Goal: Task Accomplishment & Management: Manage account settings

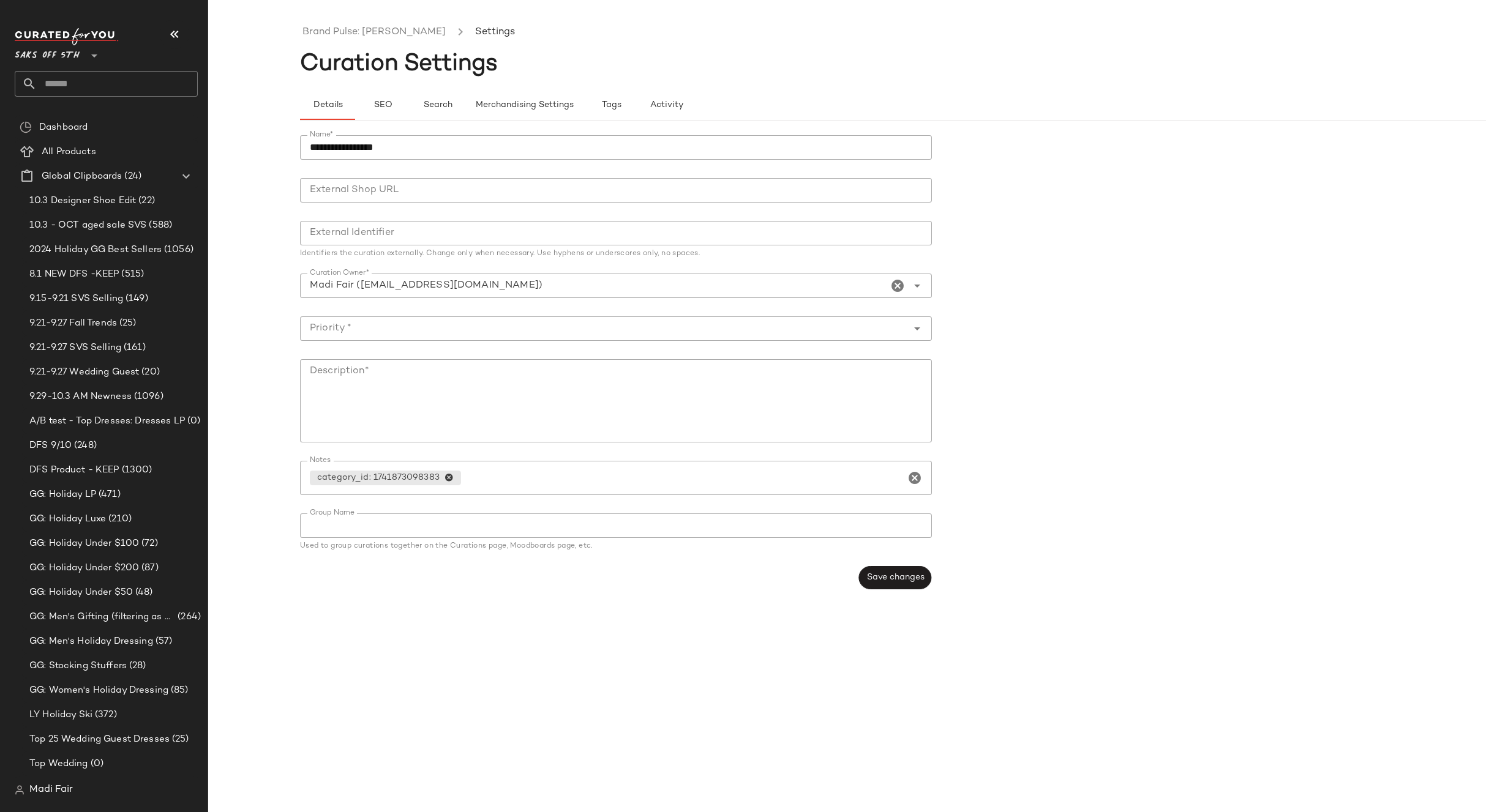
click at [66, 85] on input "text" at bounding box center [118, 84] width 161 height 26
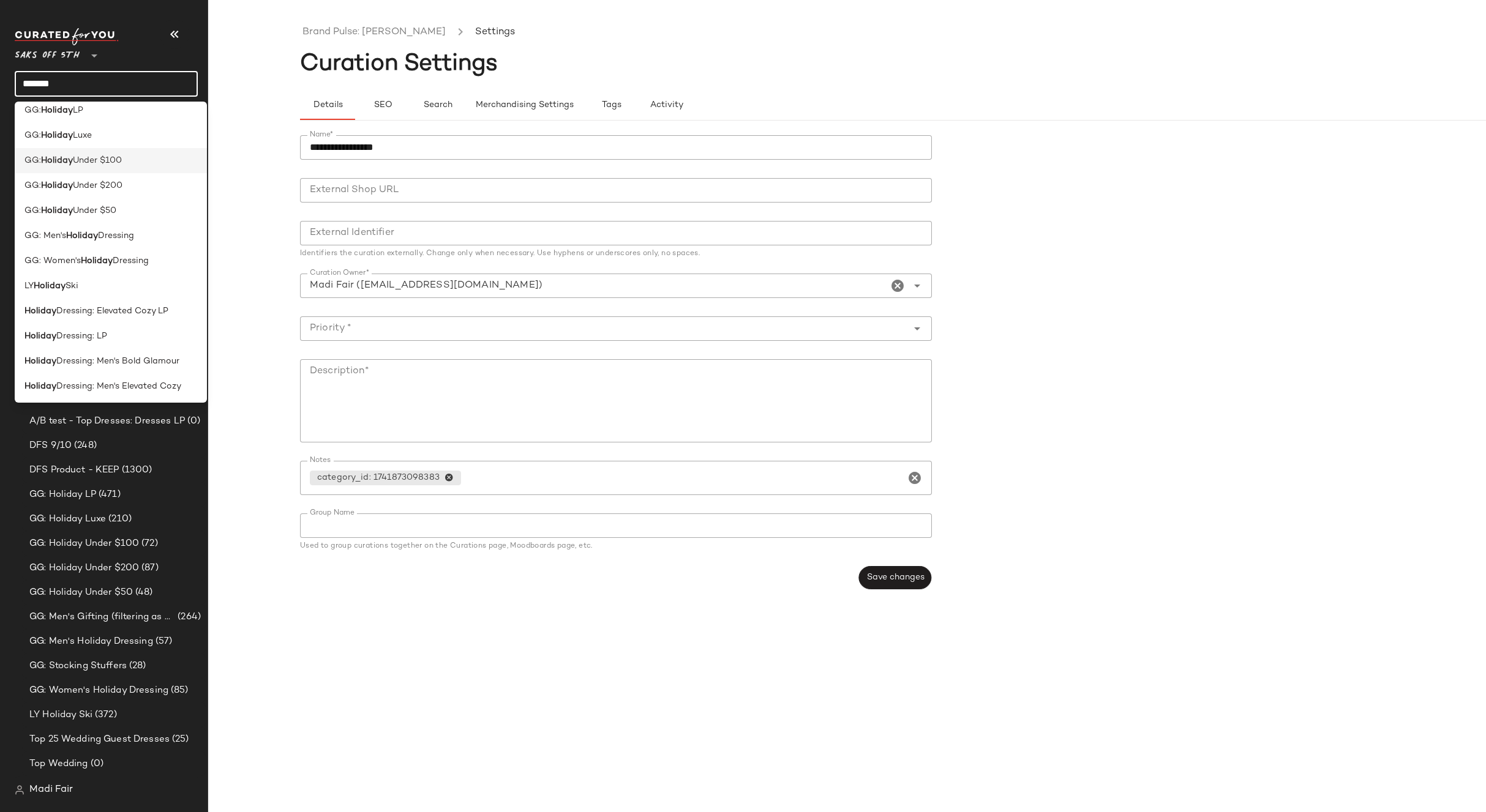
scroll to position [61, 0]
type input "*******"
click at [108, 308] on div "Holiday Dressing: LP" at bounding box center [110, 308] width 172 height 13
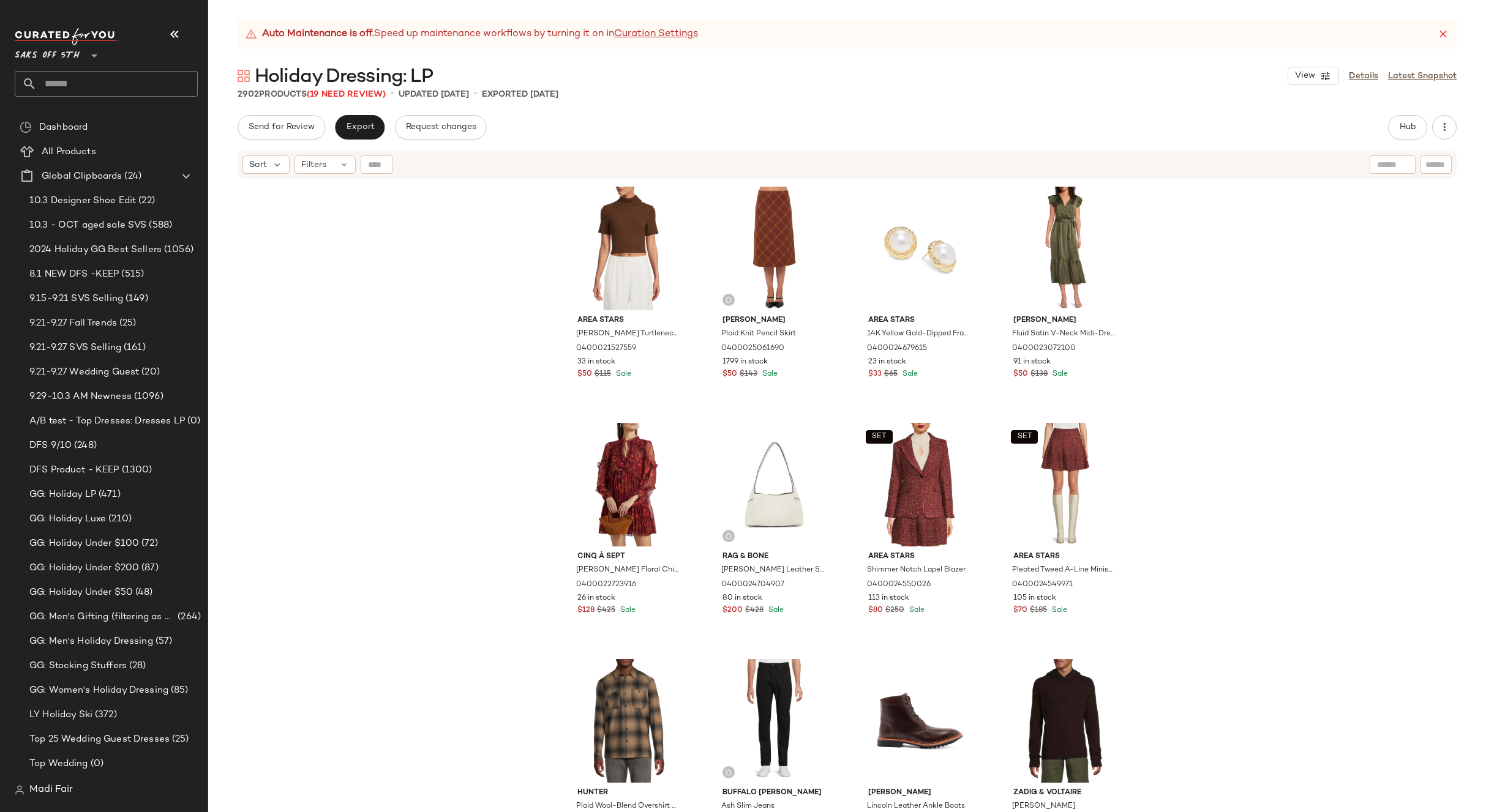
click at [71, 80] on input "text" at bounding box center [118, 84] width 161 height 26
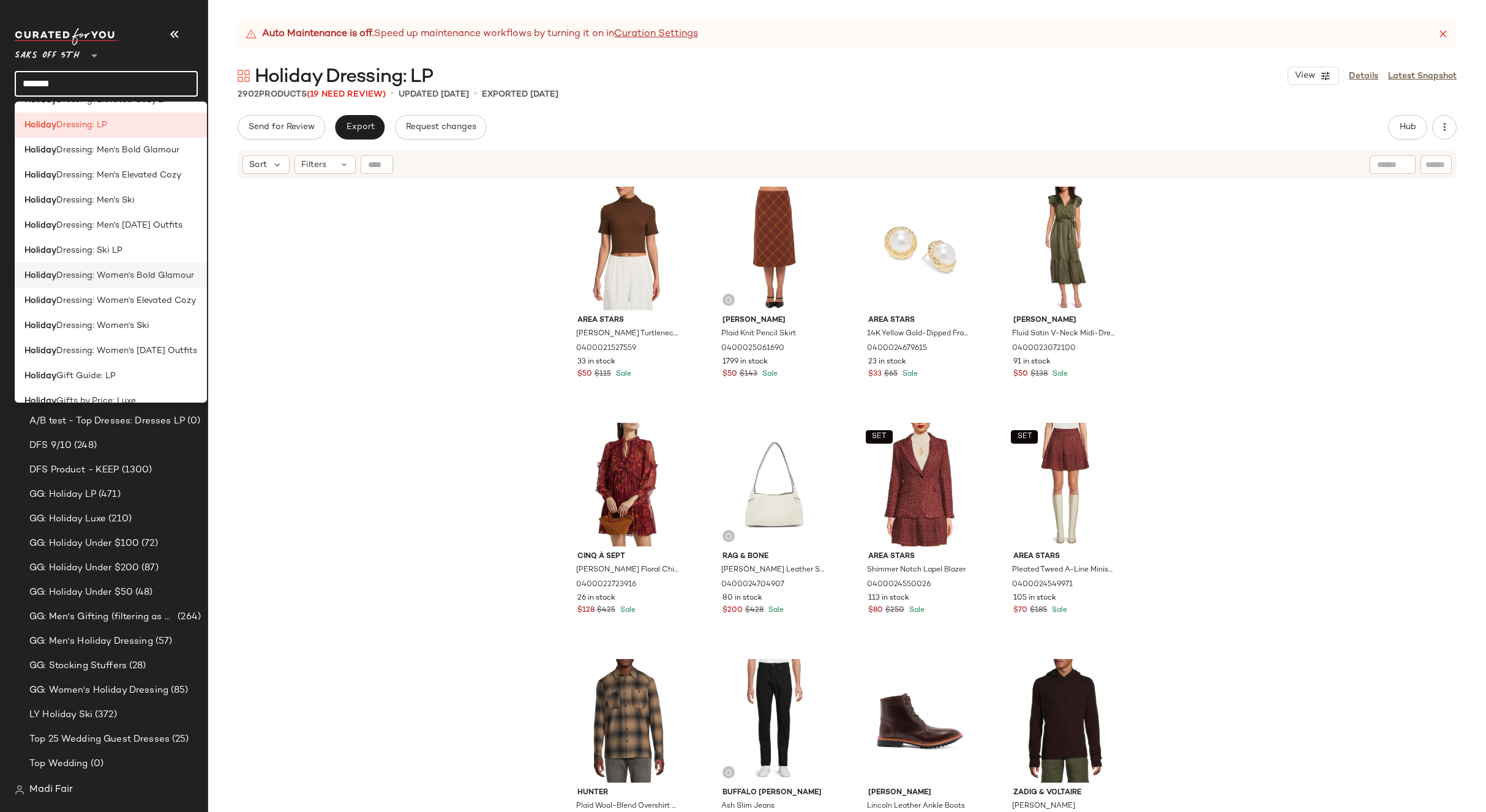
scroll to position [306, 0]
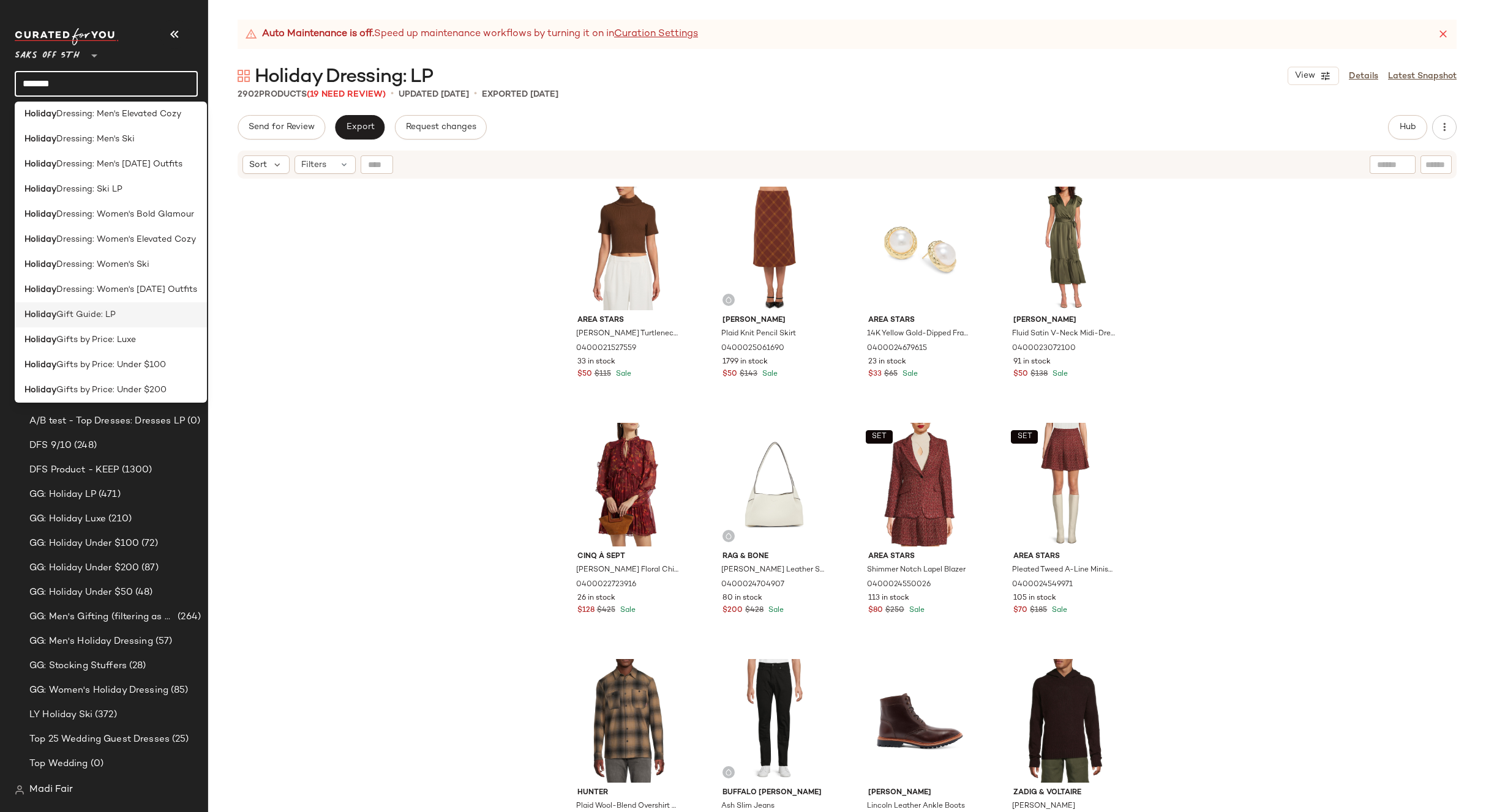
type input "*******"
click at [113, 307] on div "Holiday Gift Guide: LP" at bounding box center [111, 314] width 192 height 25
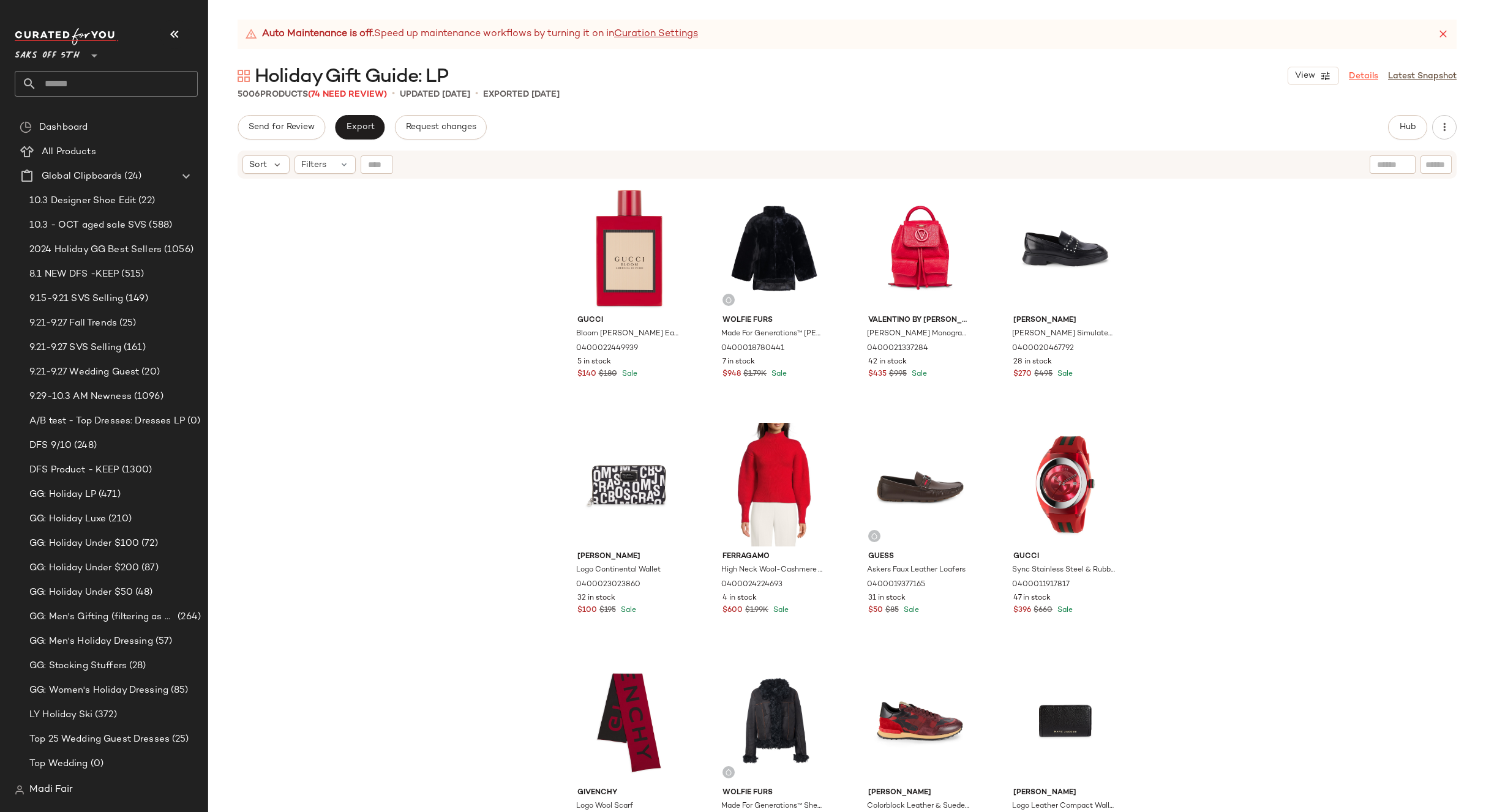
click at [1364, 74] on link "Details" at bounding box center [1363, 76] width 29 height 13
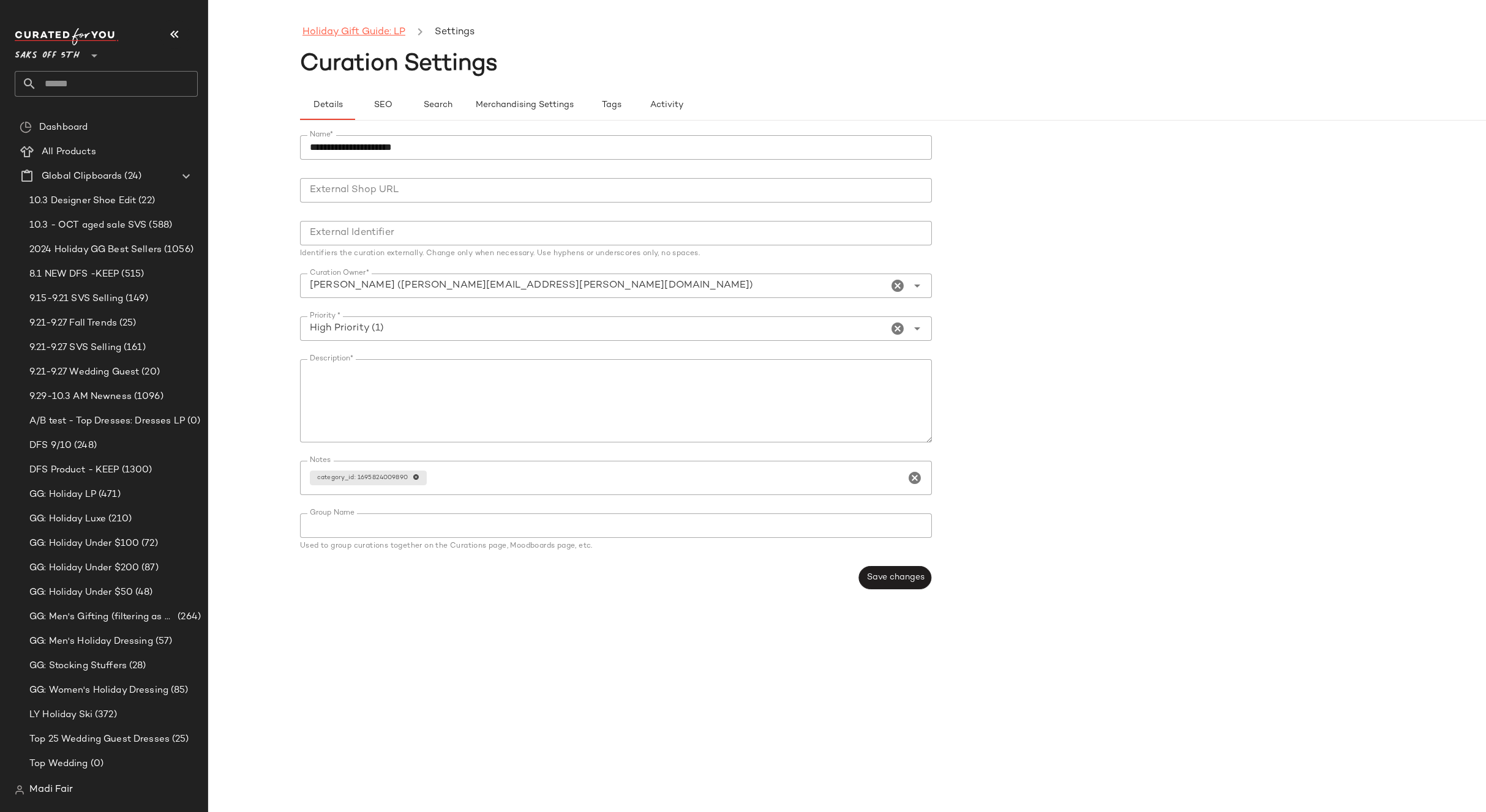
click at [355, 28] on link "Holiday Gift Guide: LP" at bounding box center [354, 32] width 103 height 16
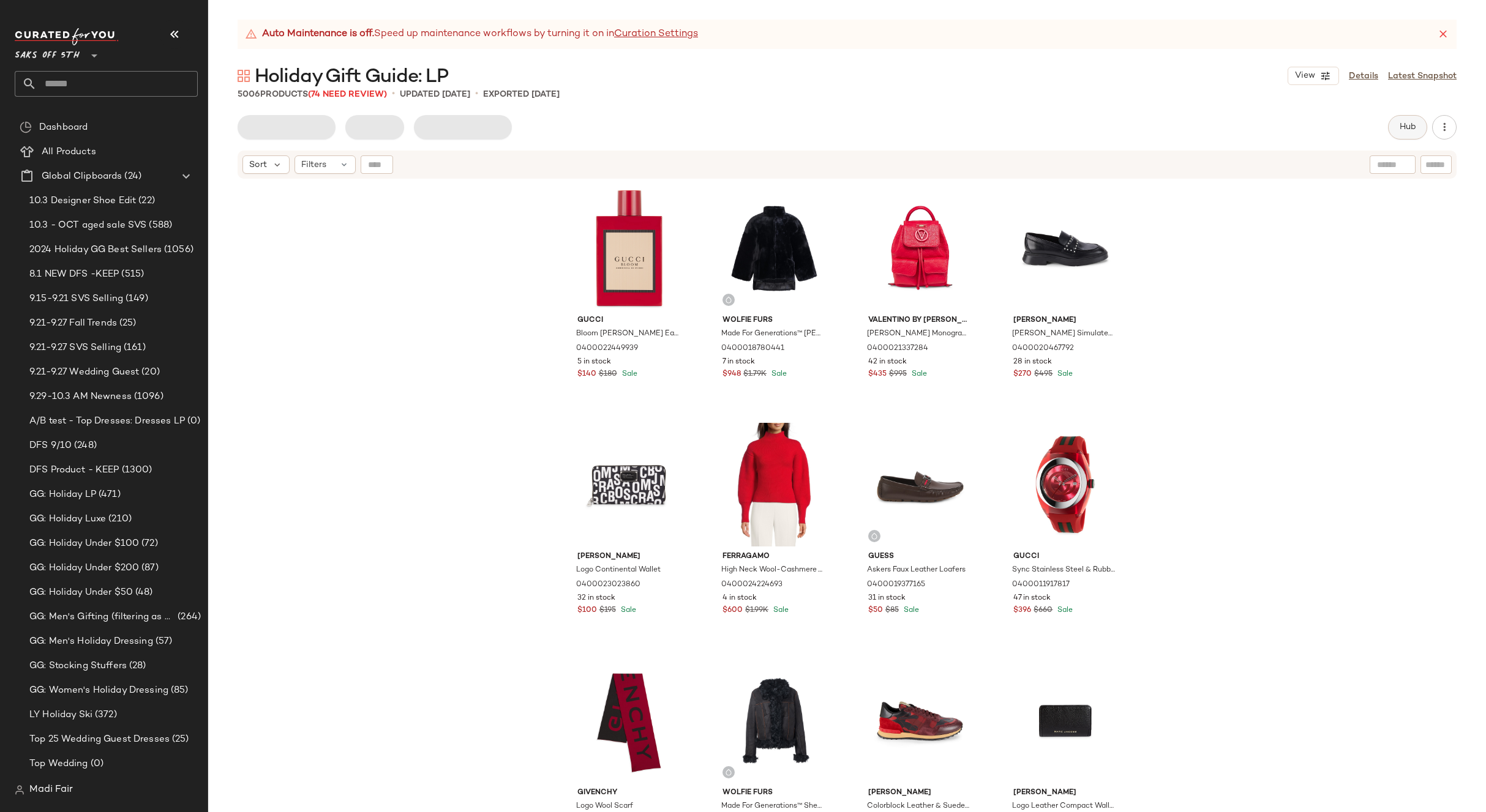
click at [1395, 123] on button "Hub" at bounding box center [1407, 127] width 39 height 24
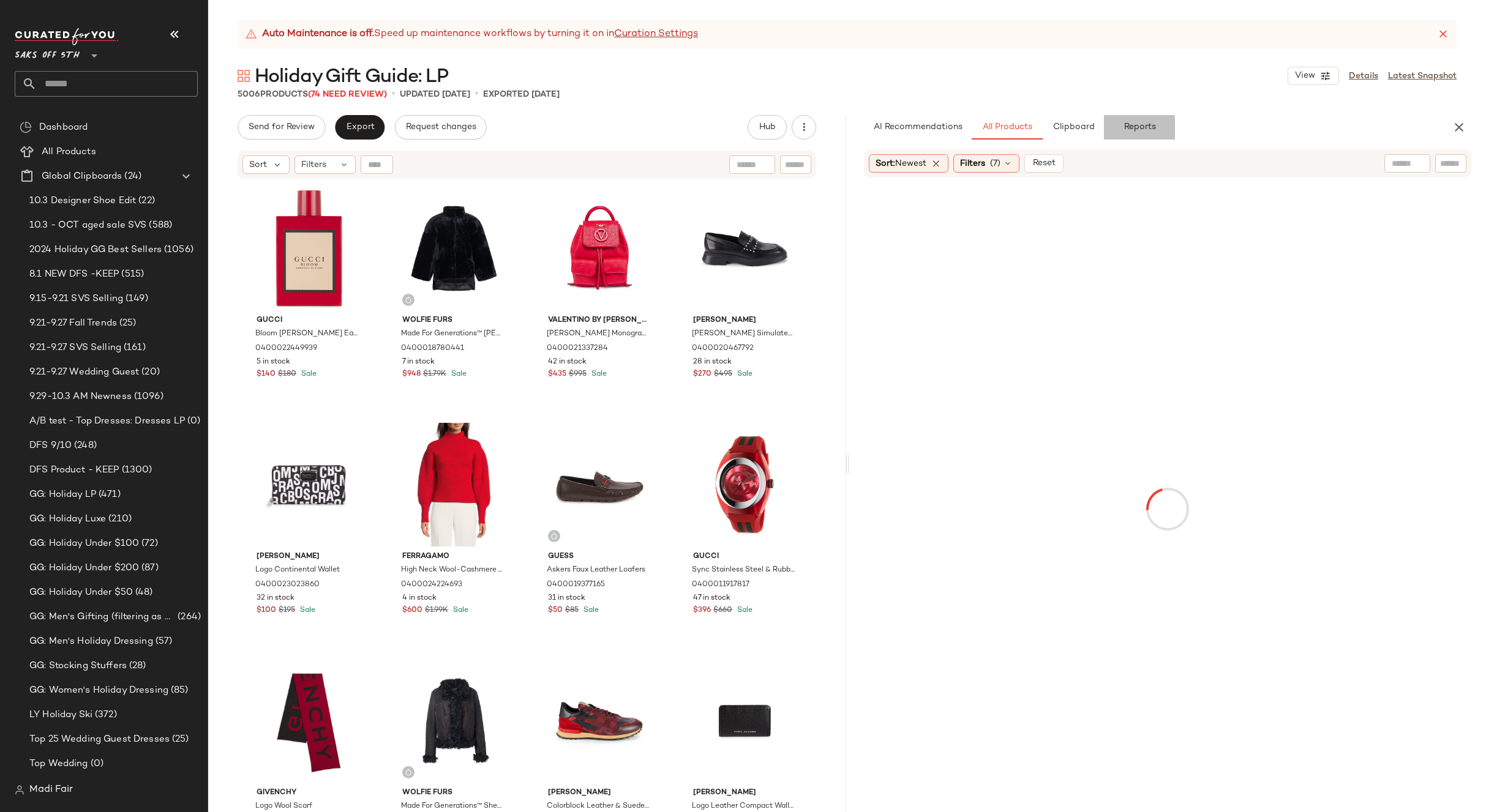
click at [1143, 123] on span "Reports" at bounding box center [1139, 127] width 33 height 10
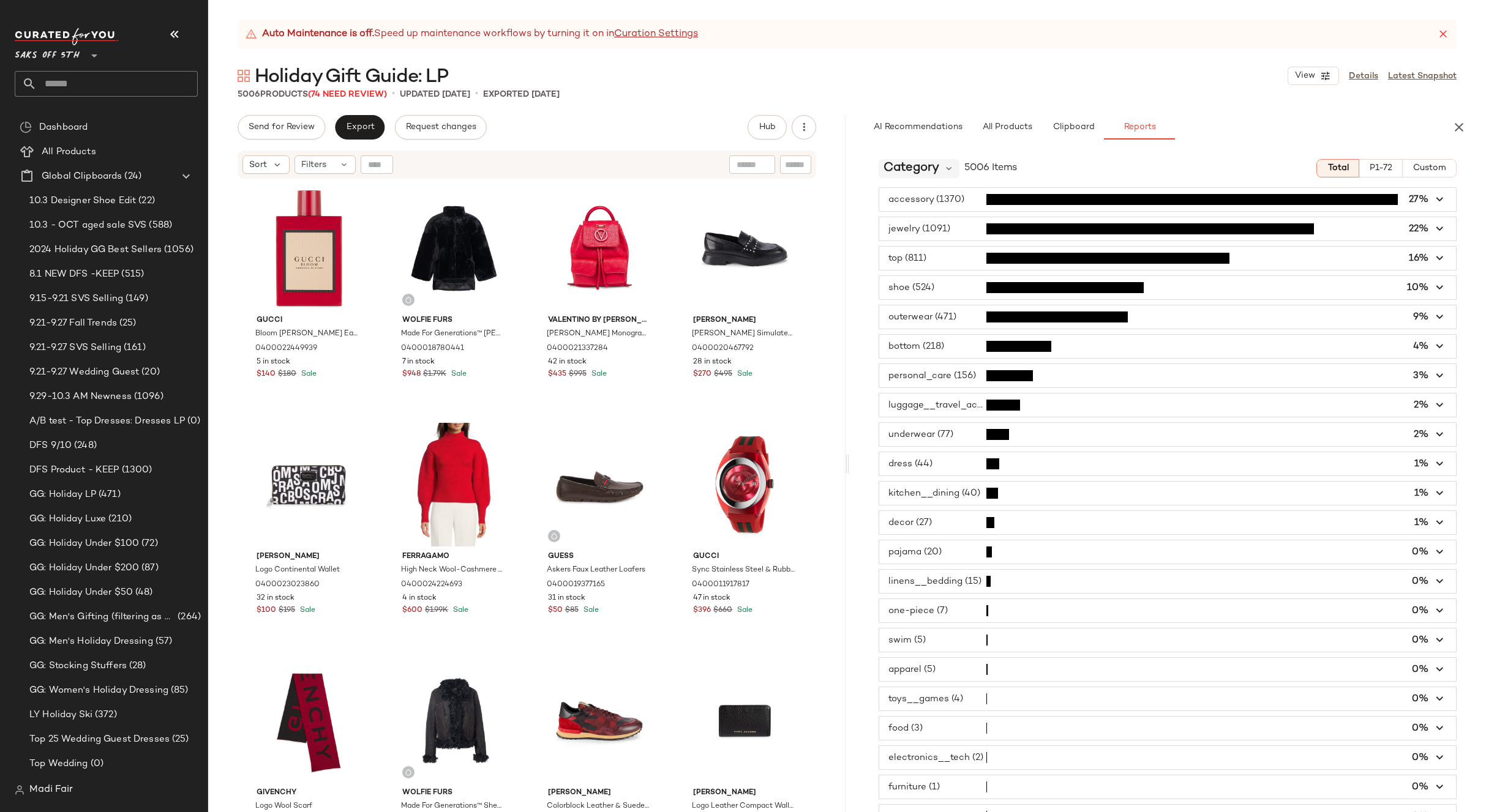
click at [934, 167] on span "Category" at bounding box center [911, 168] width 56 height 19
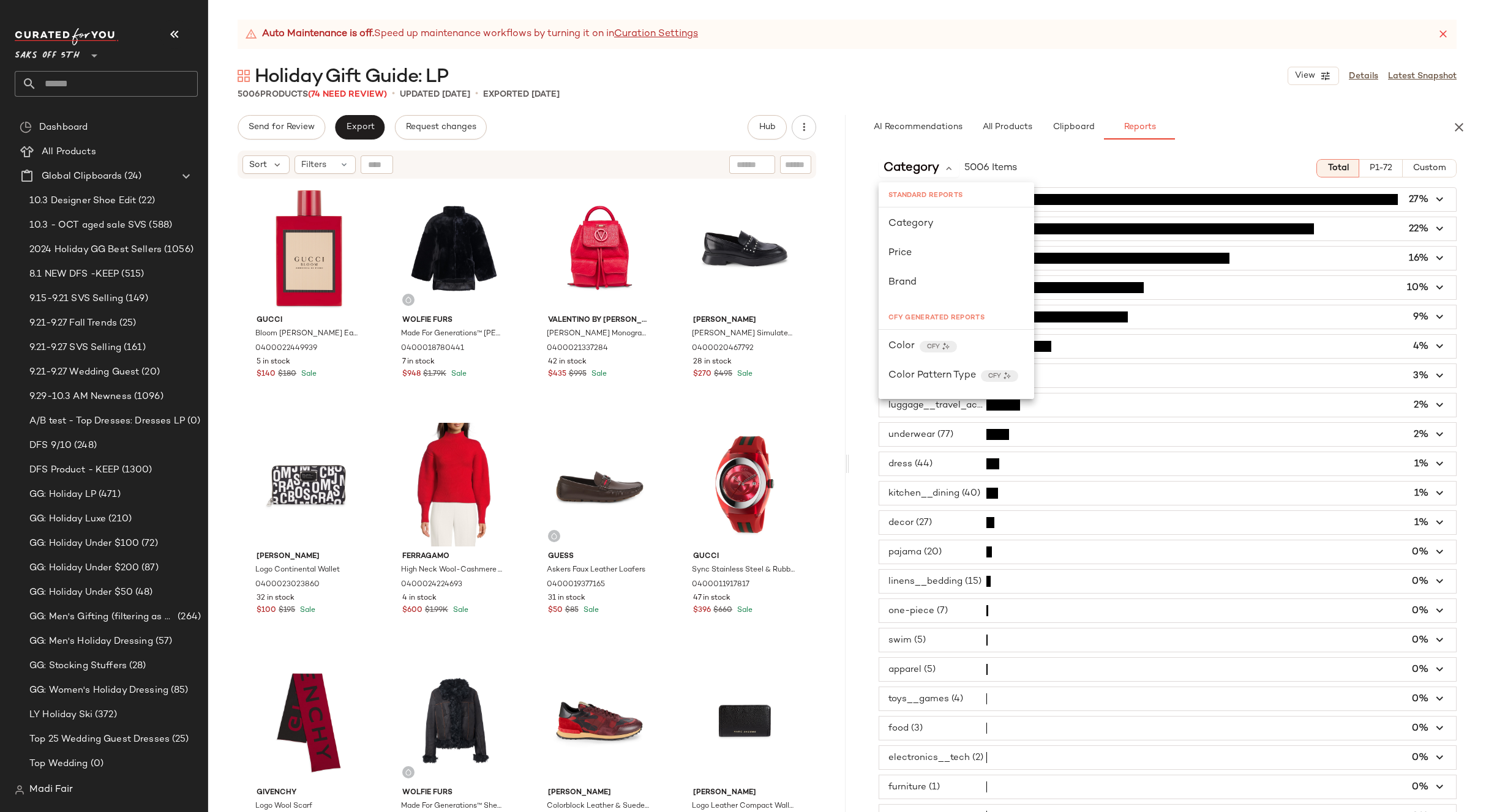
click at [1068, 152] on div "Category 5006 Items Total P1-72 Custom accessory (1370) 27% jewelry (1091) 22% …" at bounding box center [1167, 481] width 637 height 662
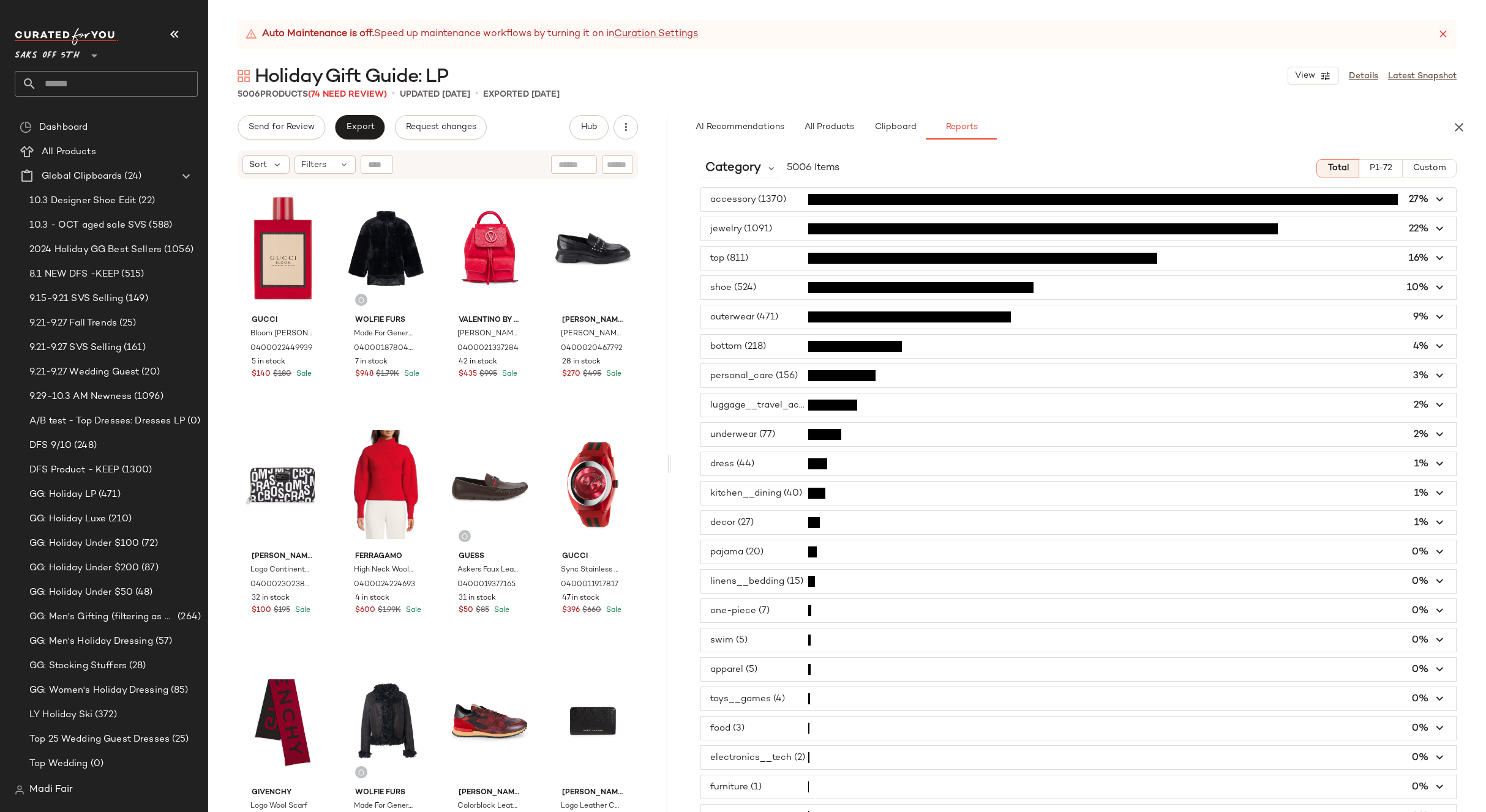
drag, startPoint x: 848, startPoint y: 460, endPoint x: 672, endPoint y: 462, distance: 176.0
click at [672, 462] on div "Auto Maintenance is off. Speed up maintenance workflows by turning it on in Cur…" at bounding box center [847, 415] width 1278 height 792
click at [727, 171] on span "Category" at bounding box center [733, 168] width 56 height 19
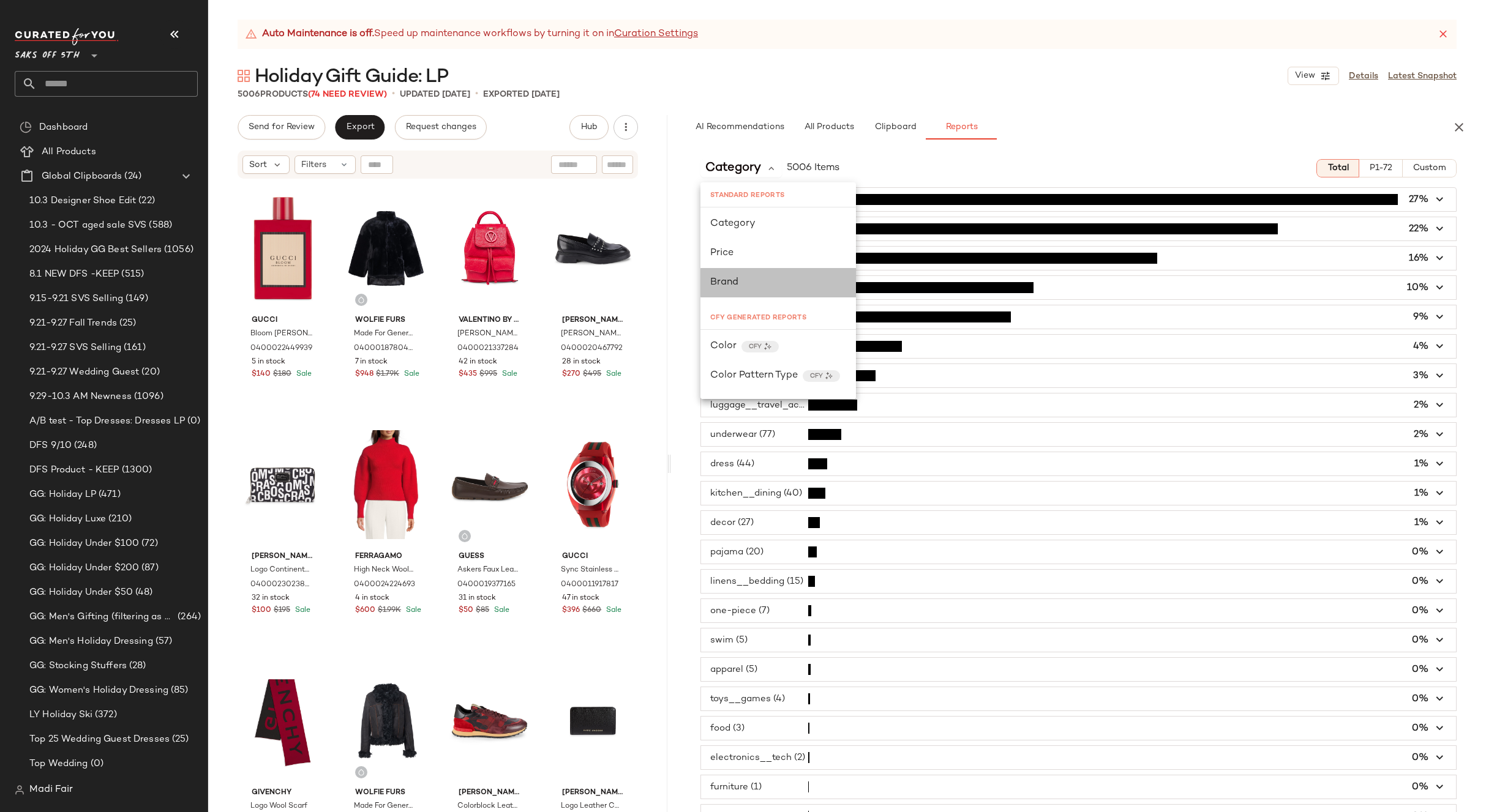
click at [762, 276] on div "Brand" at bounding box center [778, 283] width 136 height 15
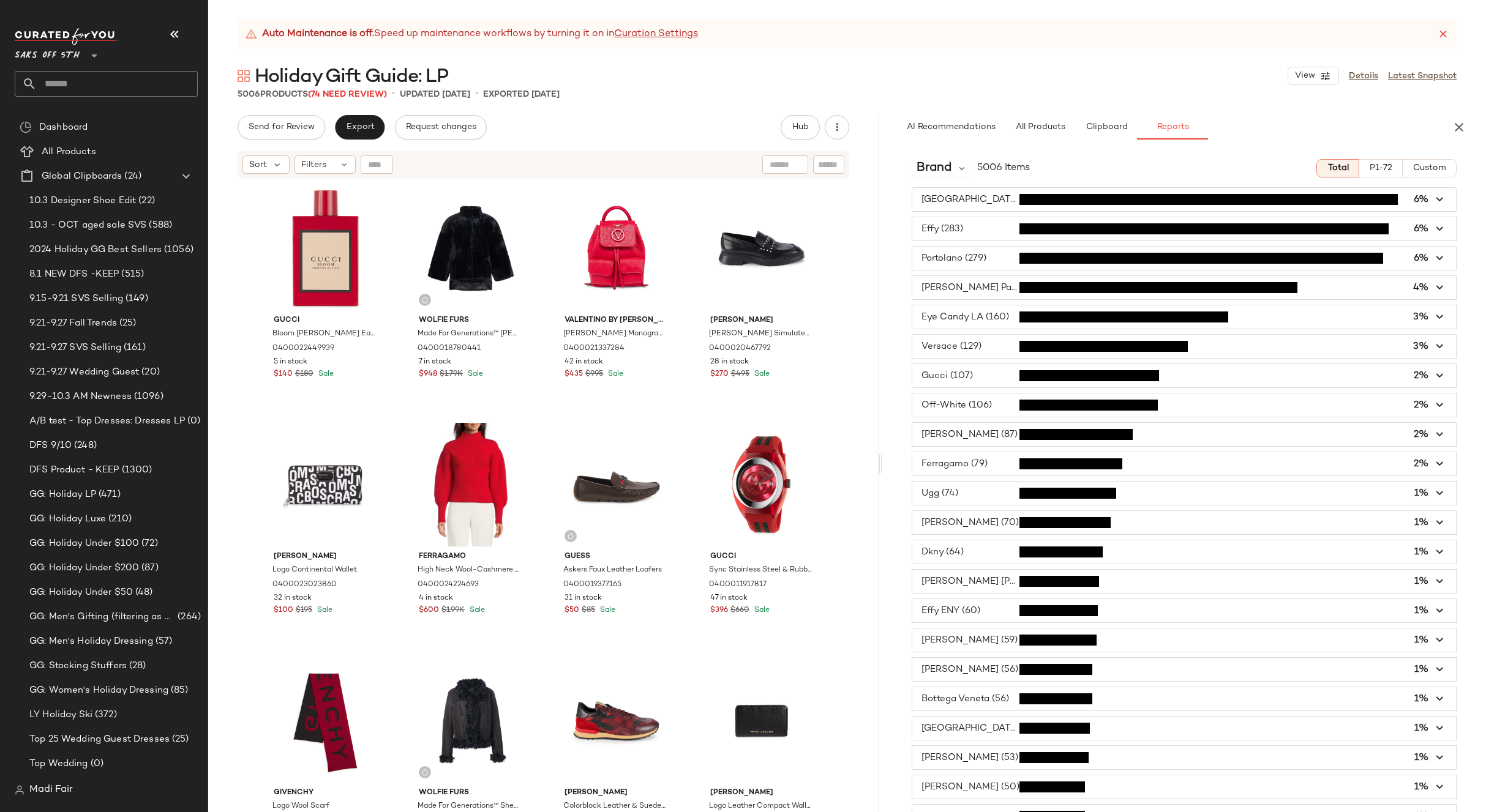
drag, startPoint x: 667, startPoint y: 288, endPoint x: 466, endPoint y: 184, distance: 226.3
click at [879, 295] on div "Auto Maintenance is off. Speed up maintenance workflows by turning it on in Cur…" at bounding box center [847, 415] width 1278 height 792
click at [123, 81] on input "text" at bounding box center [118, 84] width 161 height 26
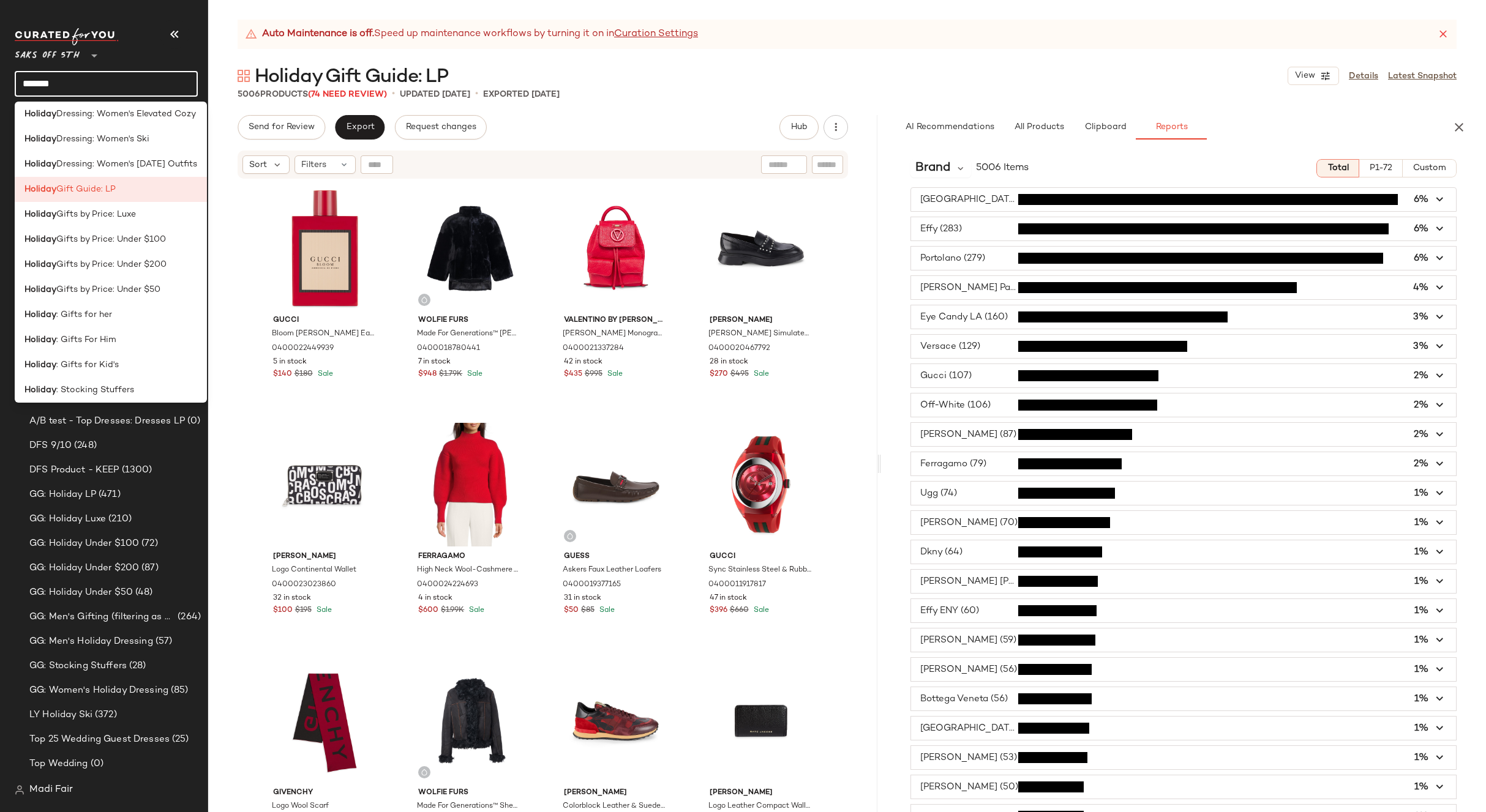
scroll to position [436, 0]
type input "*******"
click at [108, 319] on div "Holiday : Gifts for her" at bounding box center [111, 309] width 192 height 25
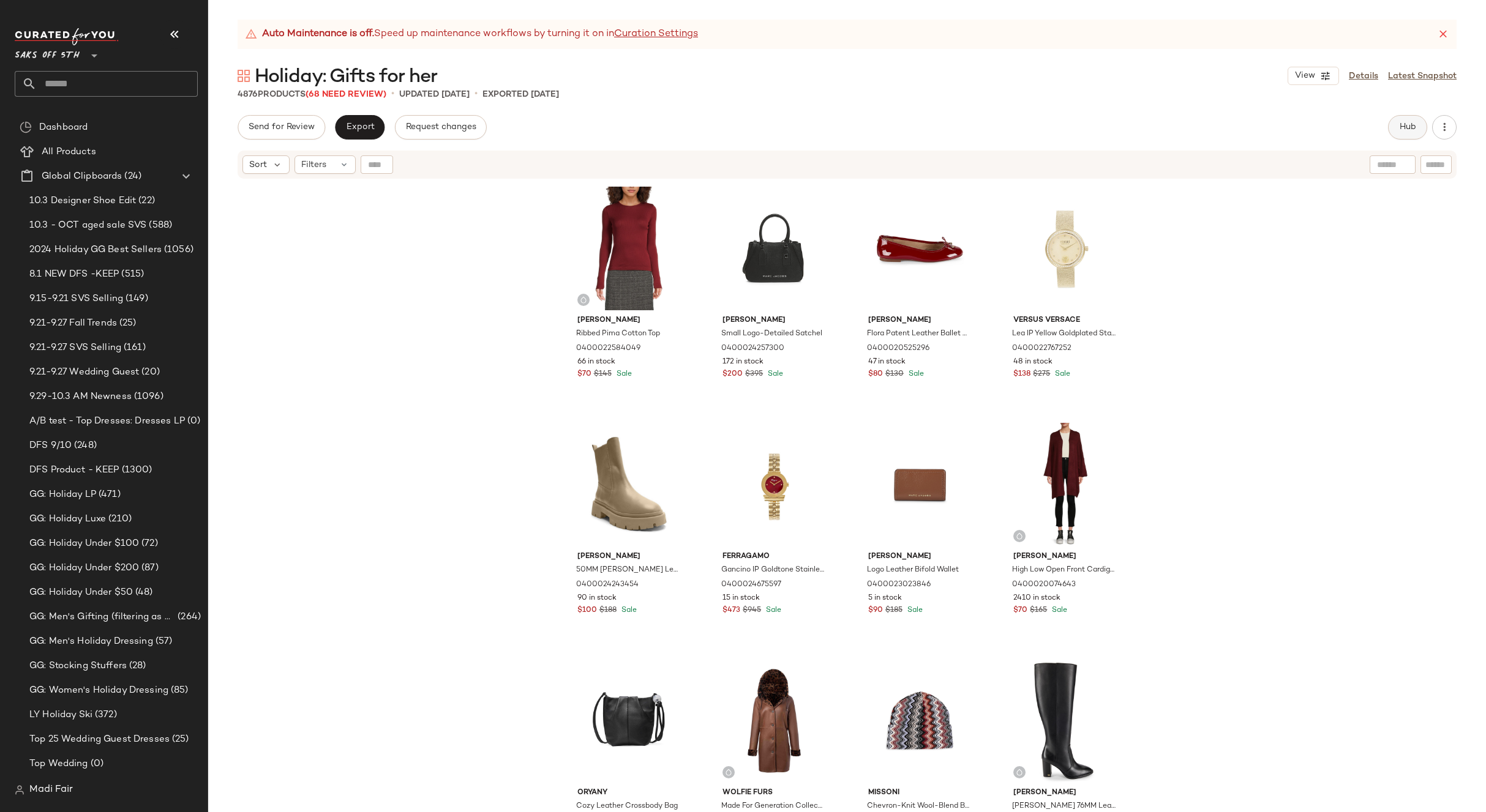
click at [1400, 124] on span "Hub" at bounding box center [1408, 127] width 17 height 10
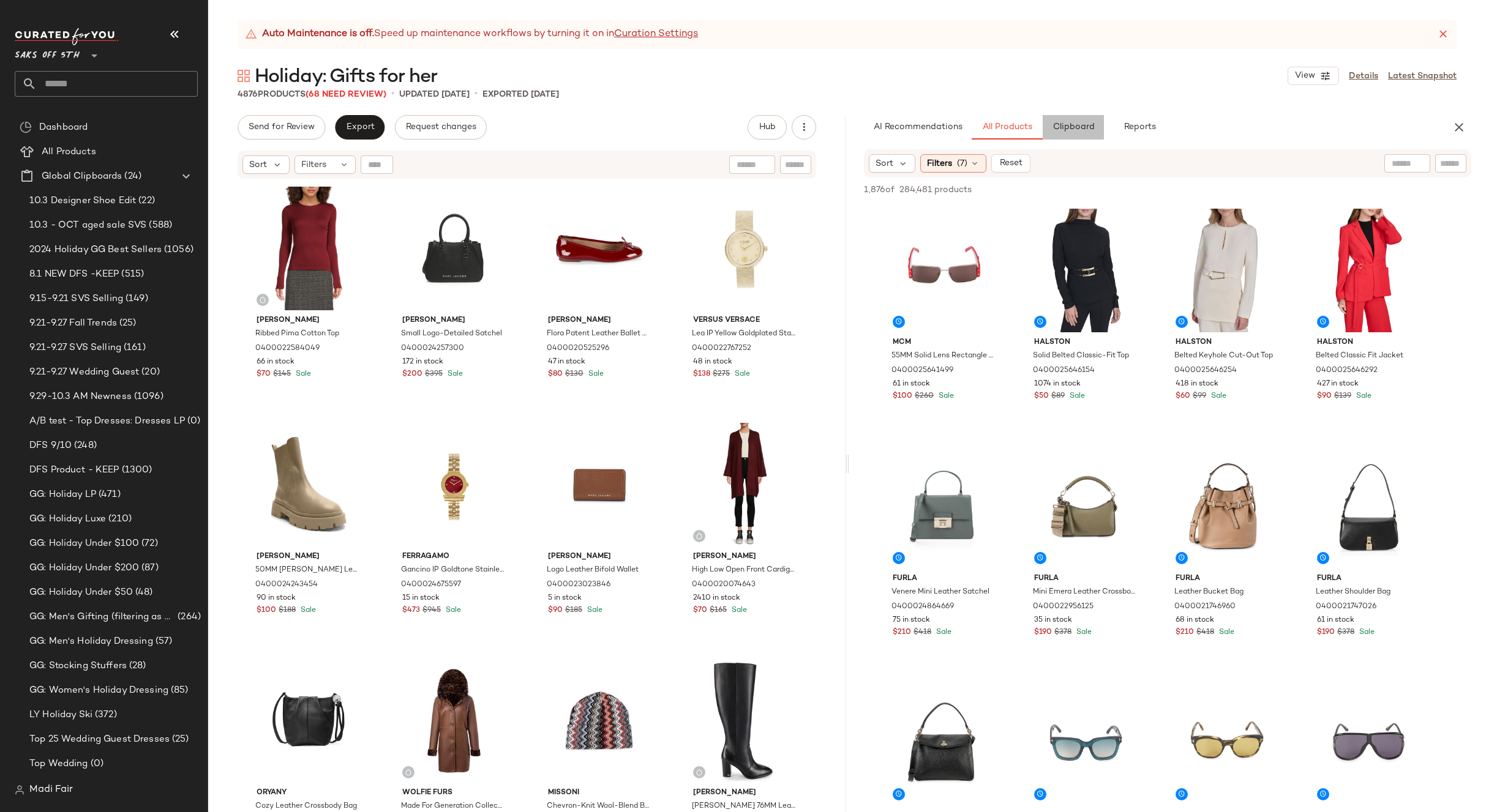
click at [1076, 115] on button "Clipboard" at bounding box center [1073, 127] width 61 height 24
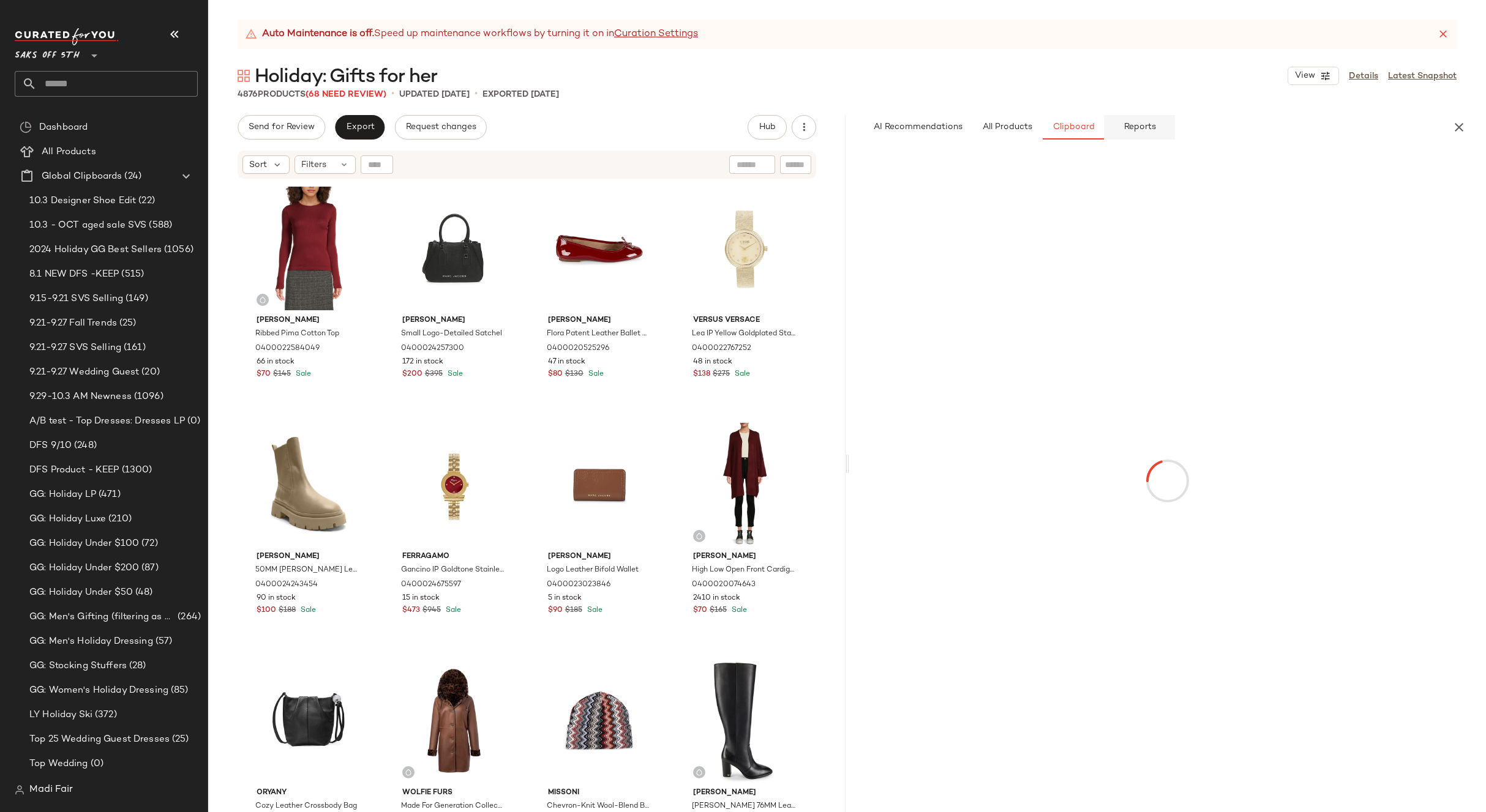
click at [1137, 125] on span "Reports" at bounding box center [1139, 127] width 33 height 10
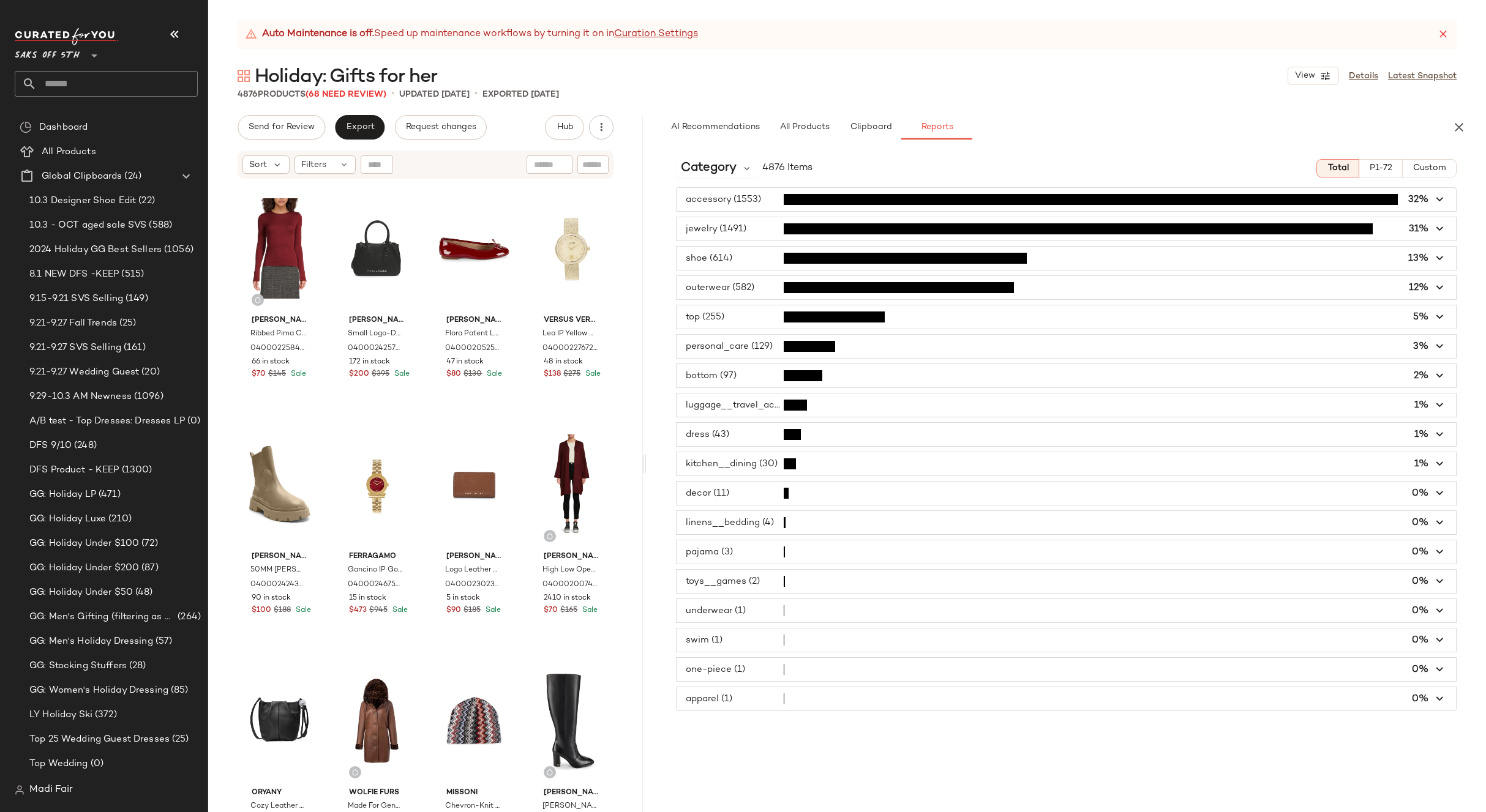
drag, startPoint x: 845, startPoint y: 141, endPoint x: 645, endPoint y: 176, distance: 203.0
click at [645, 176] on div "Auto Maintenance is off. Speed up maintenance workflows by turning it on in Cur…" at bounding box center [847, 415] width 1278 height 792
click at [683, 161] on span "Category" at bounding box center [708, 168] width 56 height 19
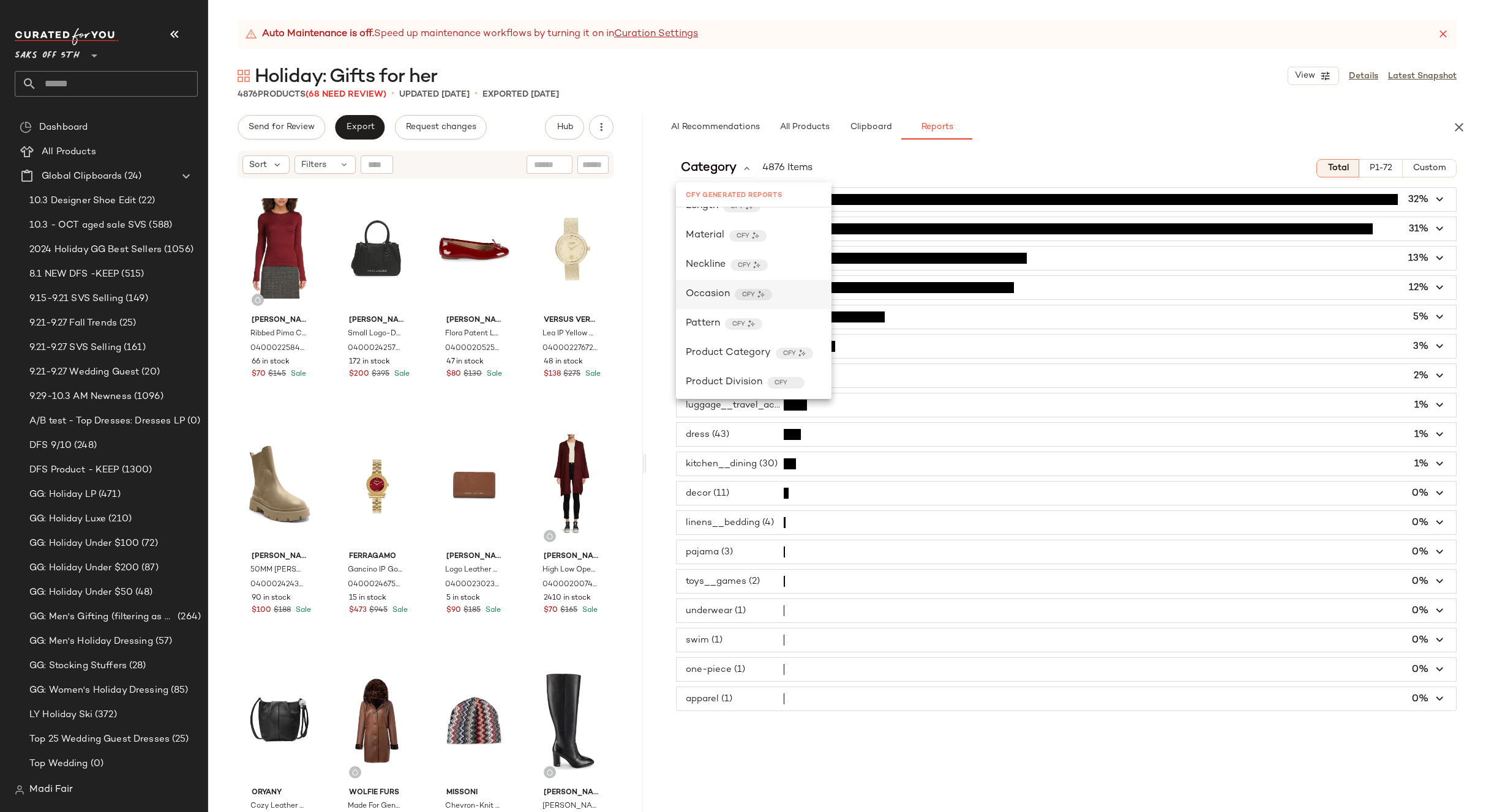
scroll to position [367, 0]
click at [739, 336] on span "Product Category" at bounding box center [728, 331] width 85 height 15
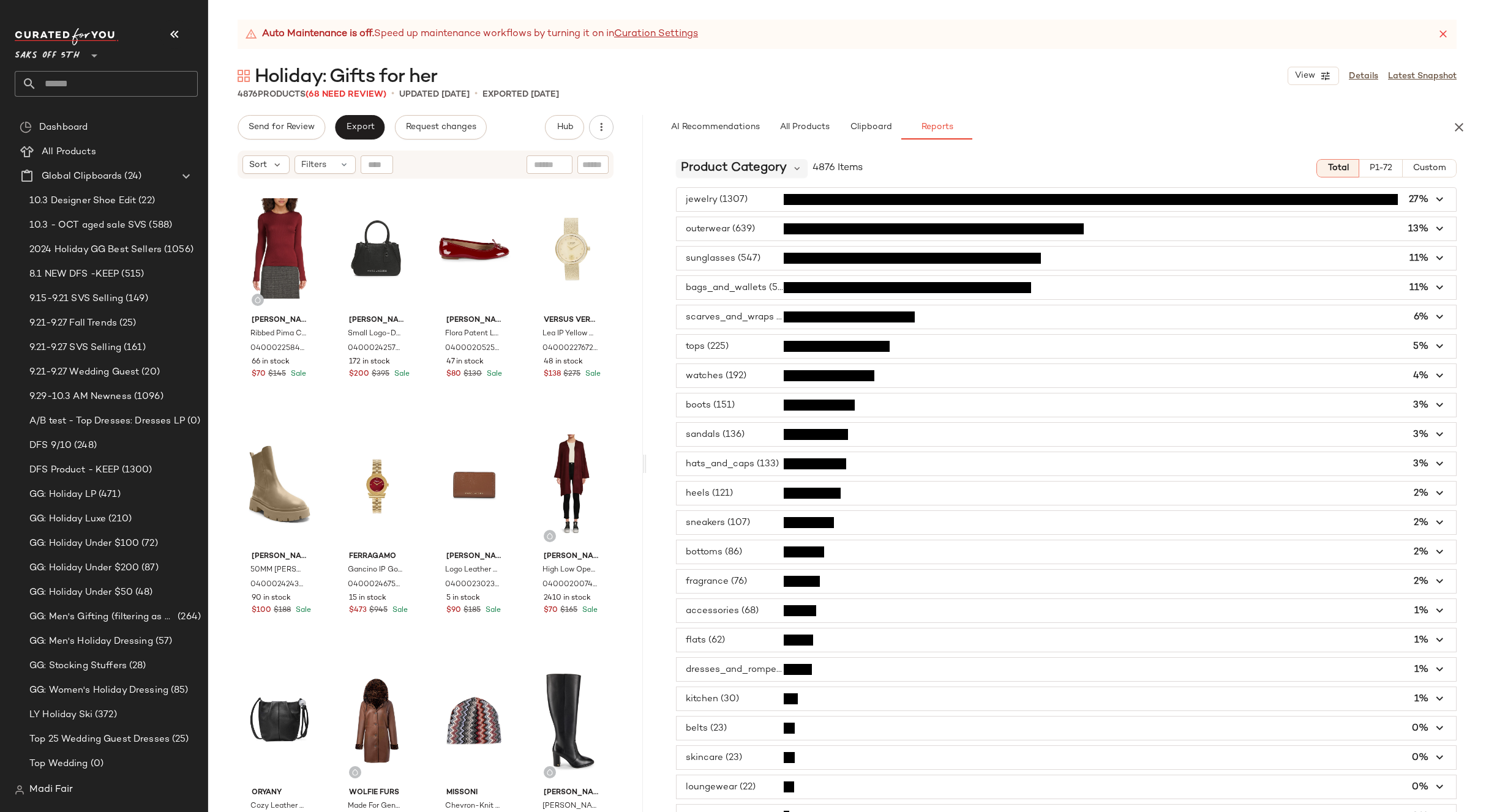
click at [724, 166] on span "Product Category" at bounding box center [733, 168] width 106 height 19
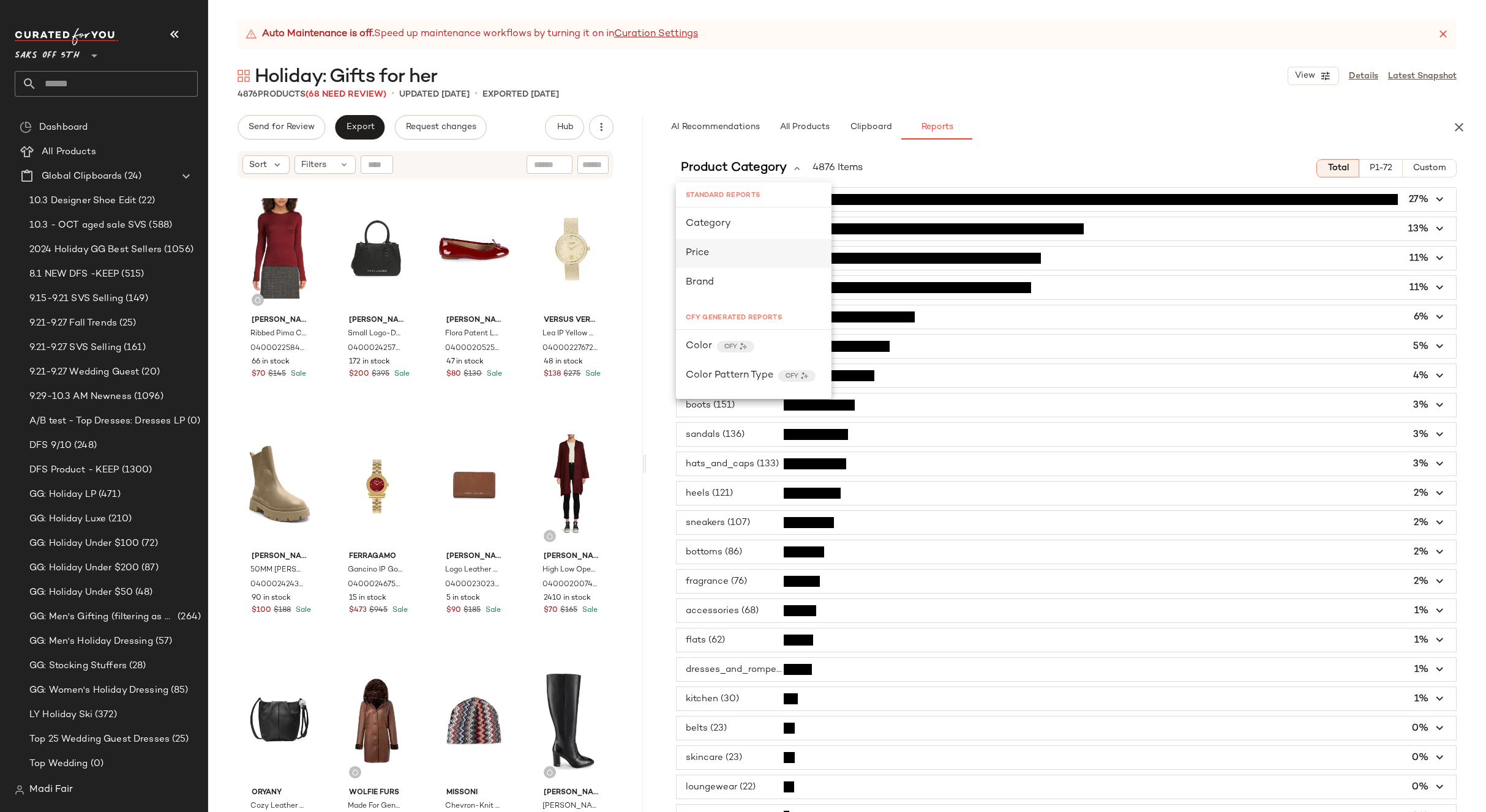
click at [737, 257] on div "Price" at bounding box center [753, 253] width 136 height 15
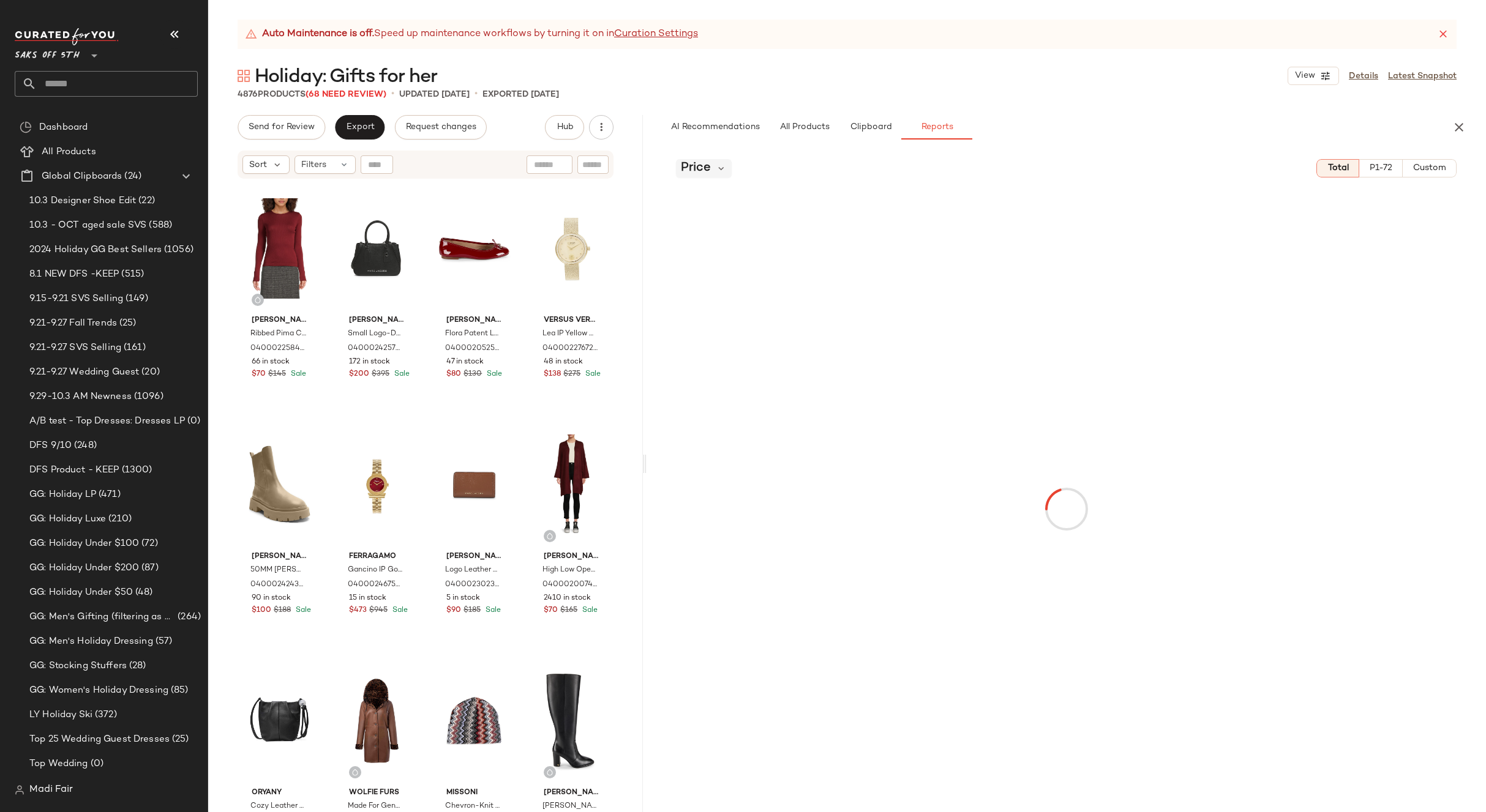
click at [705, 172] on span "Price" at bounding box center [696, 168] width 30 height 19
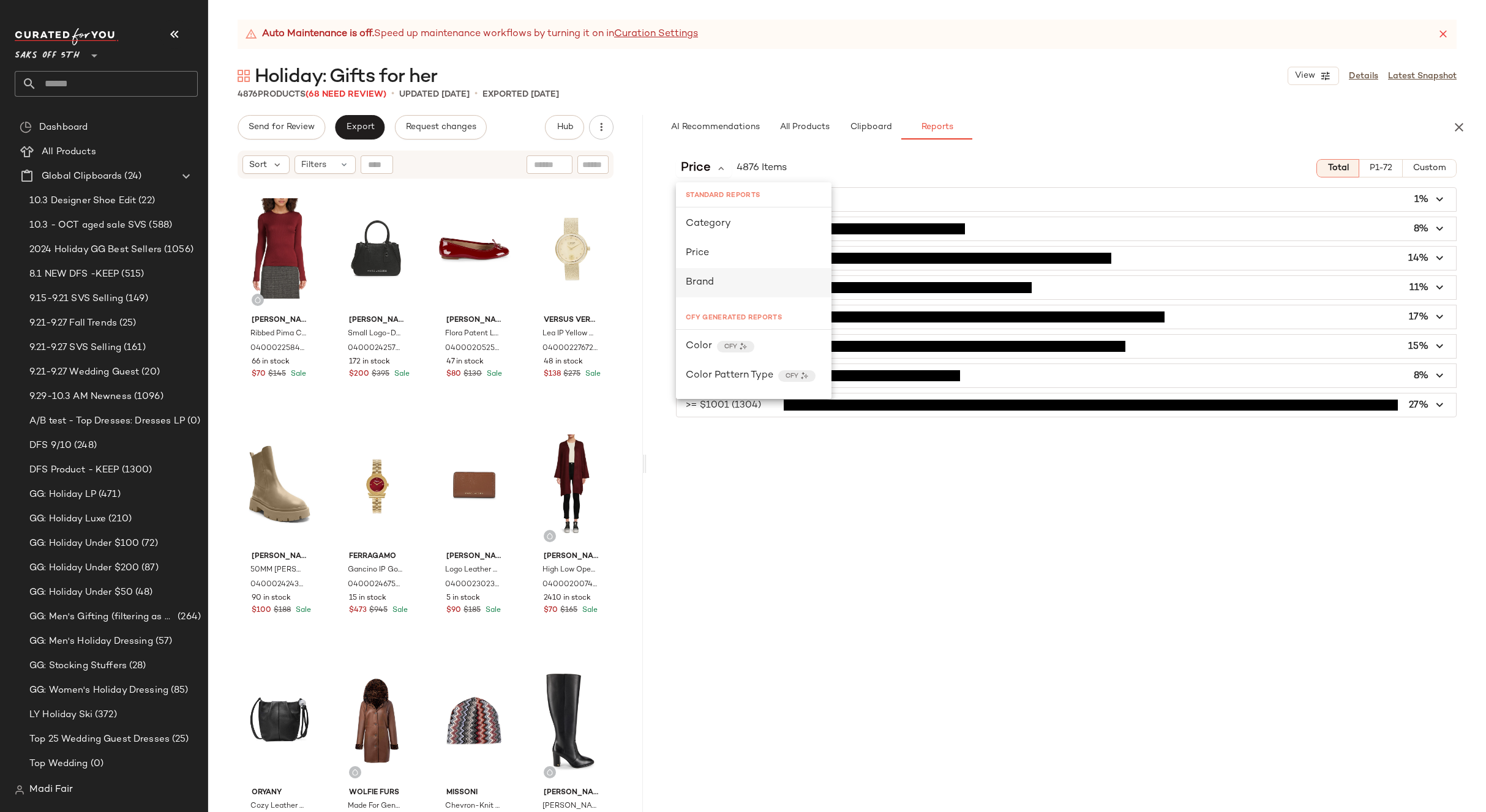
click at [748, 276] on div "Brand" at bounding box center [753, 283] width 136 height 15
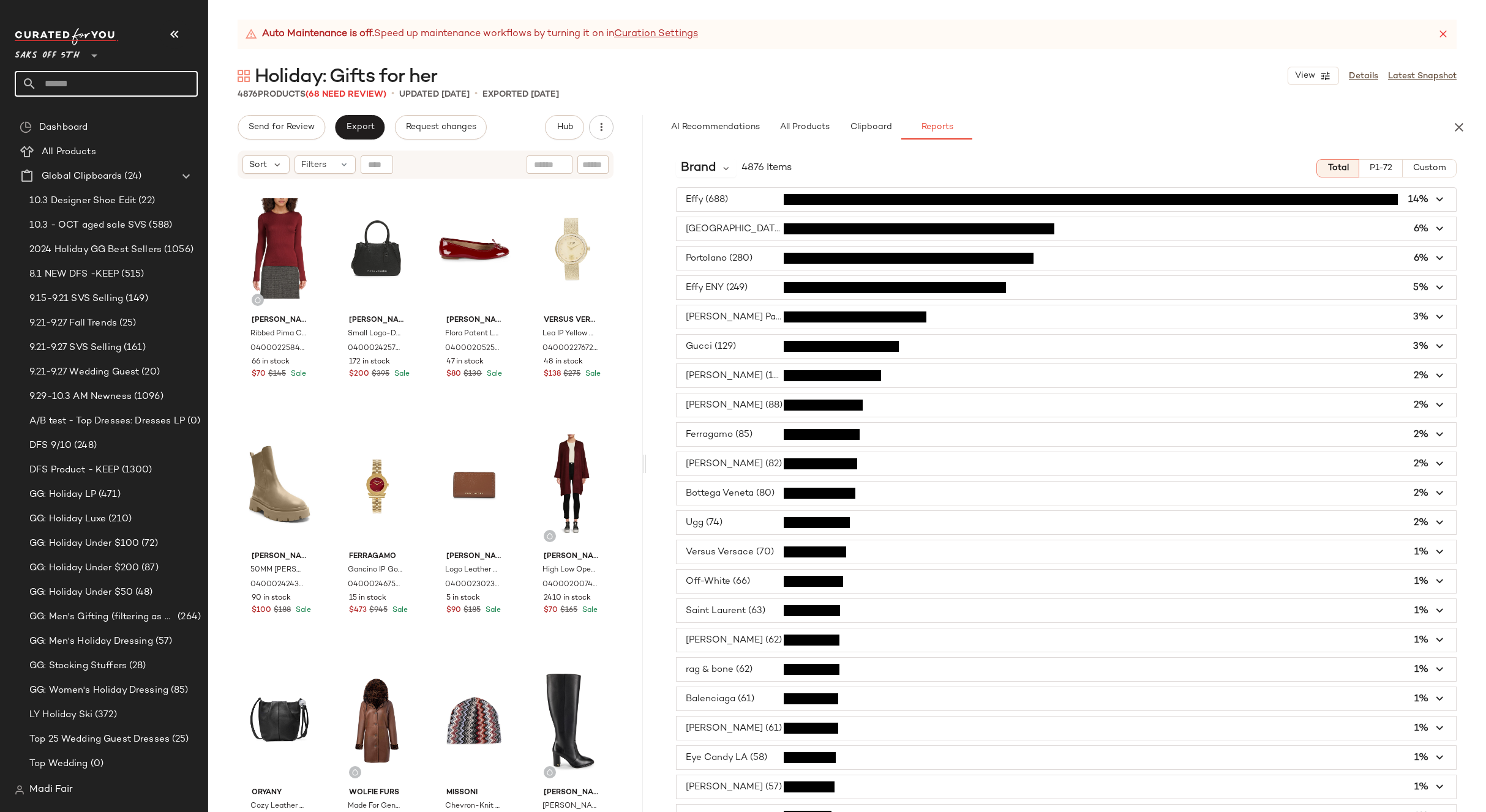
click at [82, 85] on input "text" at bounding box center [118, 84] width 161 height 26
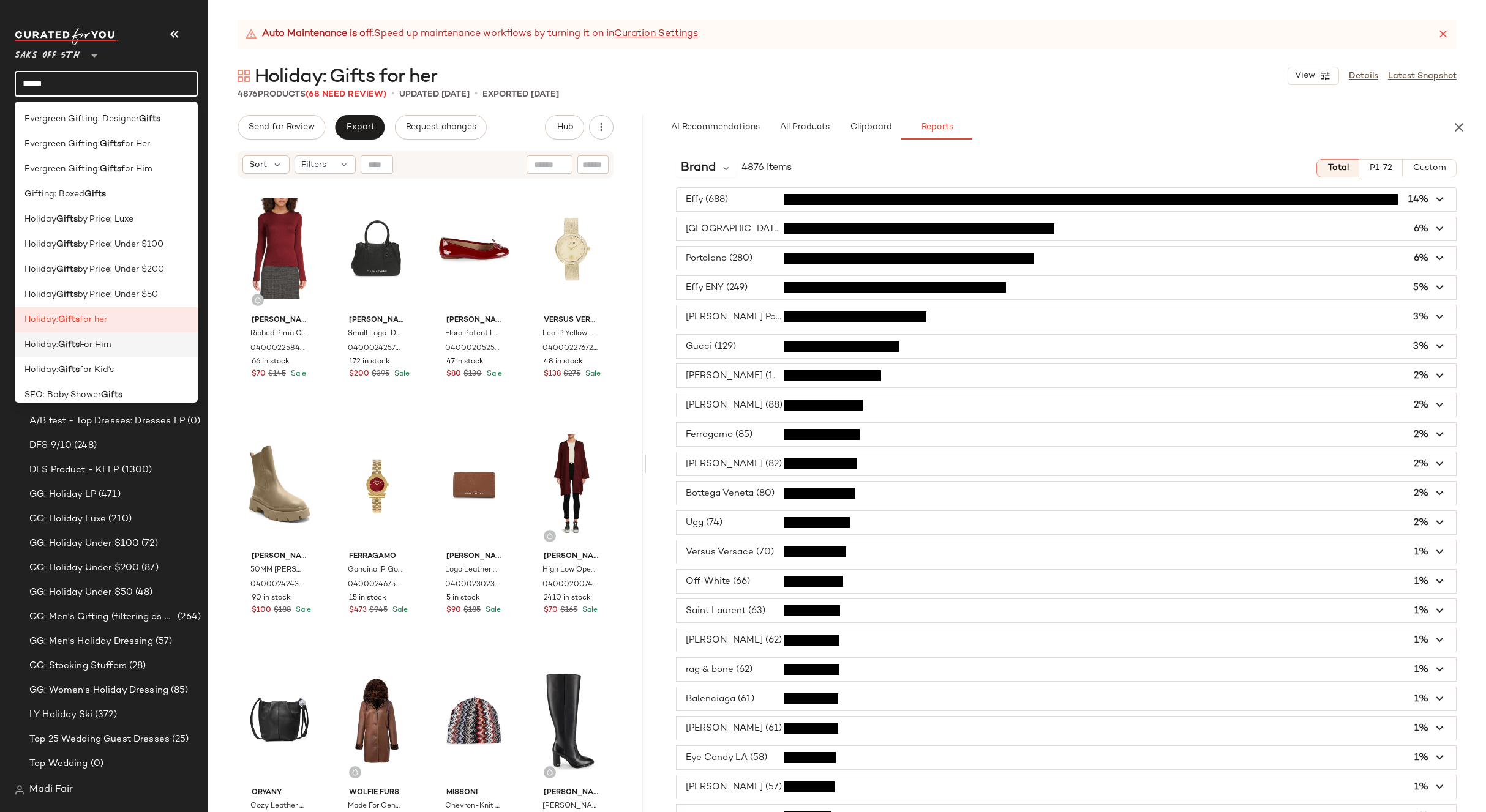
type input "*****"
click at [128, 349] on div "Holiday: Gifts For Him" at bounding box center [105, 345] width 163 height 13
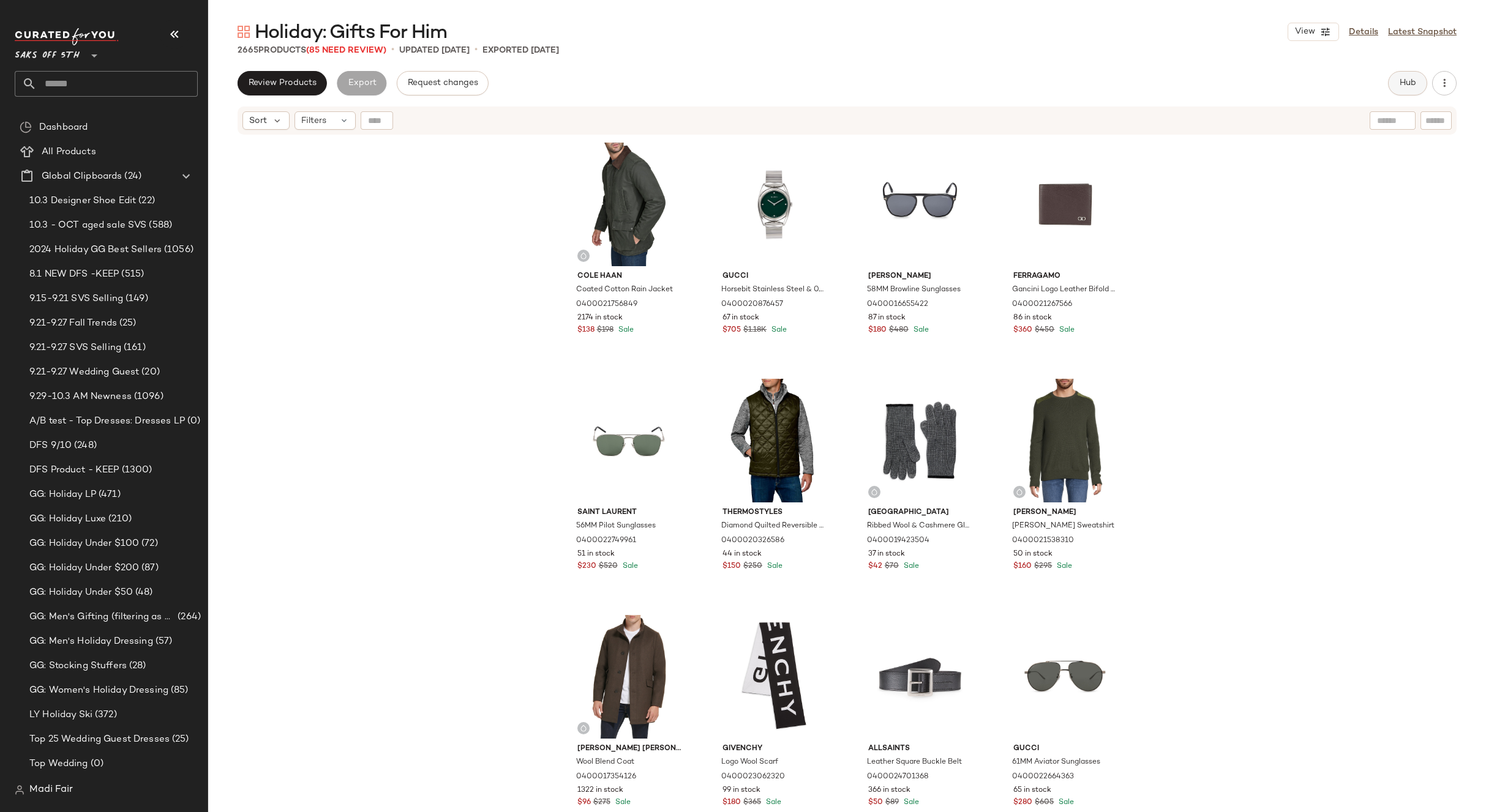
click at [1407, 80] on span "Hub" at bounding box center [1408, 83] width 17 height 10
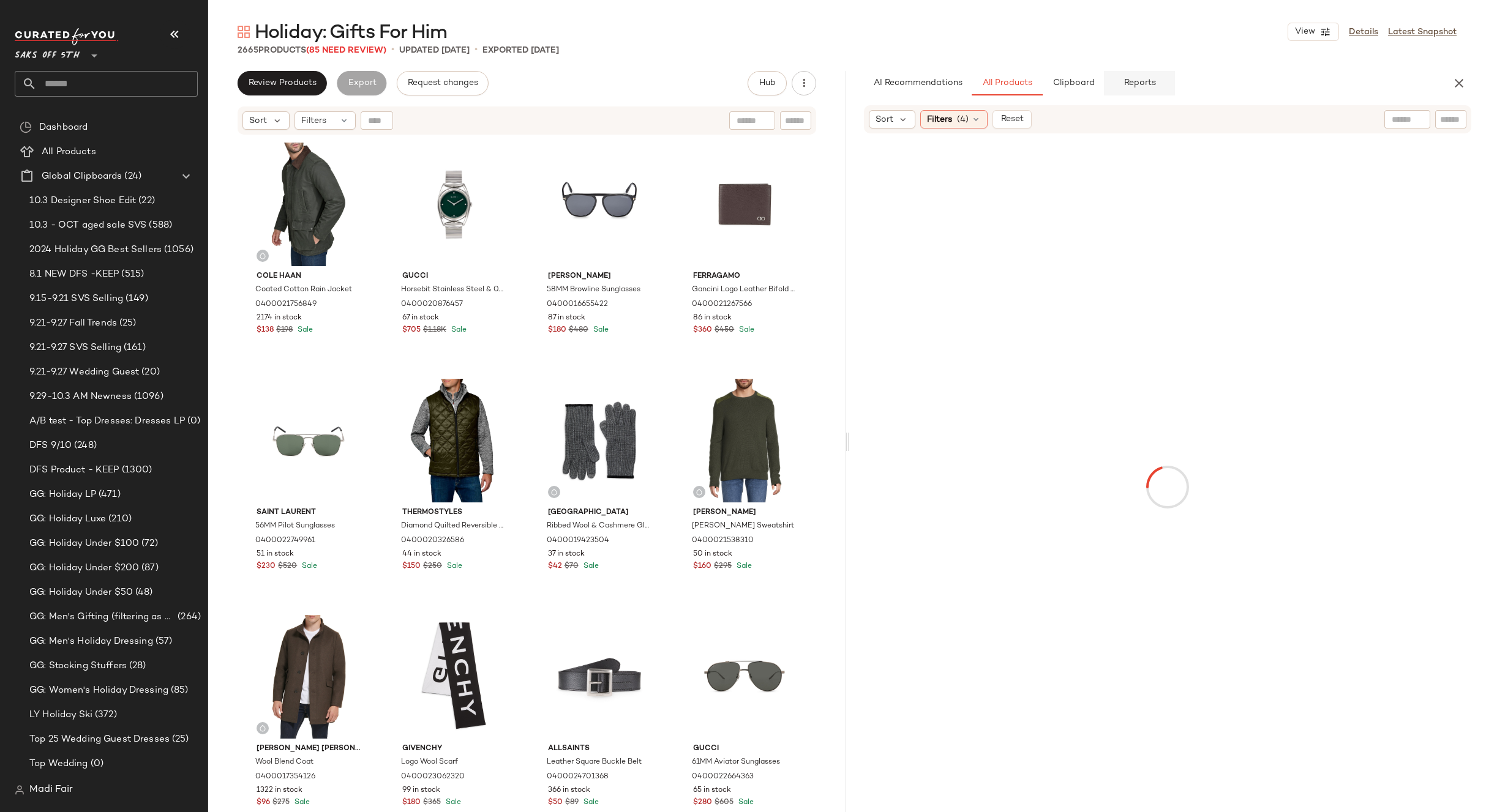
click at [1135, 88] on span "Reports" at bounding box center [1139, 83] width 33 height 10
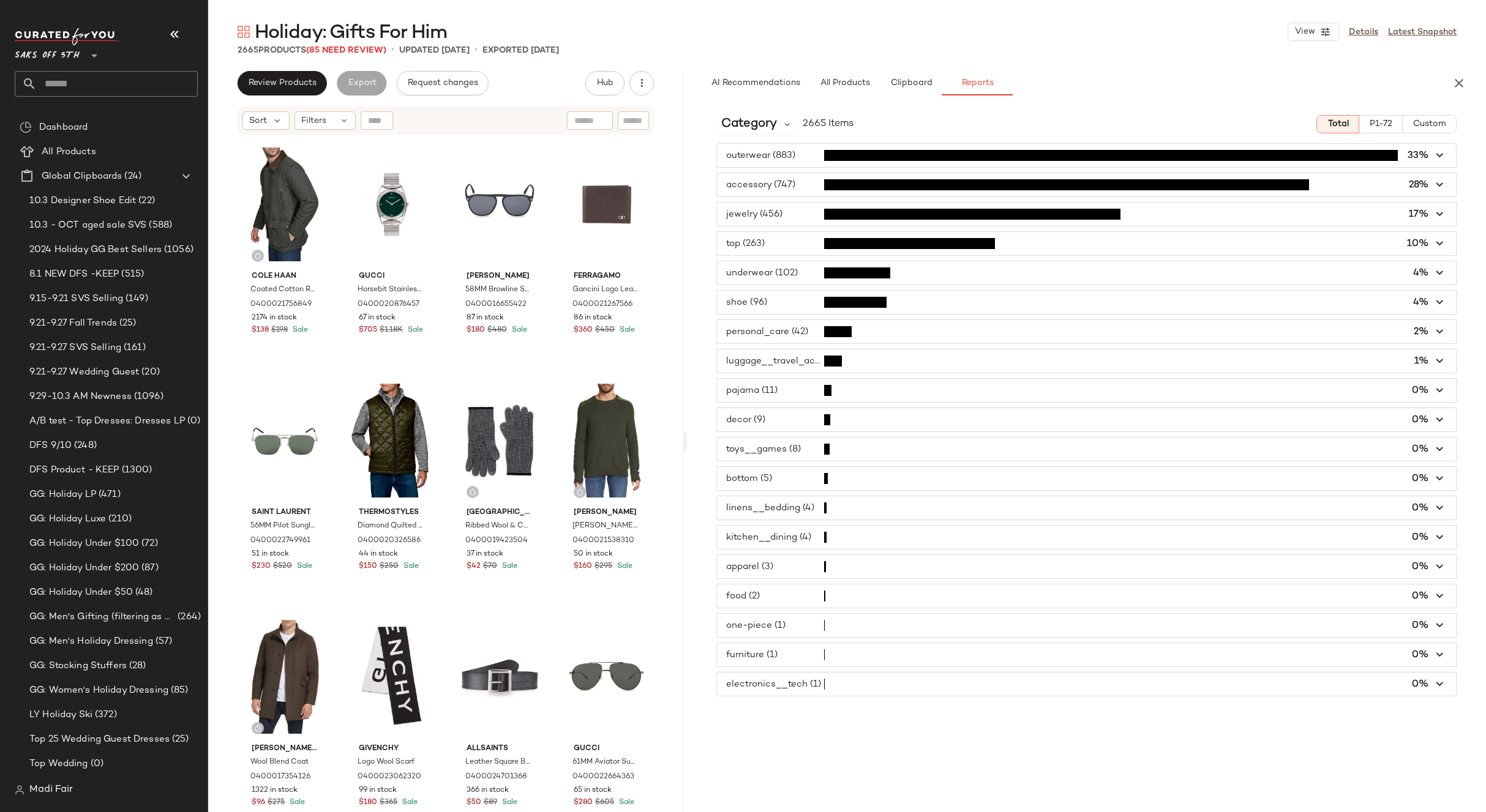
drag, startPoint x: 845, startPoint y: 207, endPoint x: 686, endPoint y: 216, distance: 159.3
click at [686, 216] on div "Holiday: Gifts For Him View Details Latest Snapshot 2665 Products (85 Need Revi…" at bounding box center [847, 415] width 1278 height 792
click at [754, 117] on span "Category" at bounding box center [749, 124] width 56 height 19
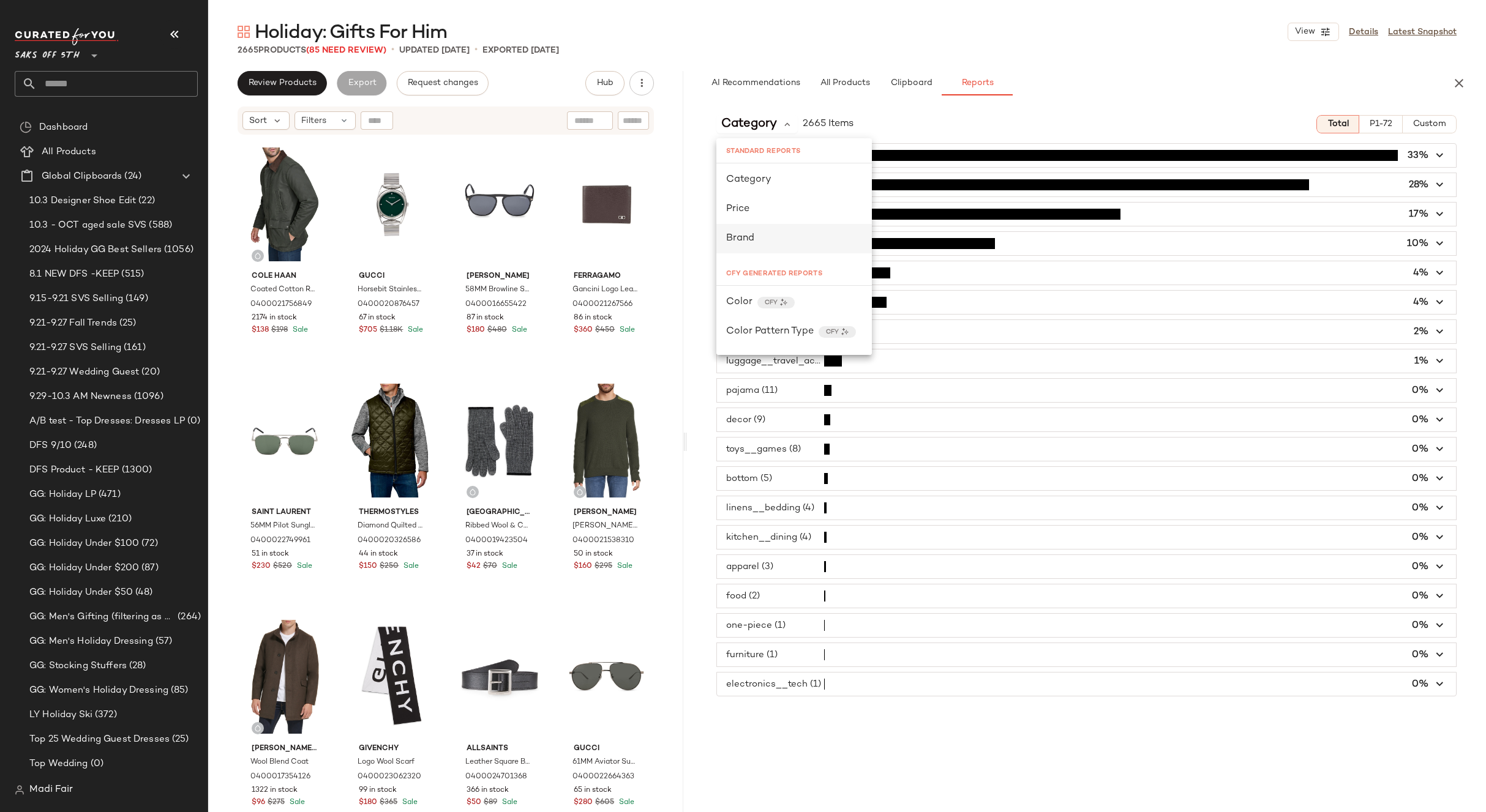
click at [770, 232] on div "Brand" at bounding box center [794, 239] width 136 height 15
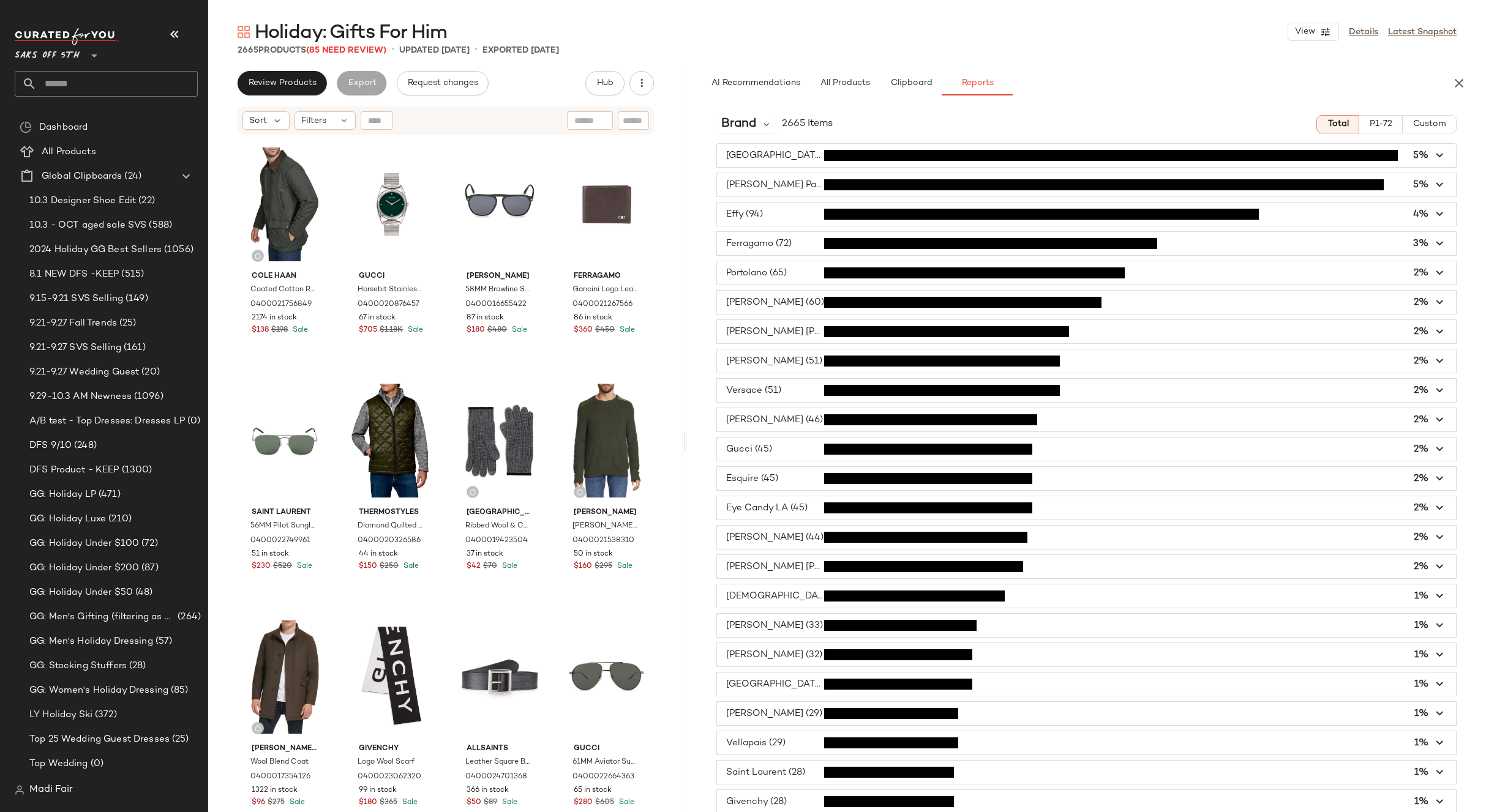
click at [66, 80] on input "text" at bounding box center [118, 84] width 161 height 26
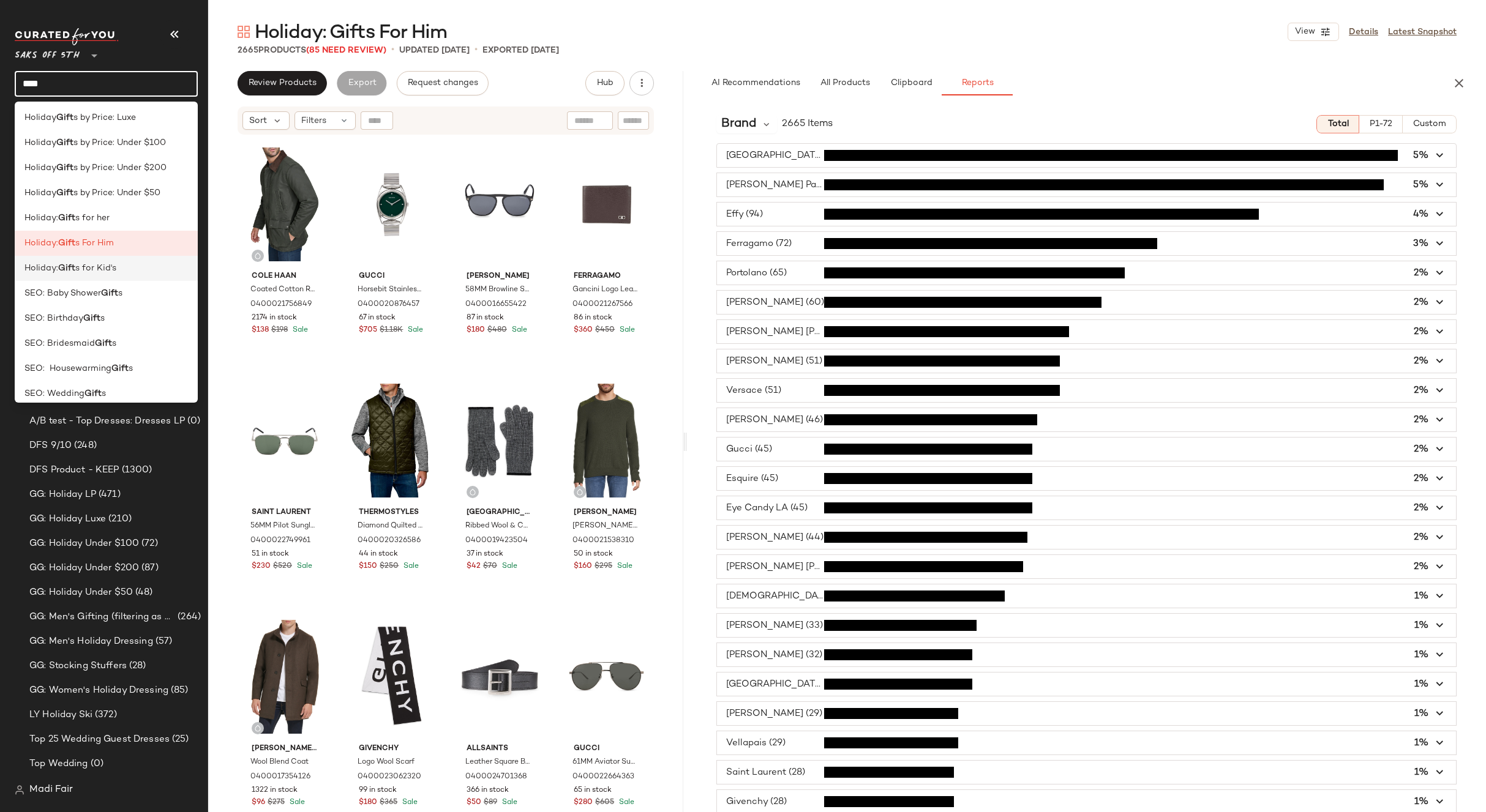
scroll to position [261, 0]
type input "****"
click at [119, 266] on div "Holiday: Gift s for Kid's" at bounding box center [105, 260] width 163 height 13
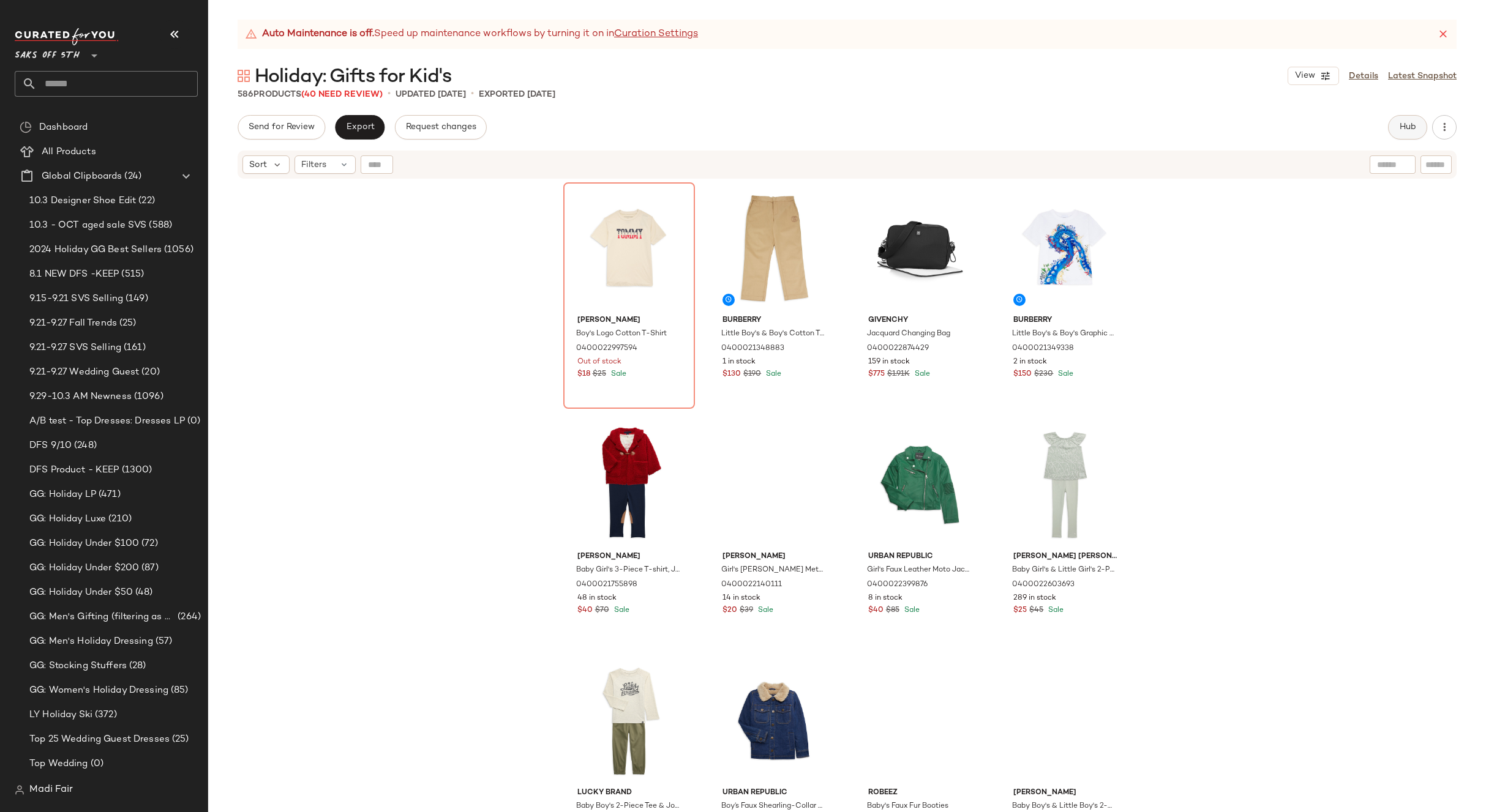
click at [1405, 128] on span "Hub" at bounding box center [1408, 127] width 17 height 10
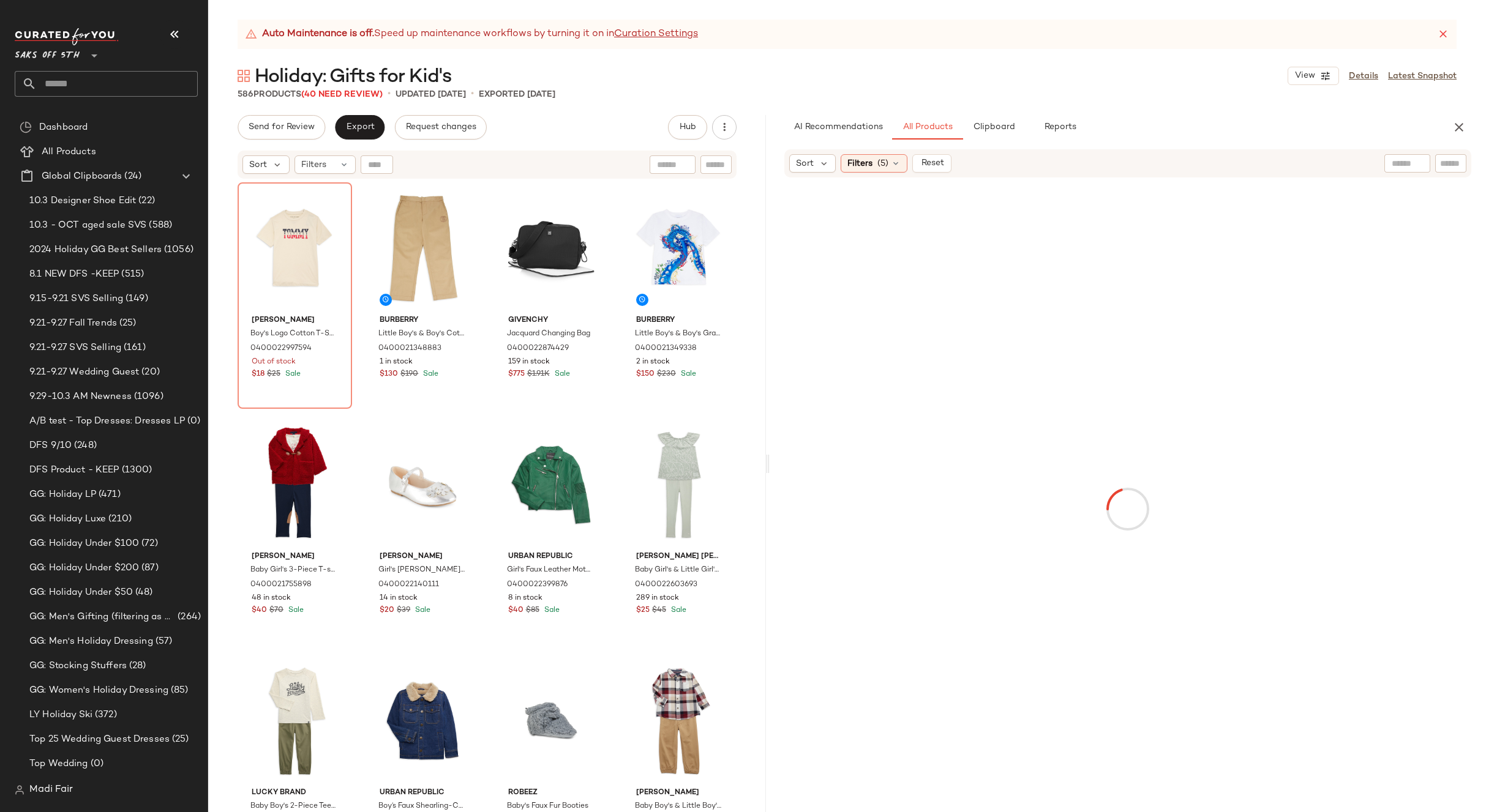
drag, startPoint x: 846, startPoint y: 202, endPoint x: 752, endPoint y: 215, distance: 94.9
click at [752, 215] on div "Auto Maintenance is off. Speed up maintenance workflows by turning it on in Cur…" at bounding box center [847, 415] width 1278 height 792
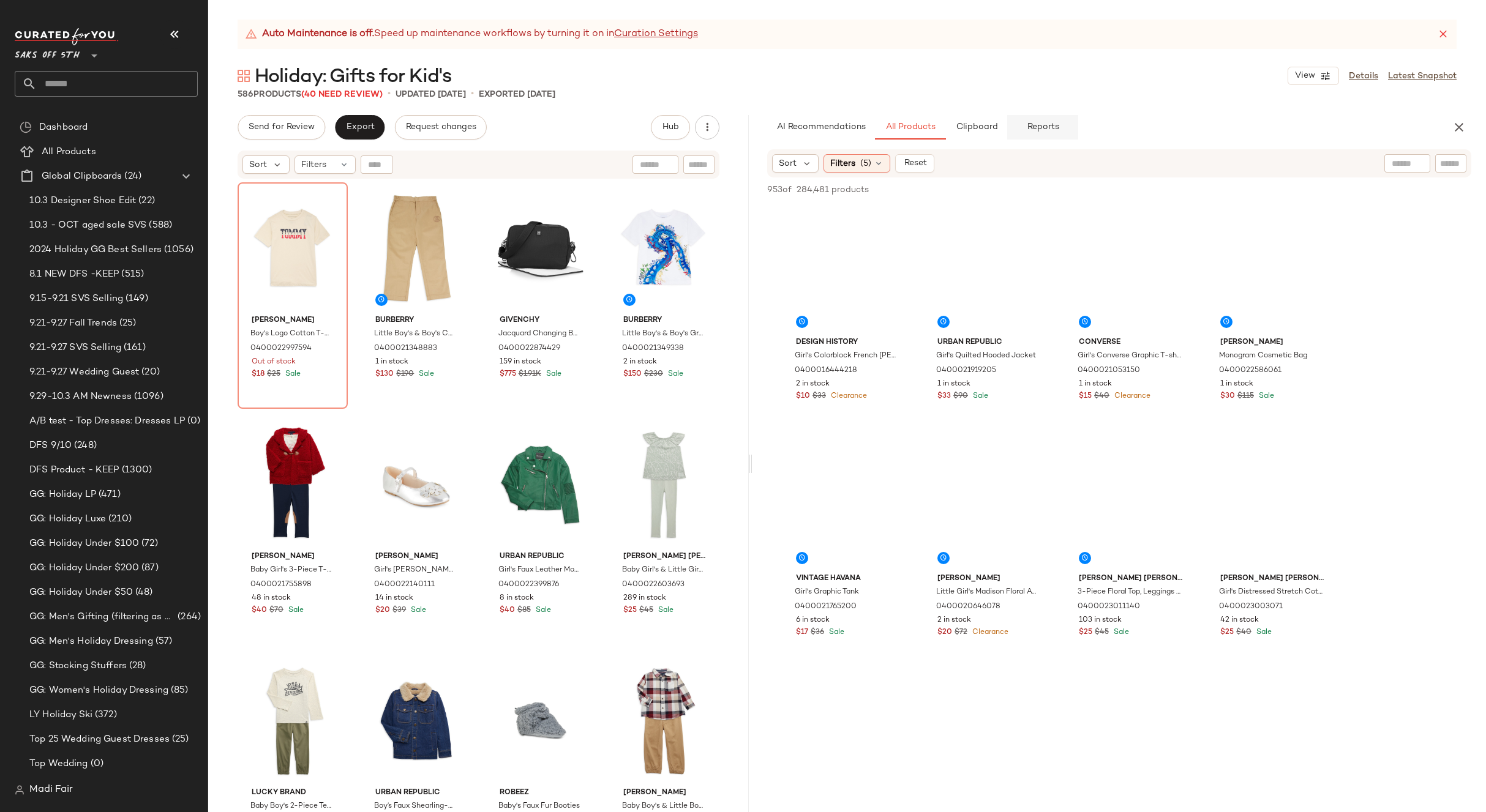
click at [1046, 119] on button "Reports" at bounding box center [1043, 127] width 71 height 24
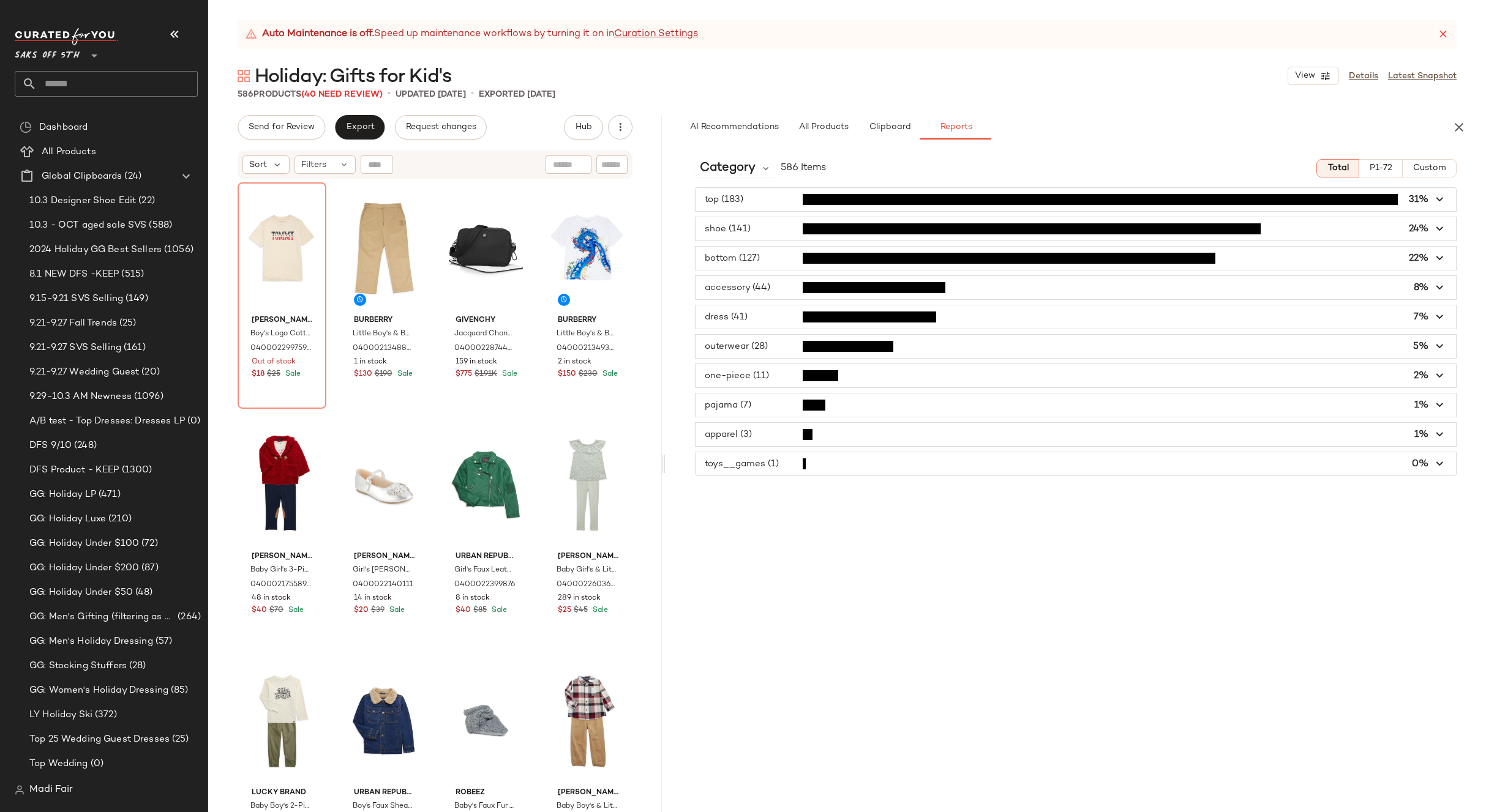
drag, startPoint x: 748, startPoint y: 204, endPoint x: 662, endPoint y: 207, distance: 86.1
click at [662, 207] on div "Auto Maintenance is off. Speed up maintenance workflows by turning it on in Cur…" at bounding box center [847, 415] width 1278 height 792
click at [786, 625] on div "Category 586 Items Total P1-72 Custom top (183) 31% shoe (141) 24% bottom (127)…" at bounding box center [1075, 481] width 820 height 662
click at [753, 160] on span "Category" at bounding box center [728, 168] width 56 height 19
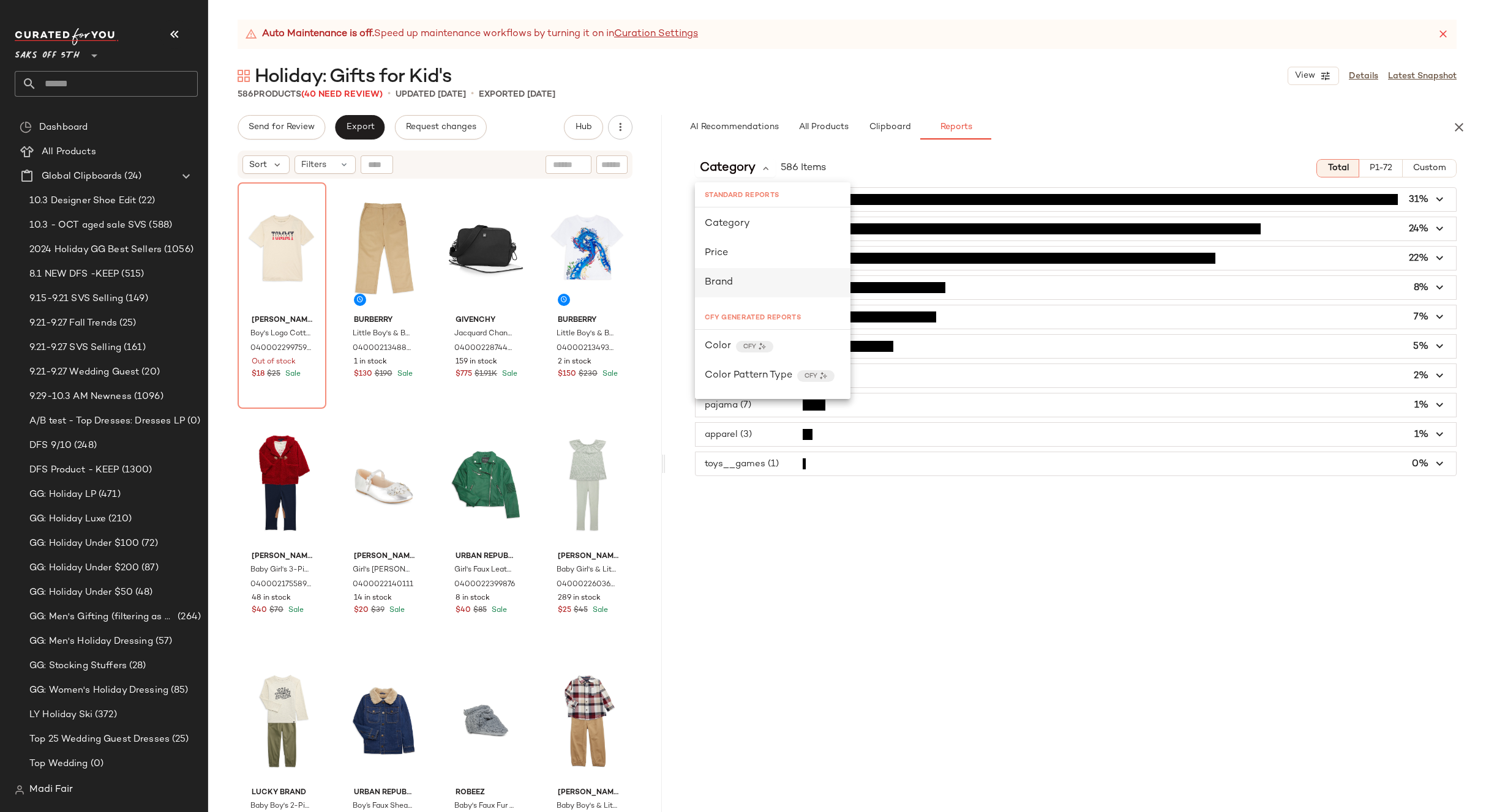
click at [755, 281] on div "Brand" at bounding box center [773, 283] width 136 height 15
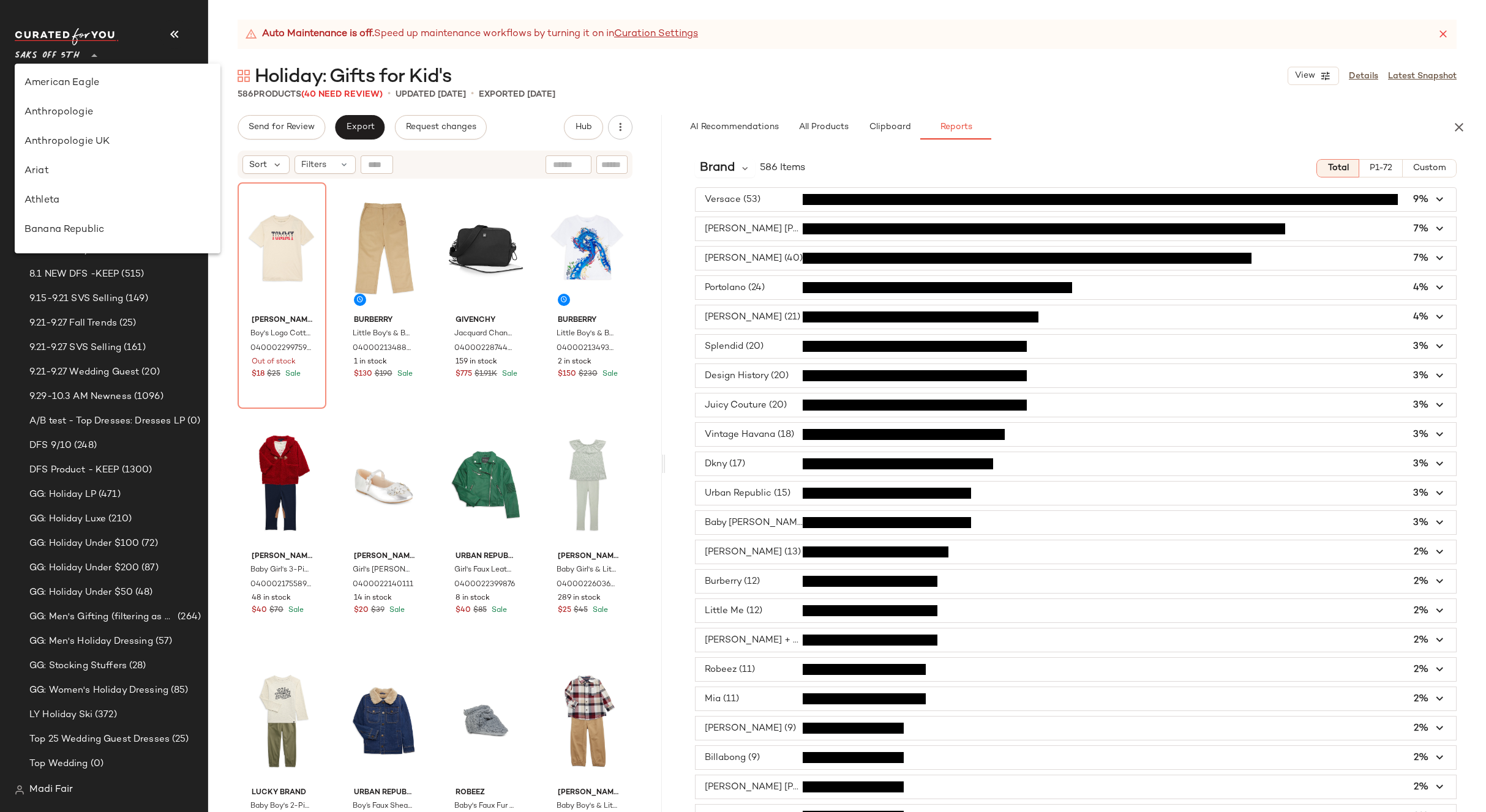
click at [73, 46] on span "Saks OFF 5TH" at bounding box center [47, 52] width 65 height 22
click at [78, 177] on div "Rent the Runway" at bounding box center [117, 178] width 186 height 15
type input "**"
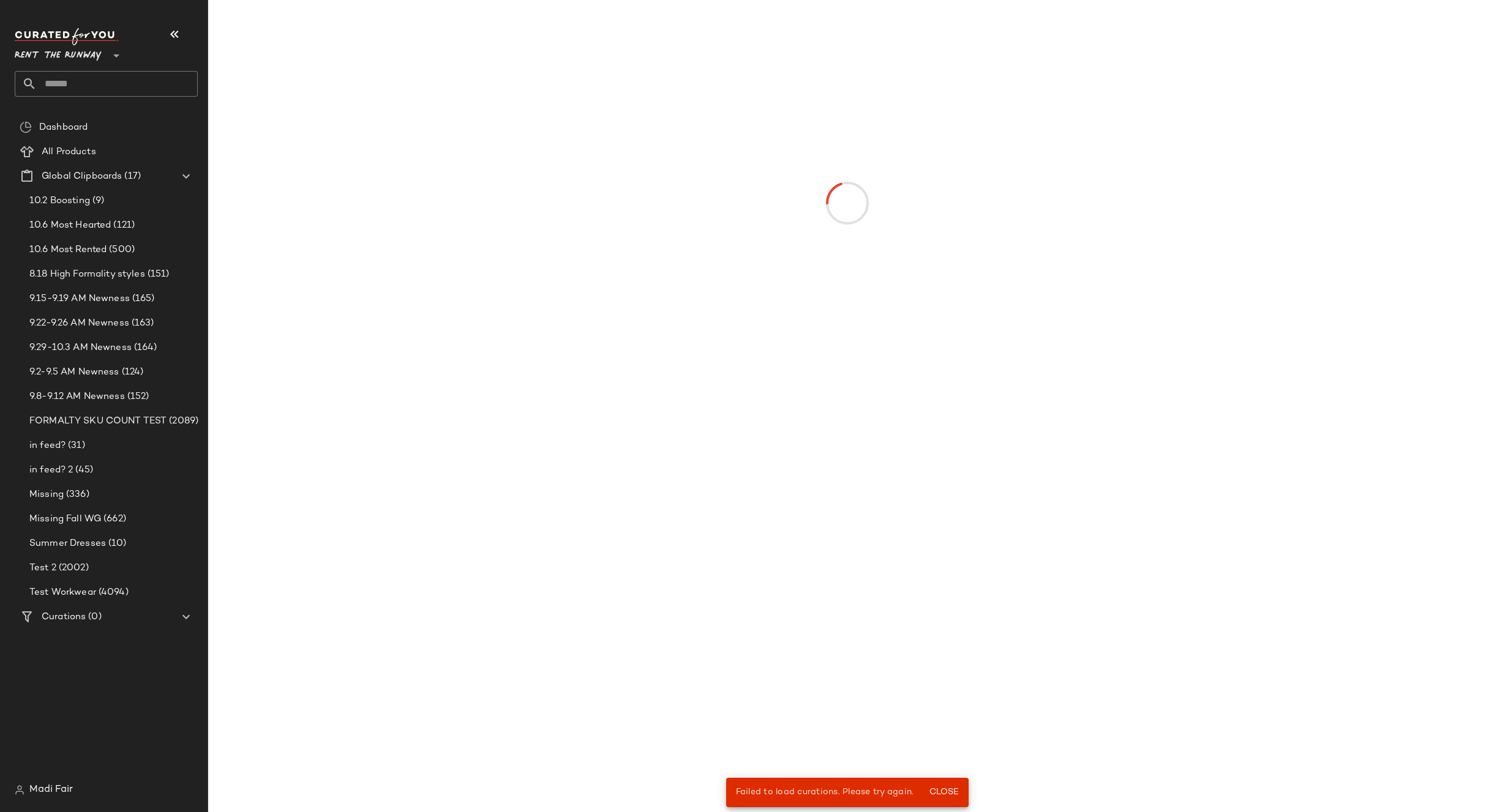
click at [81, 78] on input "text" at bounding box center [118, 84] width 161 height 26
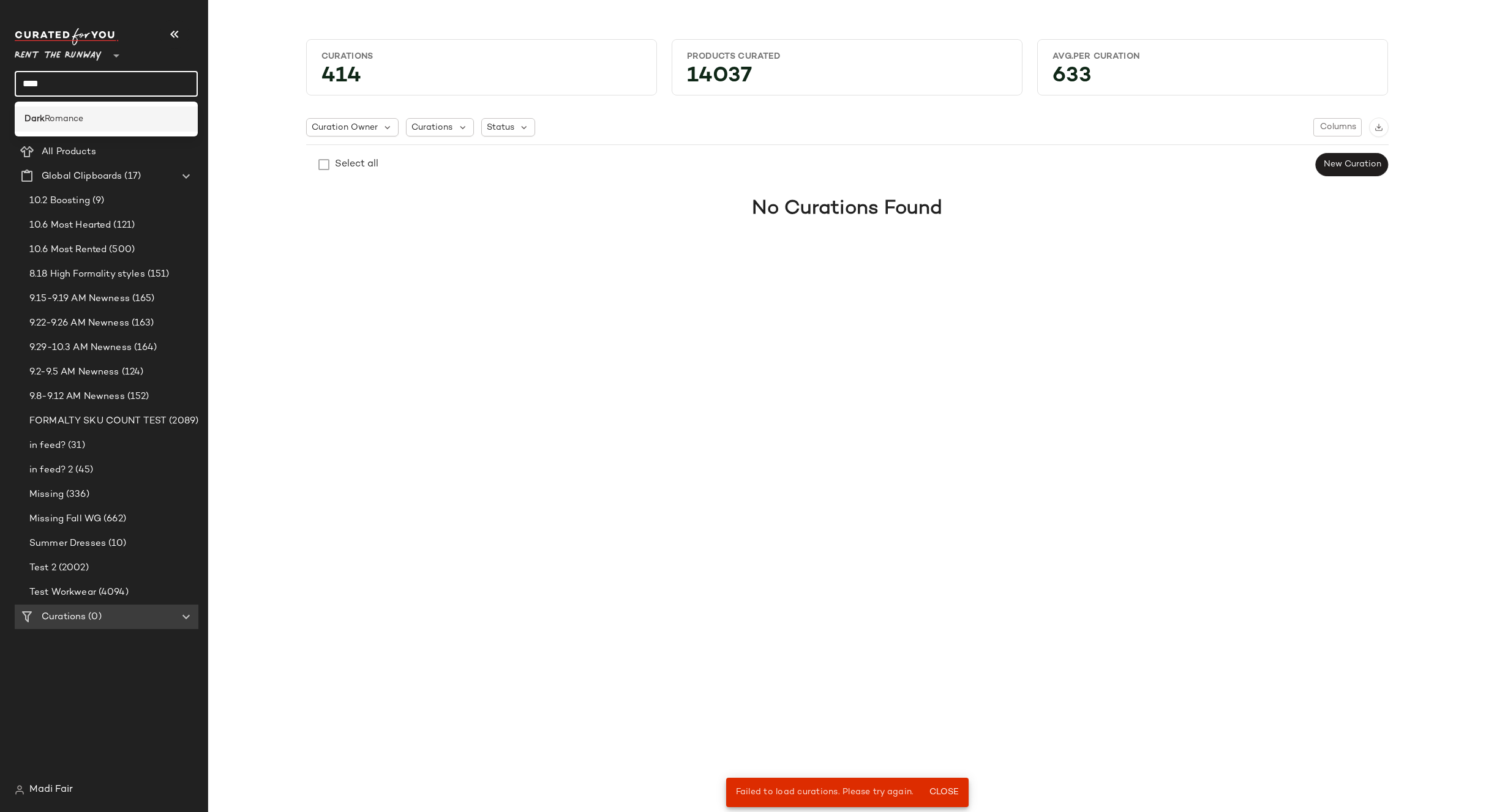
type input "****"
click at [70, 119] on span "Romance" at bounding box center [64, 119] width 38 height 13
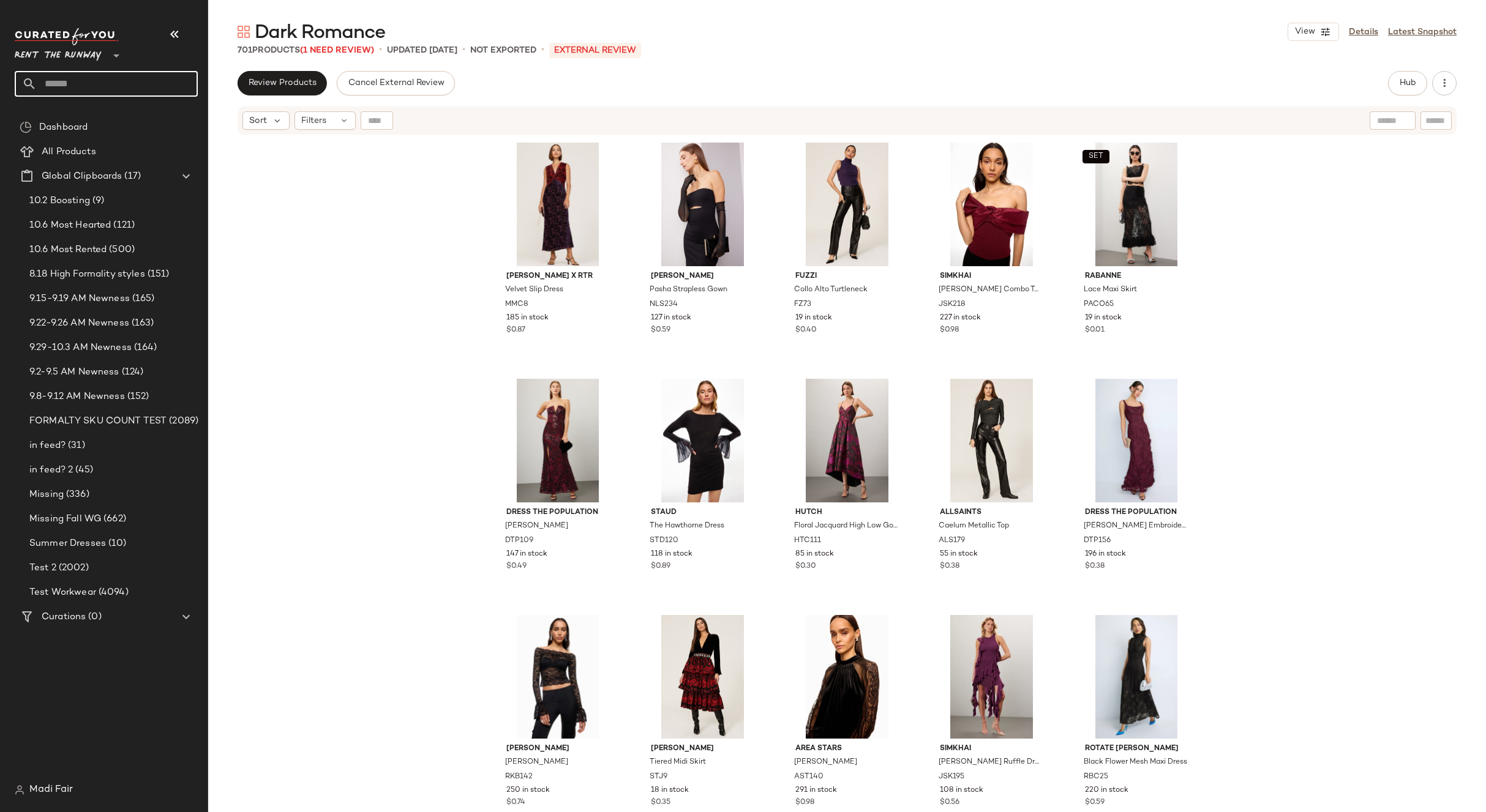
click at [114, 83] on input "text" at bounding box center [118, 84] width 161 height 26
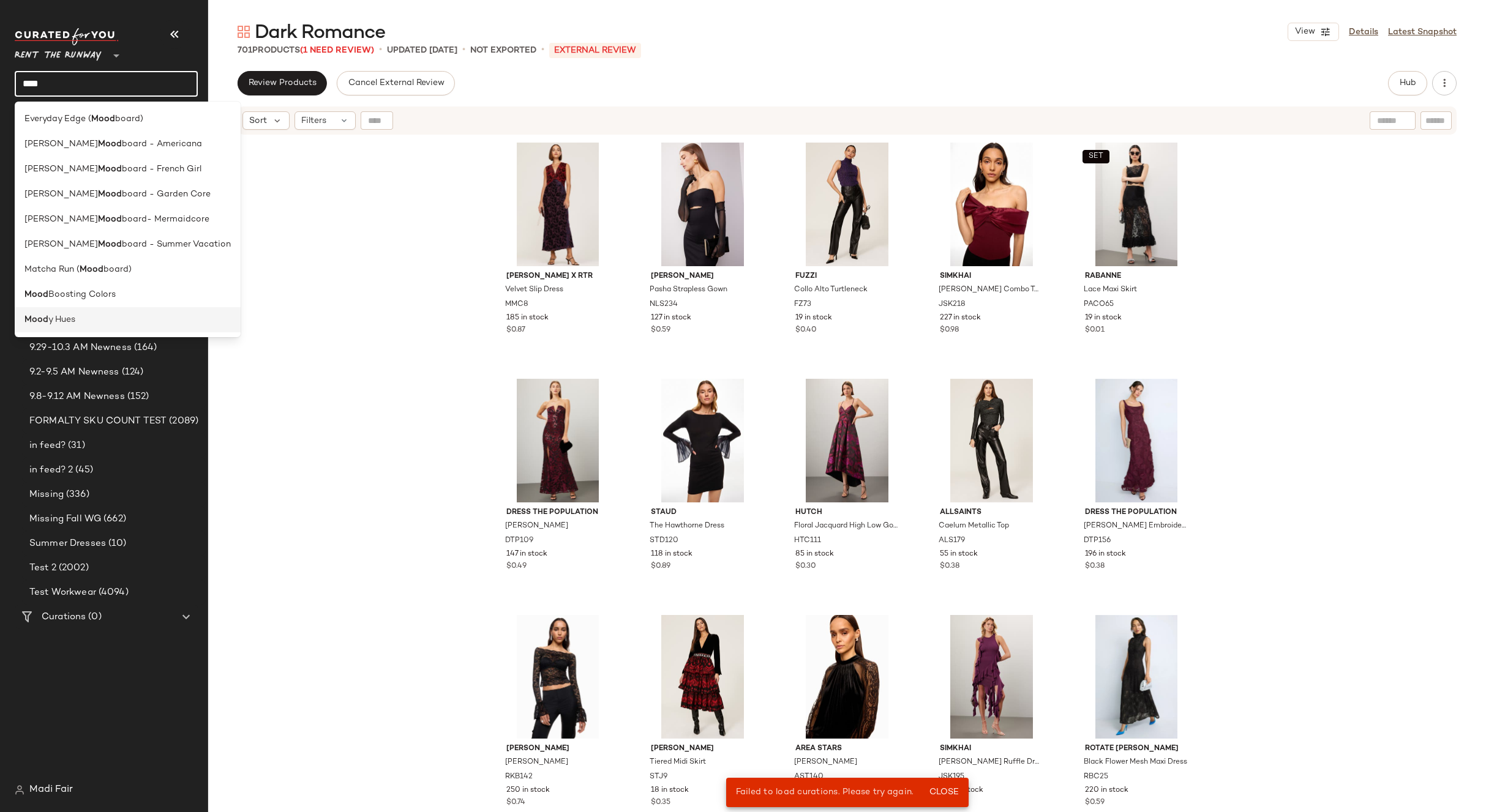
type input "****"
click at [69, 323] on span "y Hues" at bounding box center [62, 320] width 27 height 13
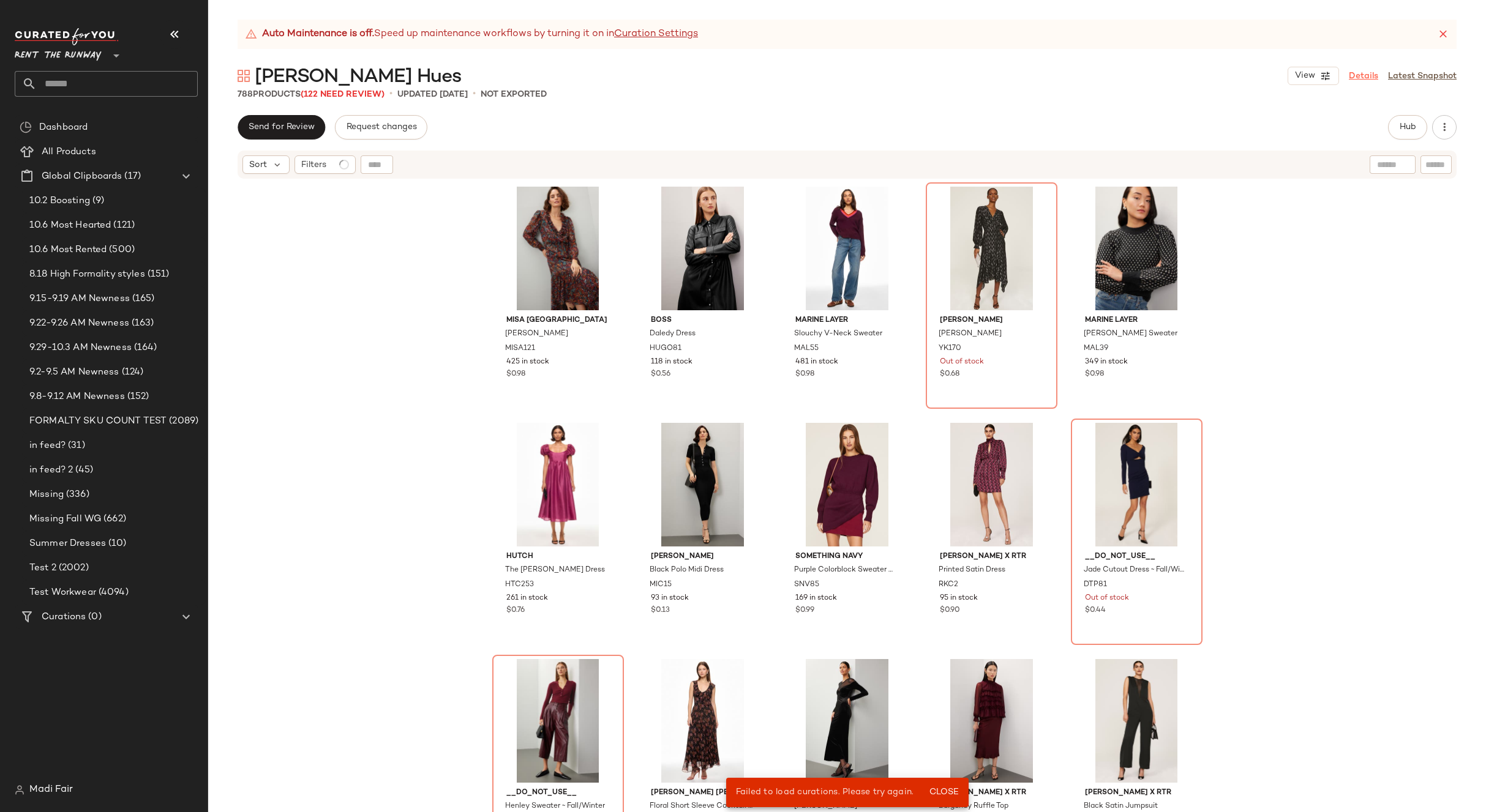
click at [1356, 78] on link "Details" at bounding box center [1363, 76] width 29 height 13
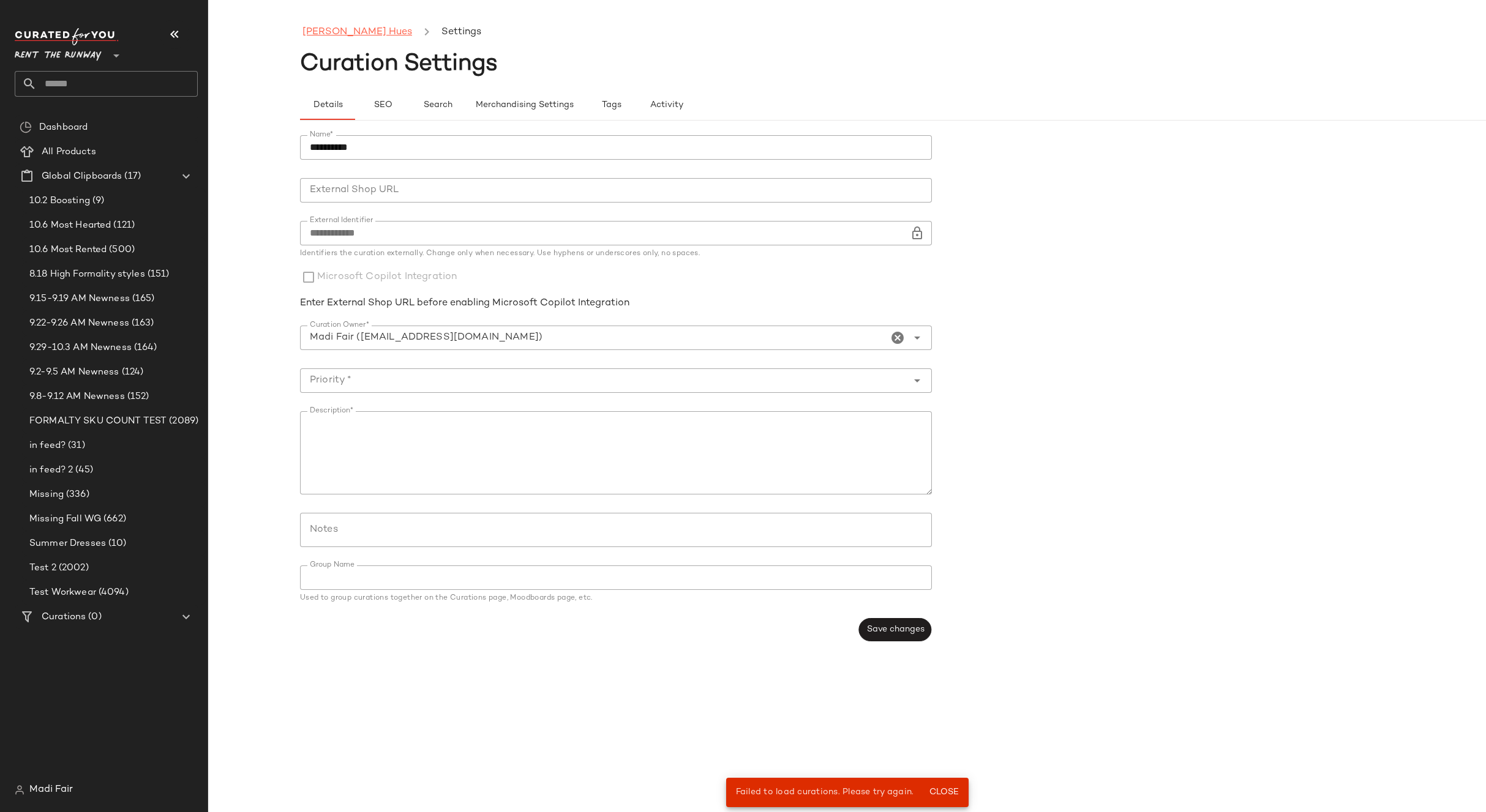
click at [323, 25] on link "Moody Hues" at bounding box center [357, 32] width 110 height 16
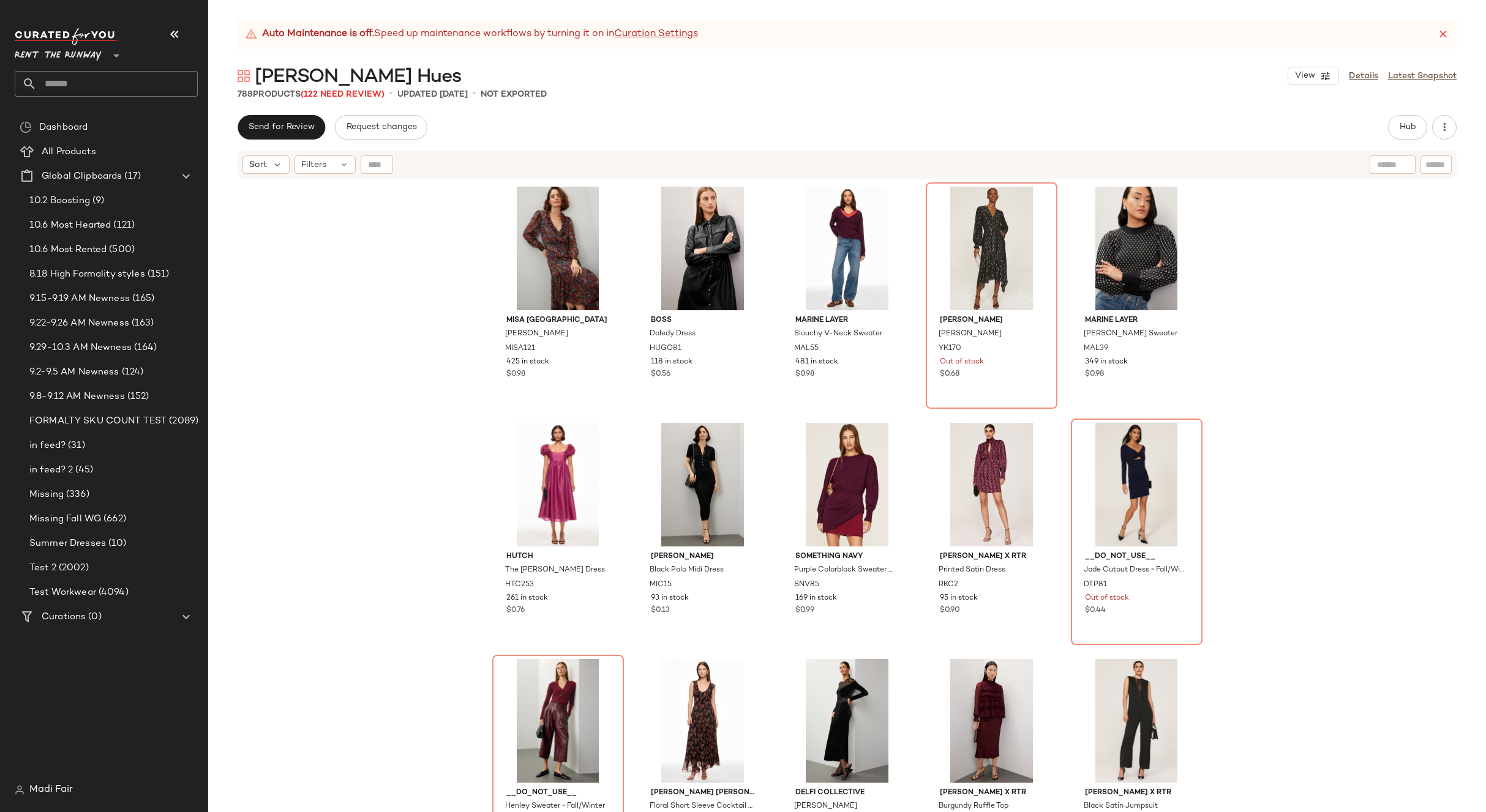
drag, startPoint x: 1291, startPoint y: 254, endPoint x: 1342, endPoint y: 115, distance: 148.1
click at [1291, 251] on div "MISA Los Angeles Charlotte Dress MISA121 425 in stock $0.98 BOSS Daledy Dress H…" at bounding box center [847, 511] width 1278 height 662
click at [1359, 78] on link "Details" at bounding box center [1363, 76] width 29 height 13
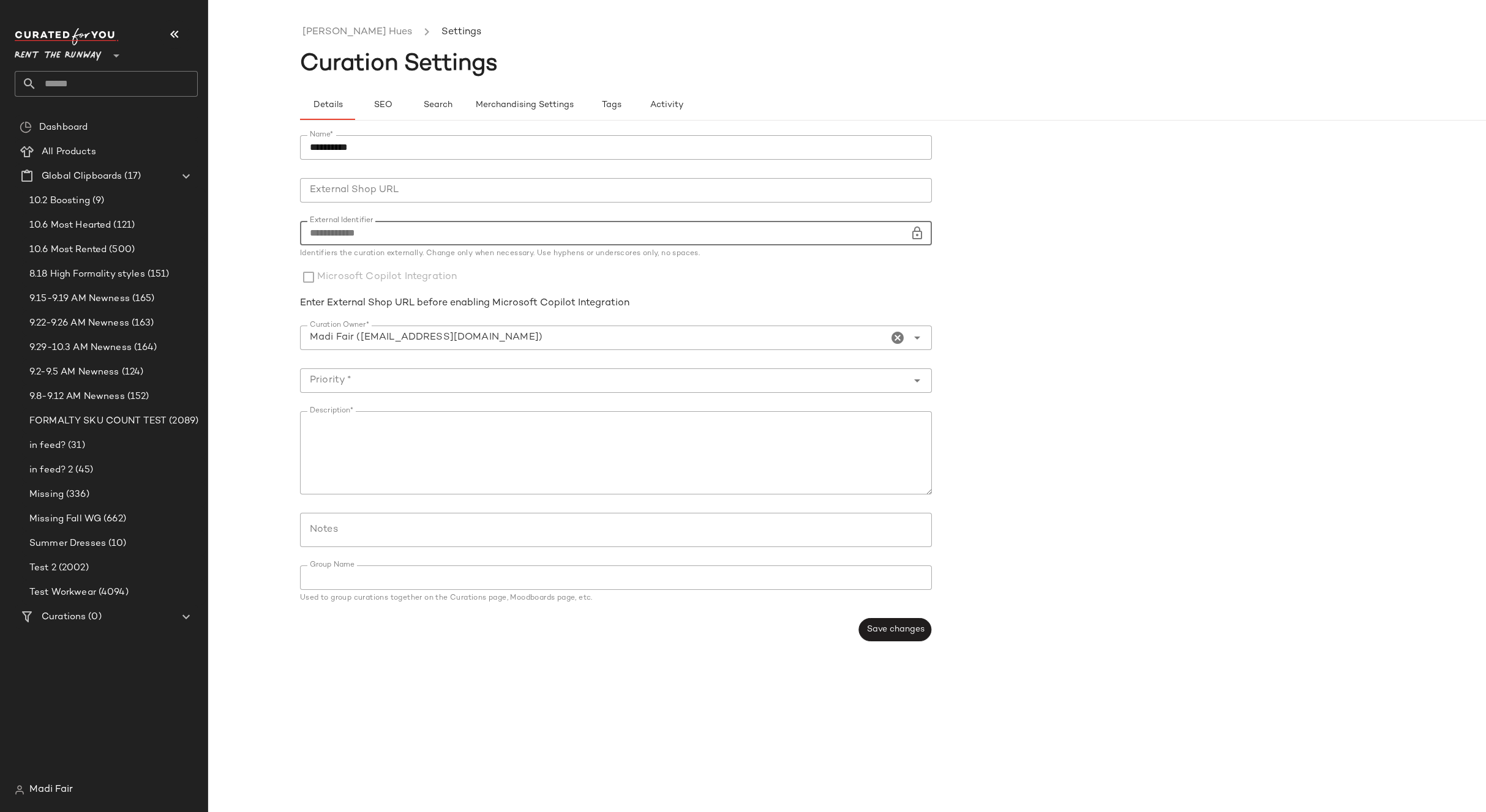
click at [420, 235] on input "**********" at bounding box center [604, 233] width 609 height 24
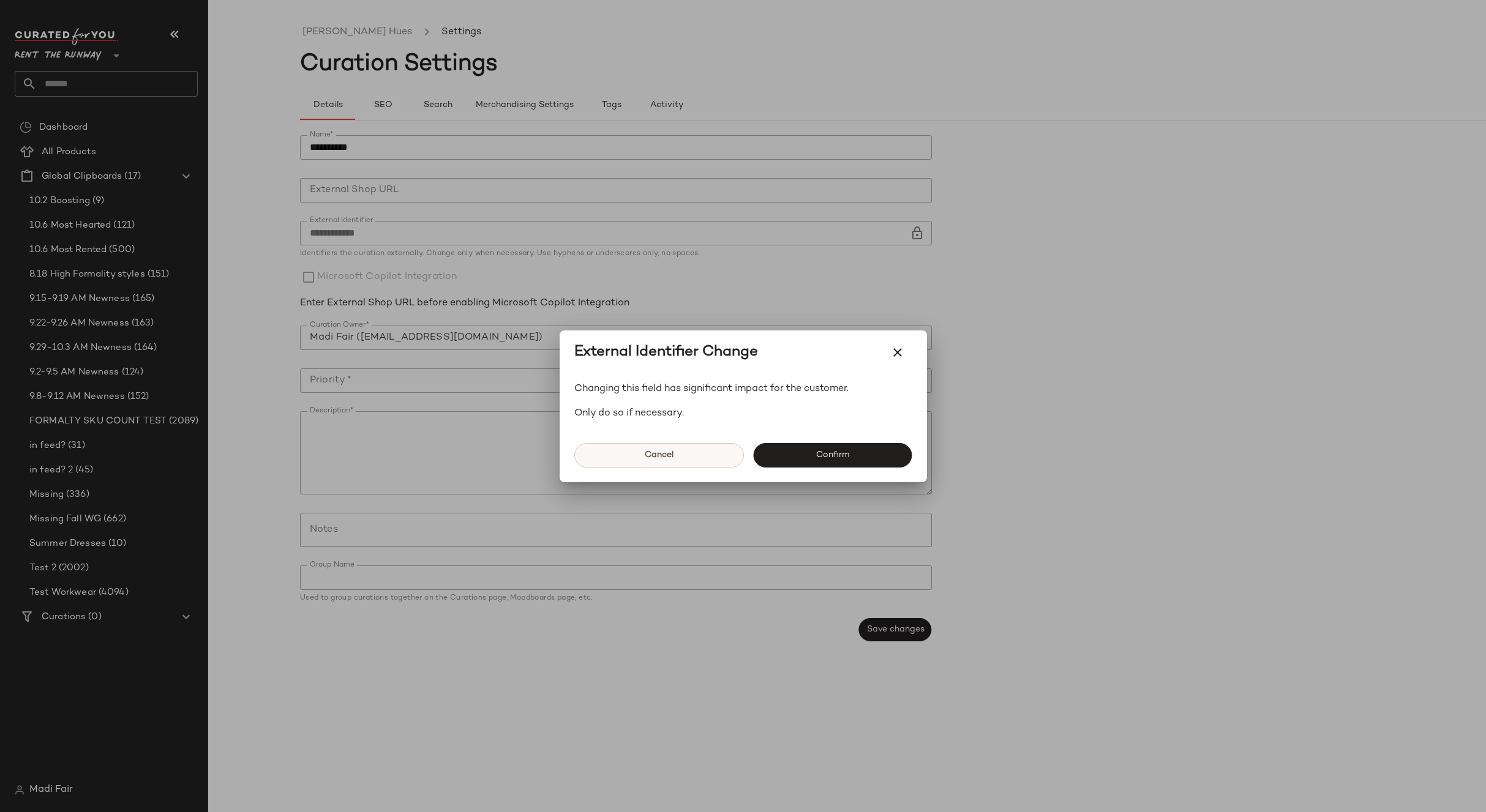
click at [666, 454] on span "Cancel" at bounding box center [659, 455] width 29 height 10
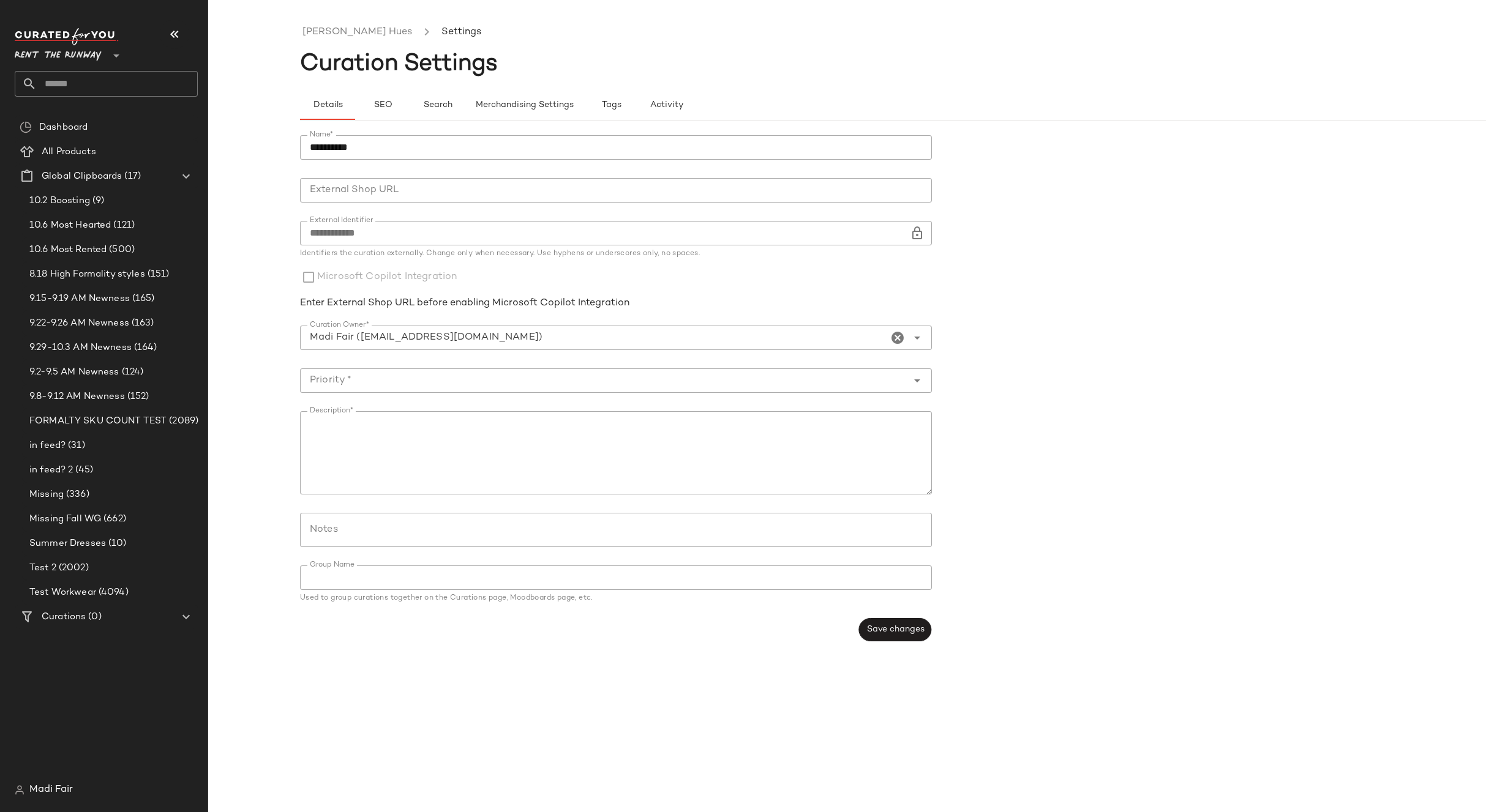
drag, startPoint x: 1043, startPoint y: 293, endPoint x: 1033, endPoint y: 306, distance: 16.4
click at [1043, 293] on form "**********" at bounding box center [939, 388] width 1278 height 521
click at [1148, 286] on form "**********" at bounding box center [939, 388] width 1278 height 521
click at [390, 238] on input "**********" at bounding box center [604, 233] width 609 height 24
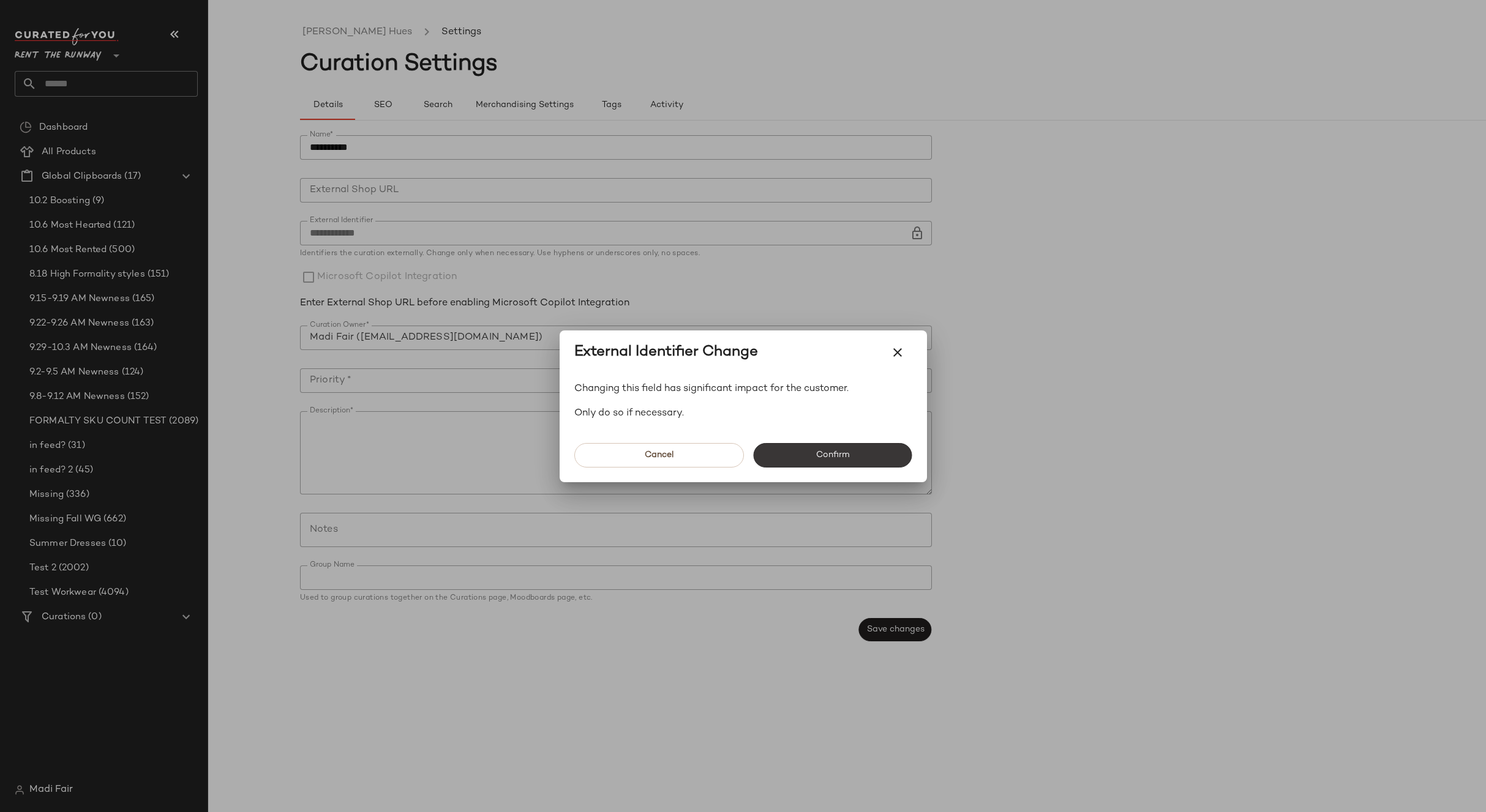
click at [810, 462] on button "Confirm" at bounding box center [832, 455] width 158 height 24
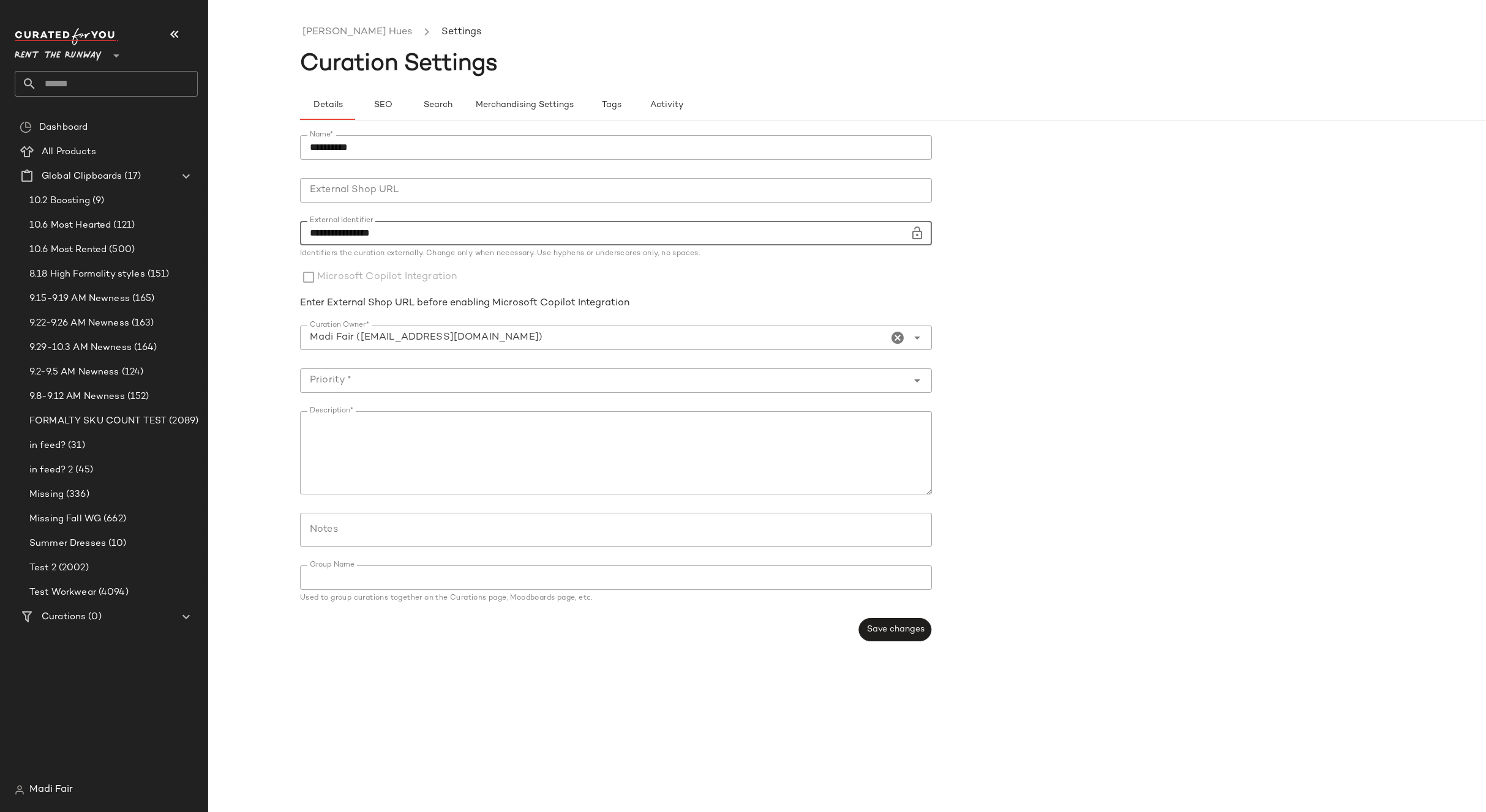
type input "**********"
click at [894, 631] on span "Save changes" at bounding box center [894, 630] width 58 height 10
drag, startPoint x: 480, startPoint y: 387, endPoint x: 475, endPoint y: 392, distance: 7.1
click at [480, 387] on input "Priority *" at bounding box center [604, 380] width 607 height 15
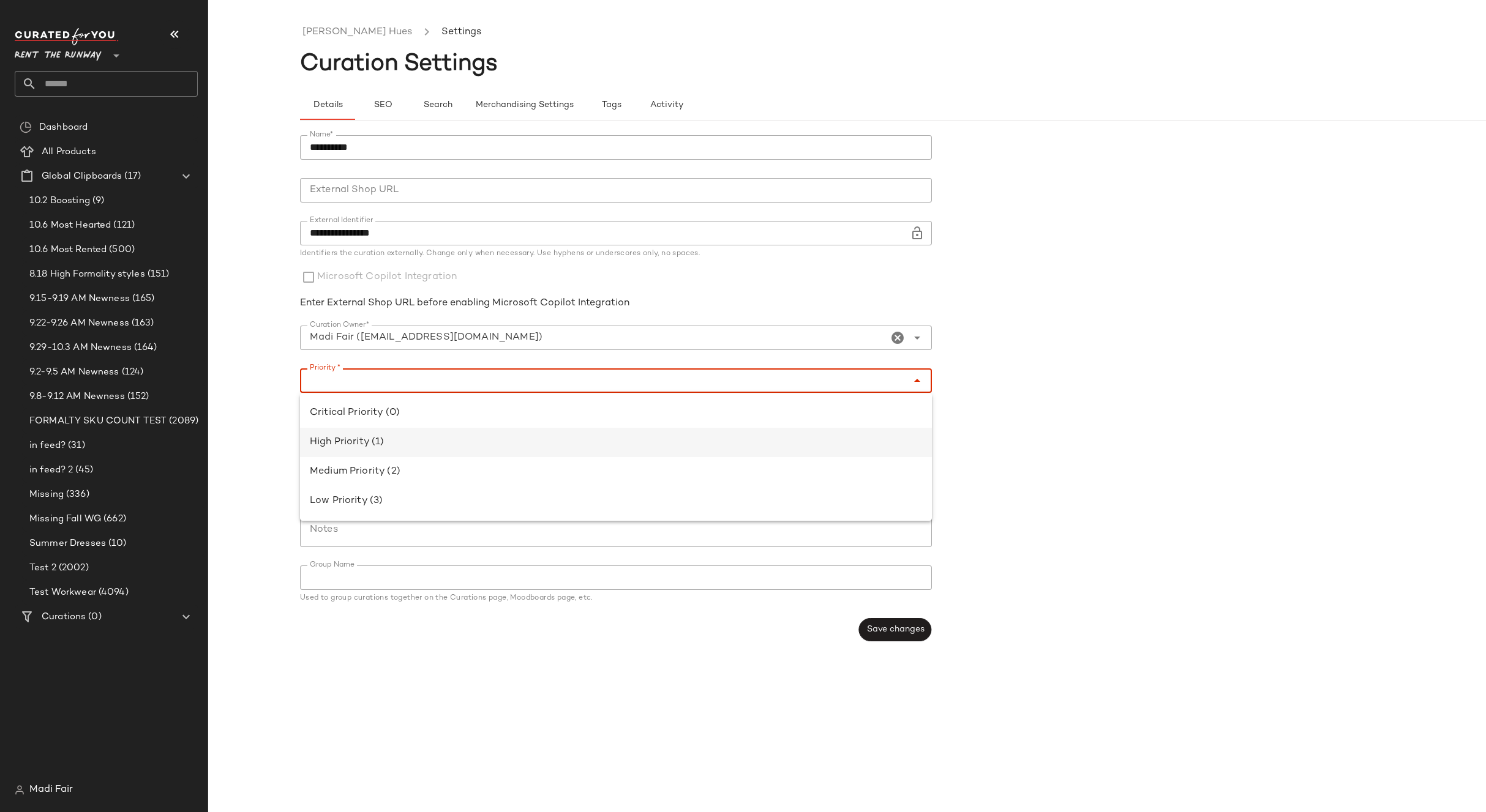
click at [436, 447] on div "High Priority (1)" at bounding box center [616, 442] width 612 height 15
type input "**********"
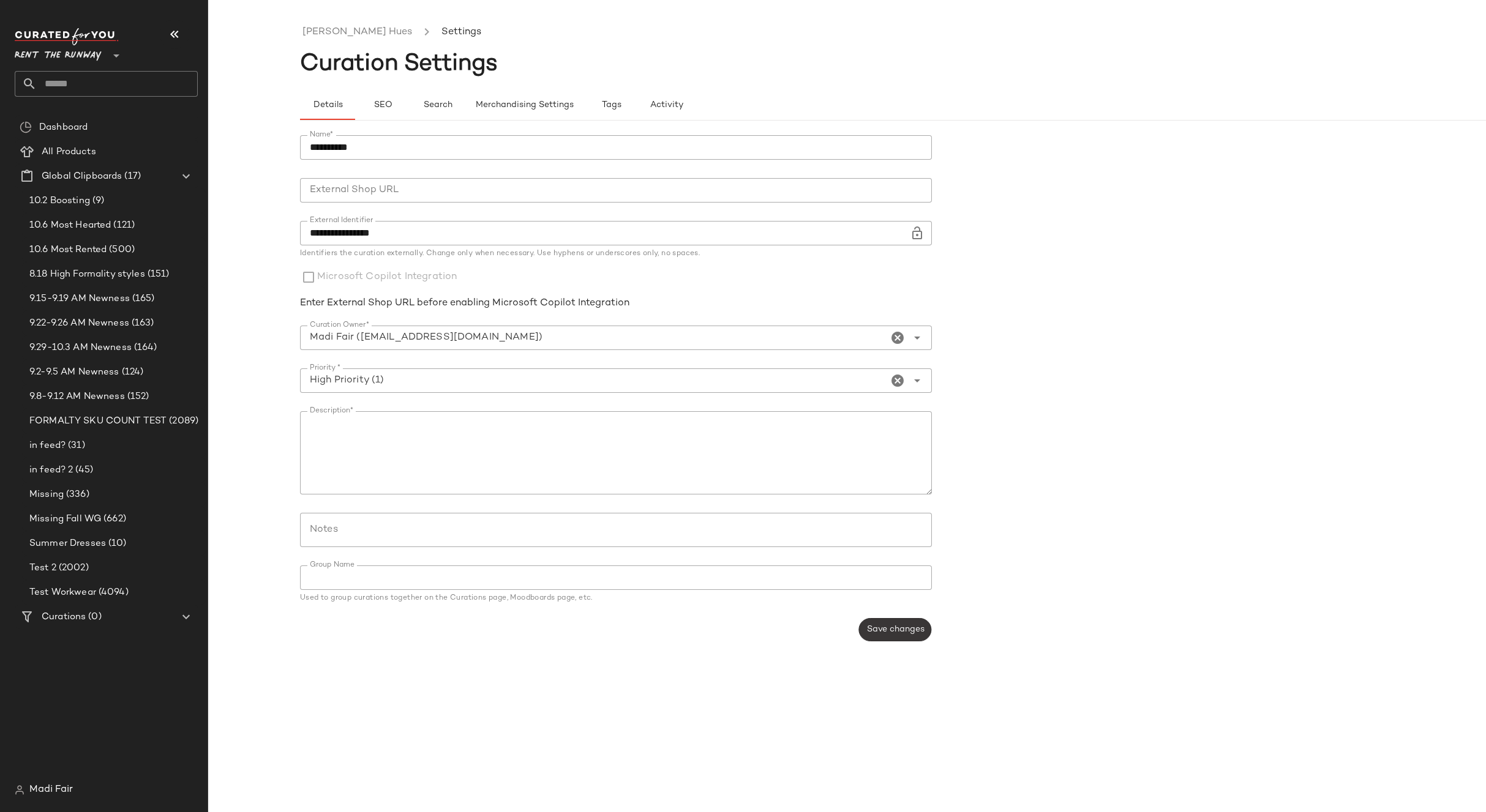
click at [887, 633] on span "Save changes" at bounding box center [894, 630] width 58 height 10
click at [1112, 326] on form "**********" at bounding box center [939, 388] width 1278 height 521
click at [351, 33] on link "Moody Hues" at bounding box center [357, 32] width 110 height 16
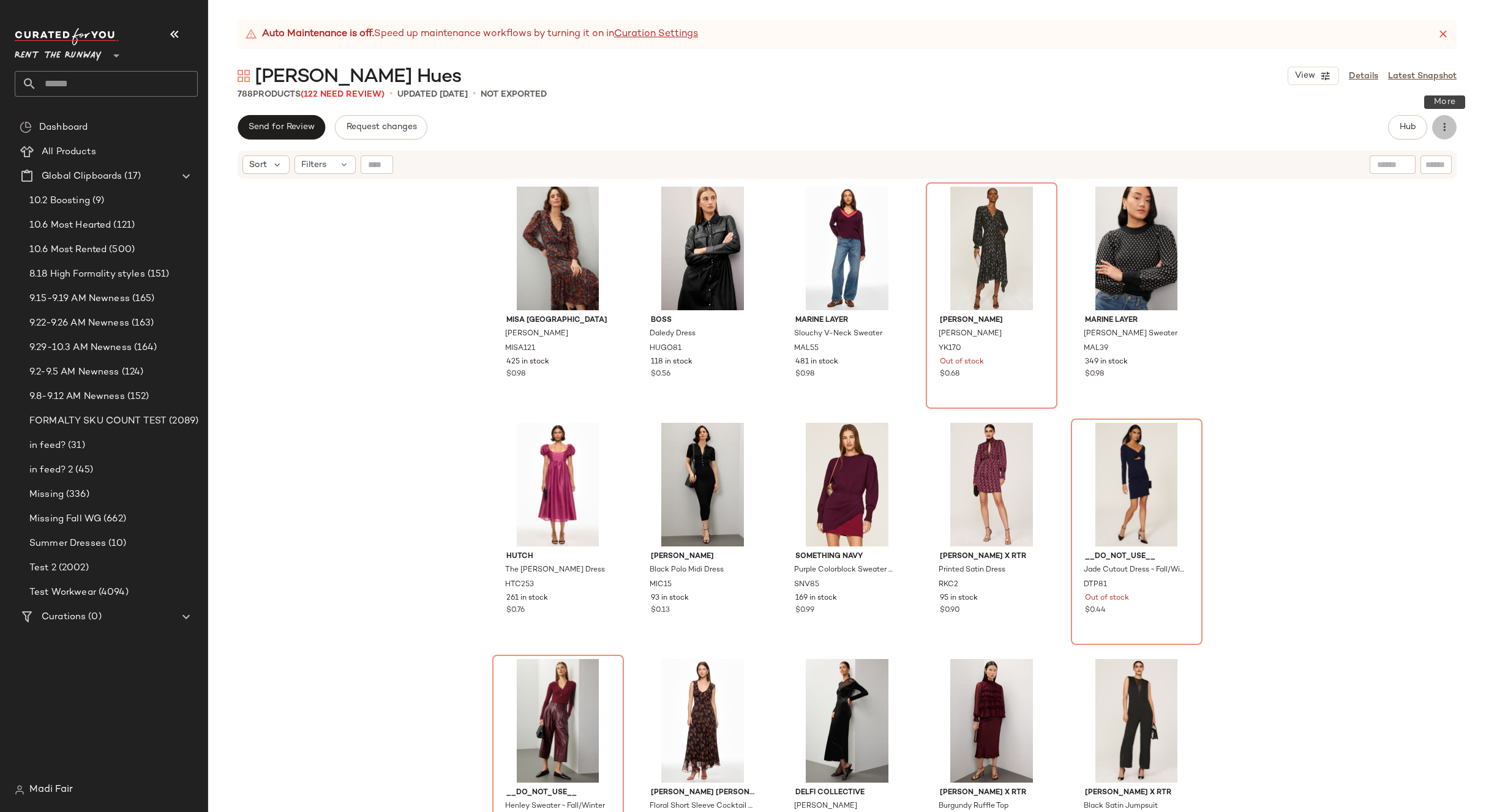
click at [1450, 124] on button "button" at bounding box center [1444, 127] width 24 height 24
click at [1373, 280] on span "Archive Curation" at bounding box center [1388, 281] width 115 height 13
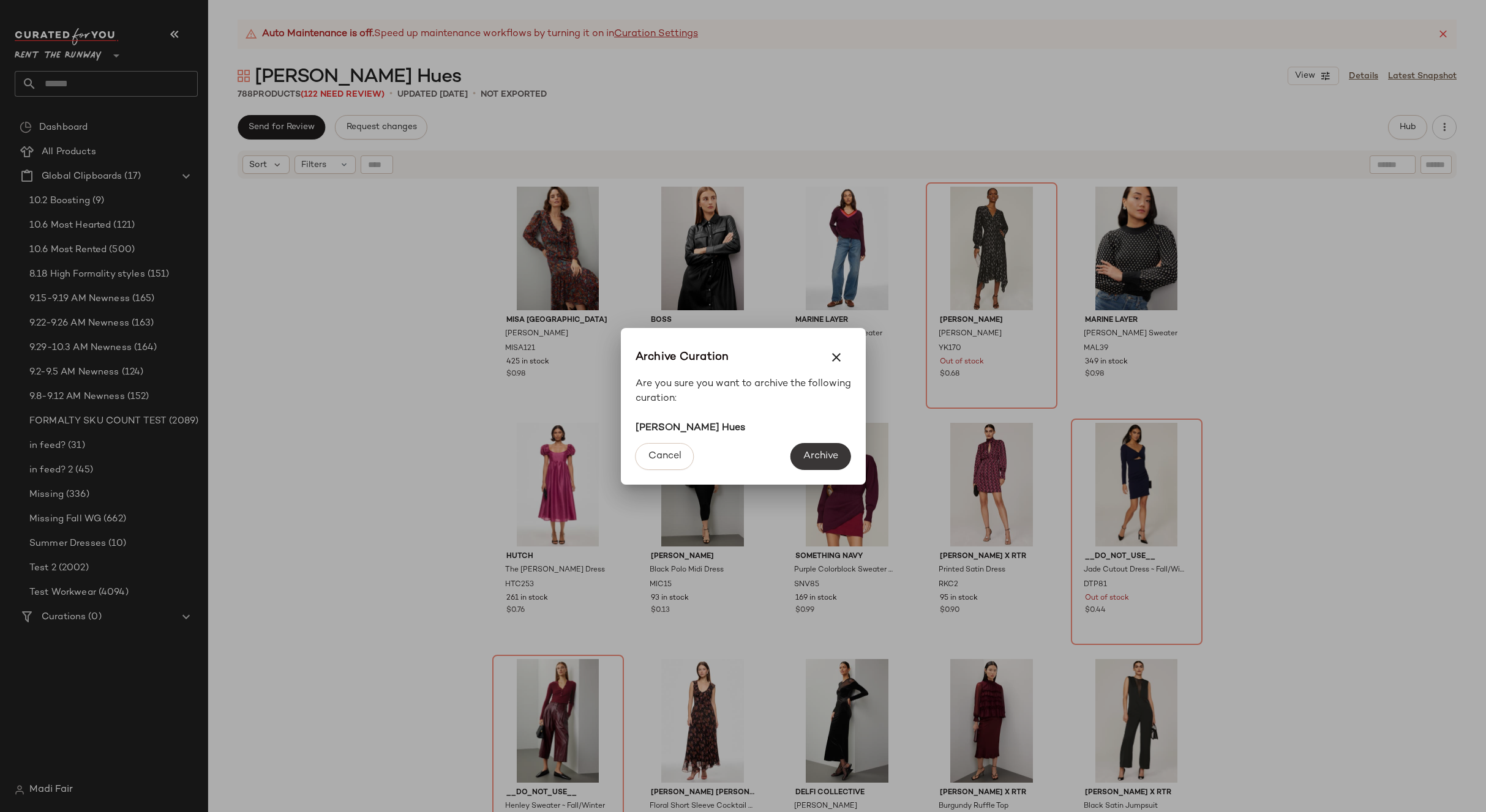
click at [835, 462] on span "Archive" at bounding box center [820, 456] width 36 height 11
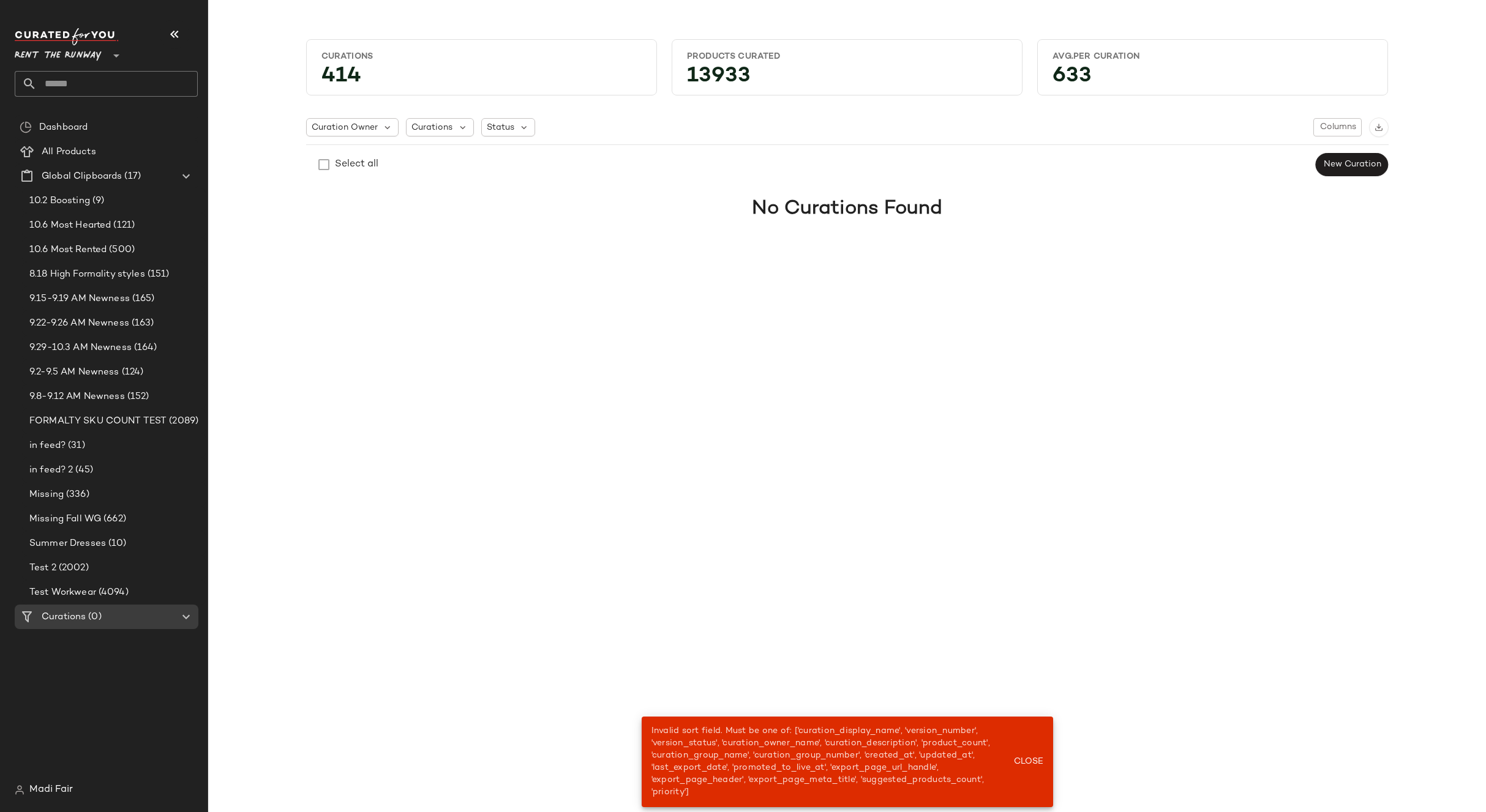
click at [94, 84] on input "text" at bounding box center [118, 84] width 161 height 26
type input "****"
click at [88, 119] on div "Dark Romance" at bounding box center [105, 119] width 163 height 13
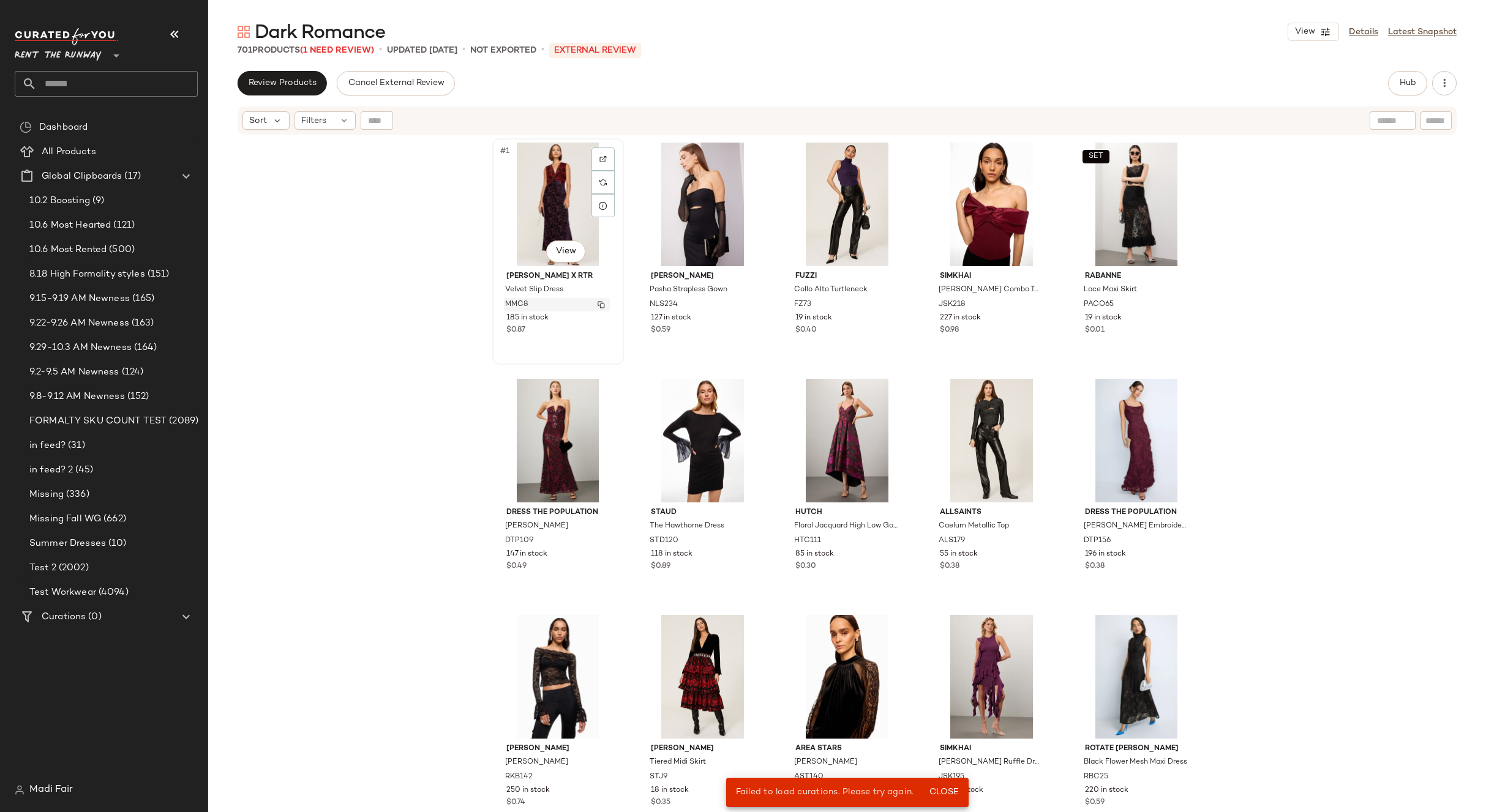
click at [599, 303] on img "button" at bounding box center [601, 305] width 7 height 7
click at [1287, 360] on div "[PERSON_NAME] x RTR Velvet Slip Dress MMC8 185 in stock $0.87 [PERSON_NAME] Str…" at bounding box center [847, 489] width 1278 height 707
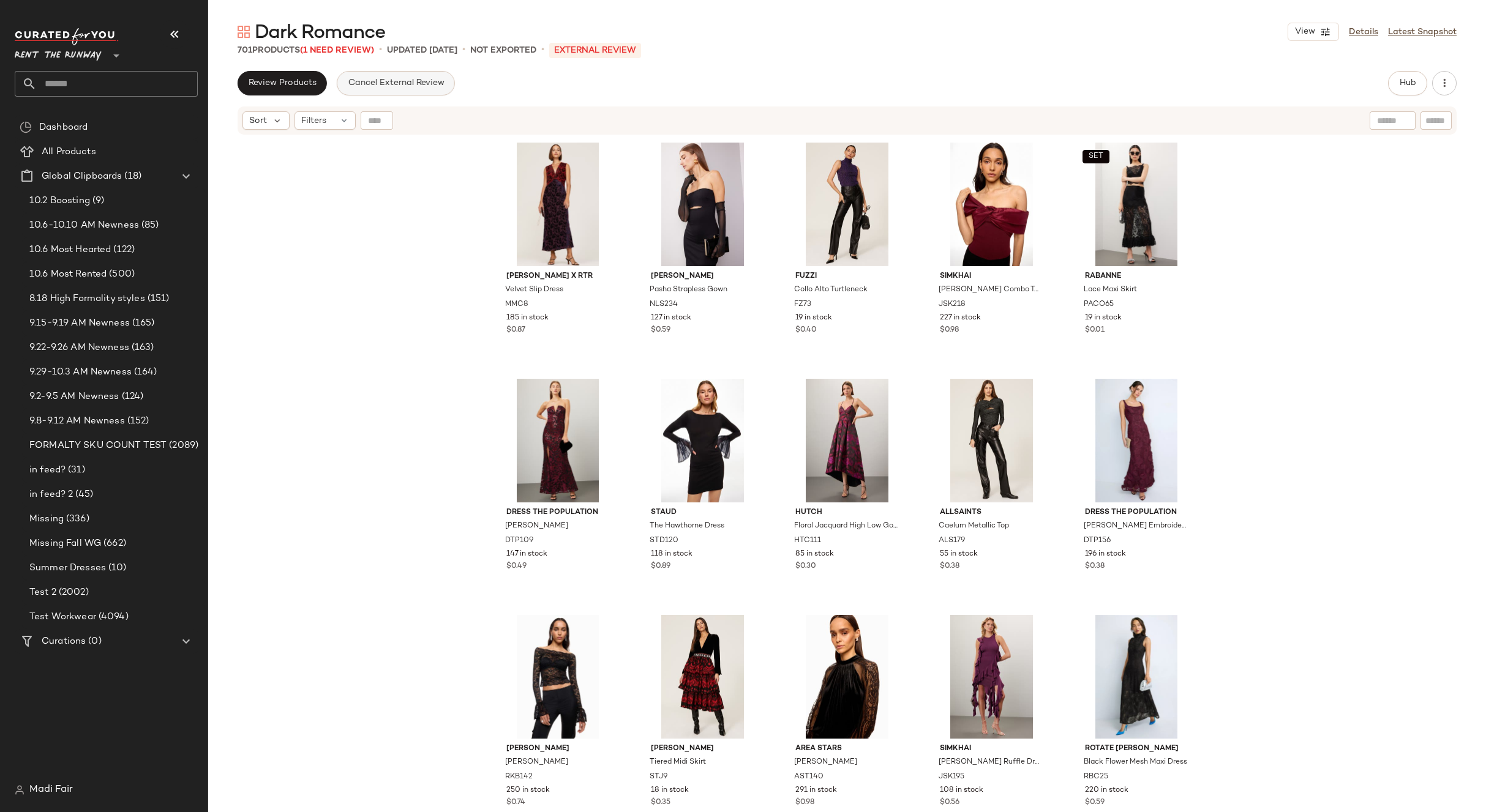
click at [425, 93] on button "Cancel External Review" at bounding box center [395, 83] width 118 height 24
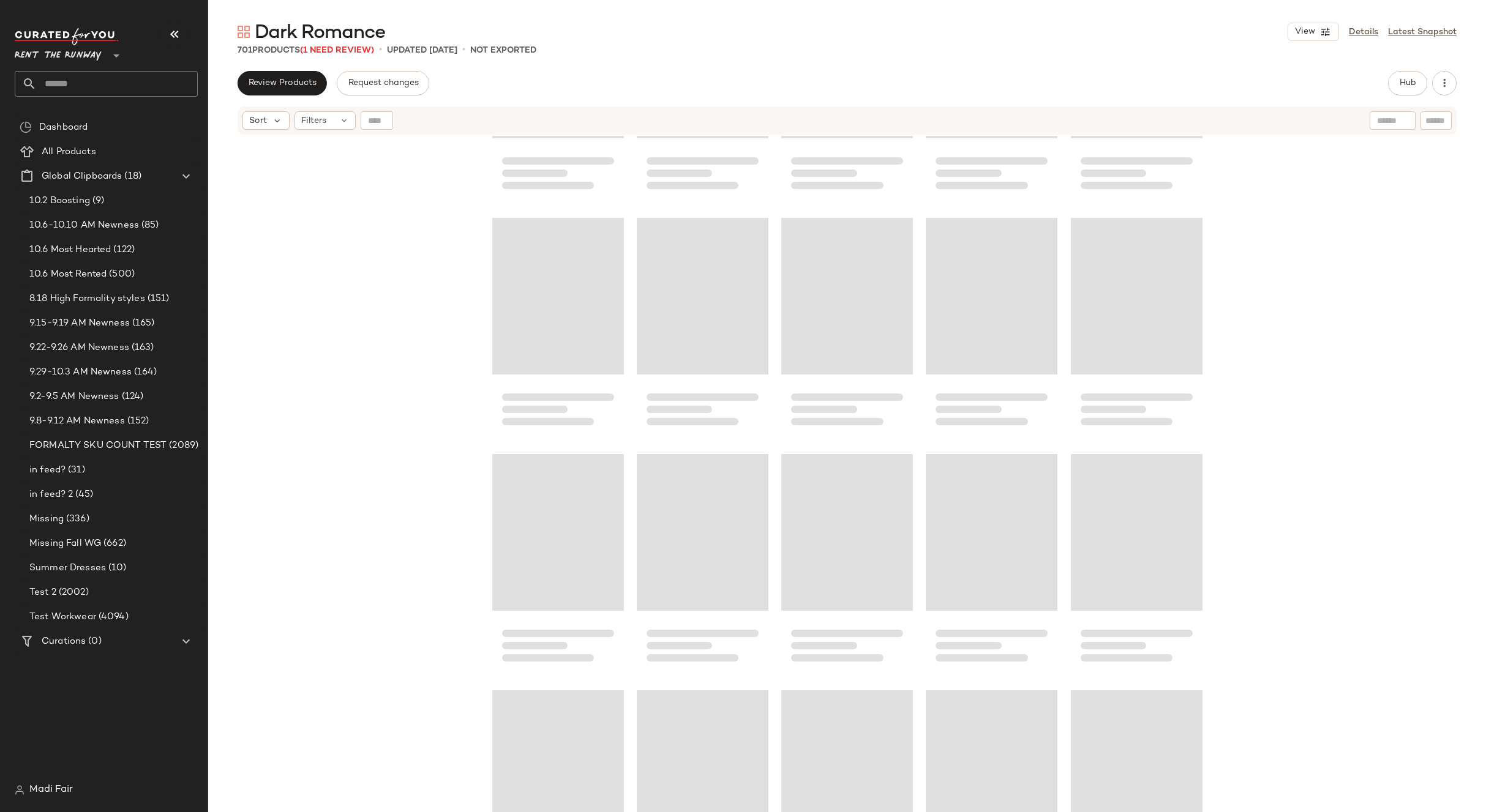
scroll to position [27149, 0]
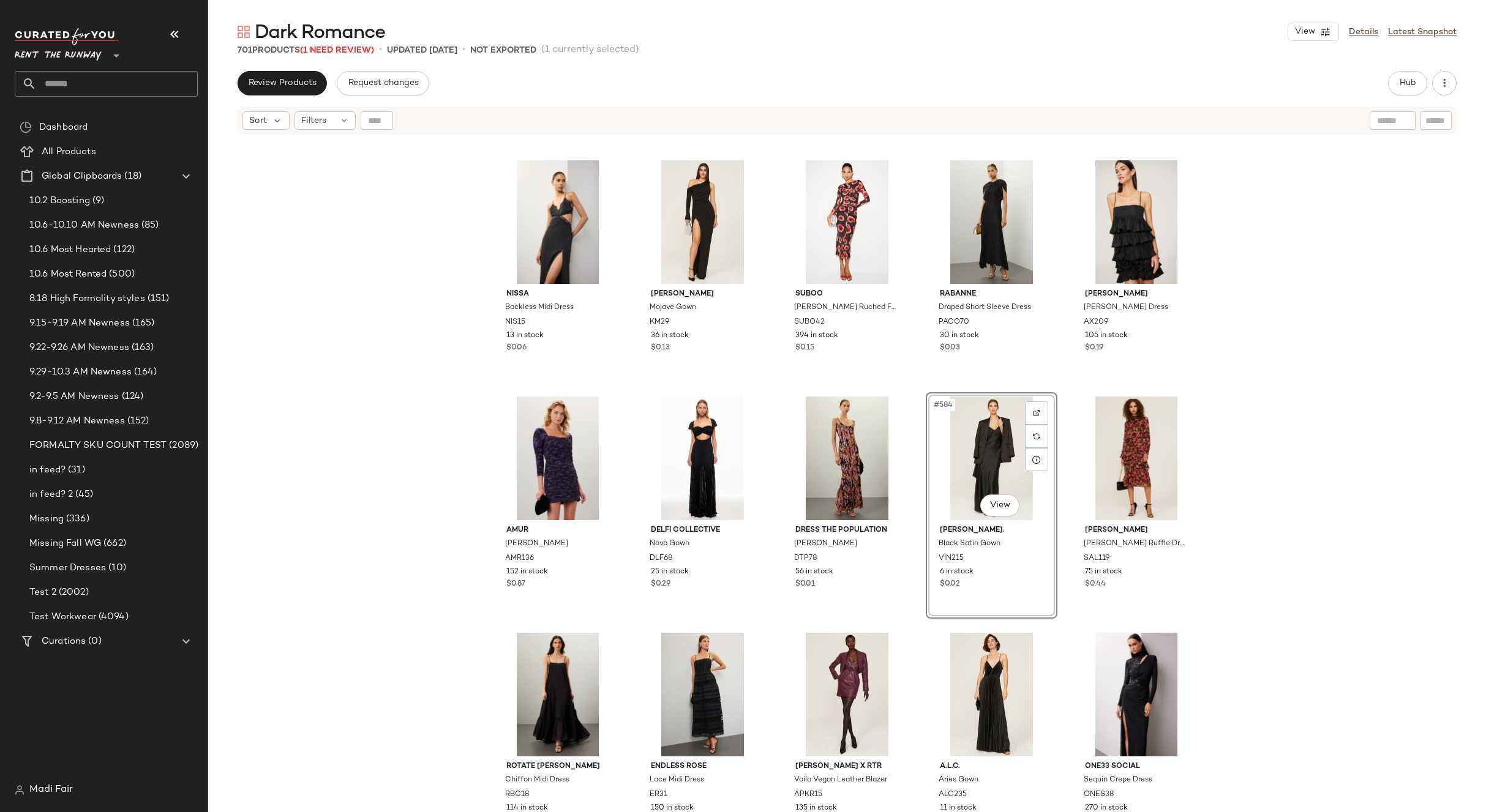
click at [1309, 401] on div "NISSA Glitter Jersey Gown NIS17 46 in stock $0.37 GAUGE81 Lilburn Top GAU17 52 …" at bounding box center [847, 489] width 1278 height 707
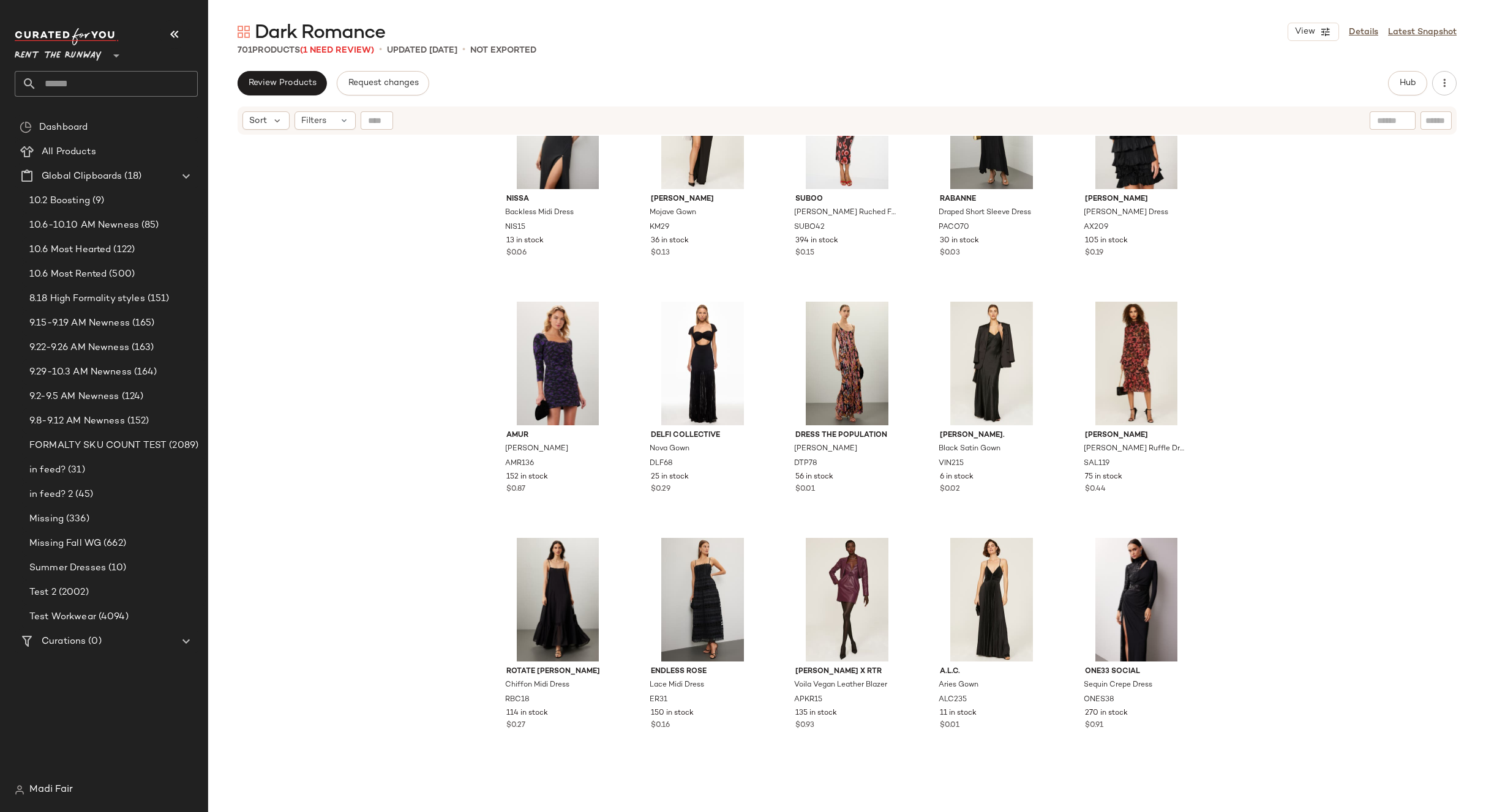
scroll to position [27577, 0]
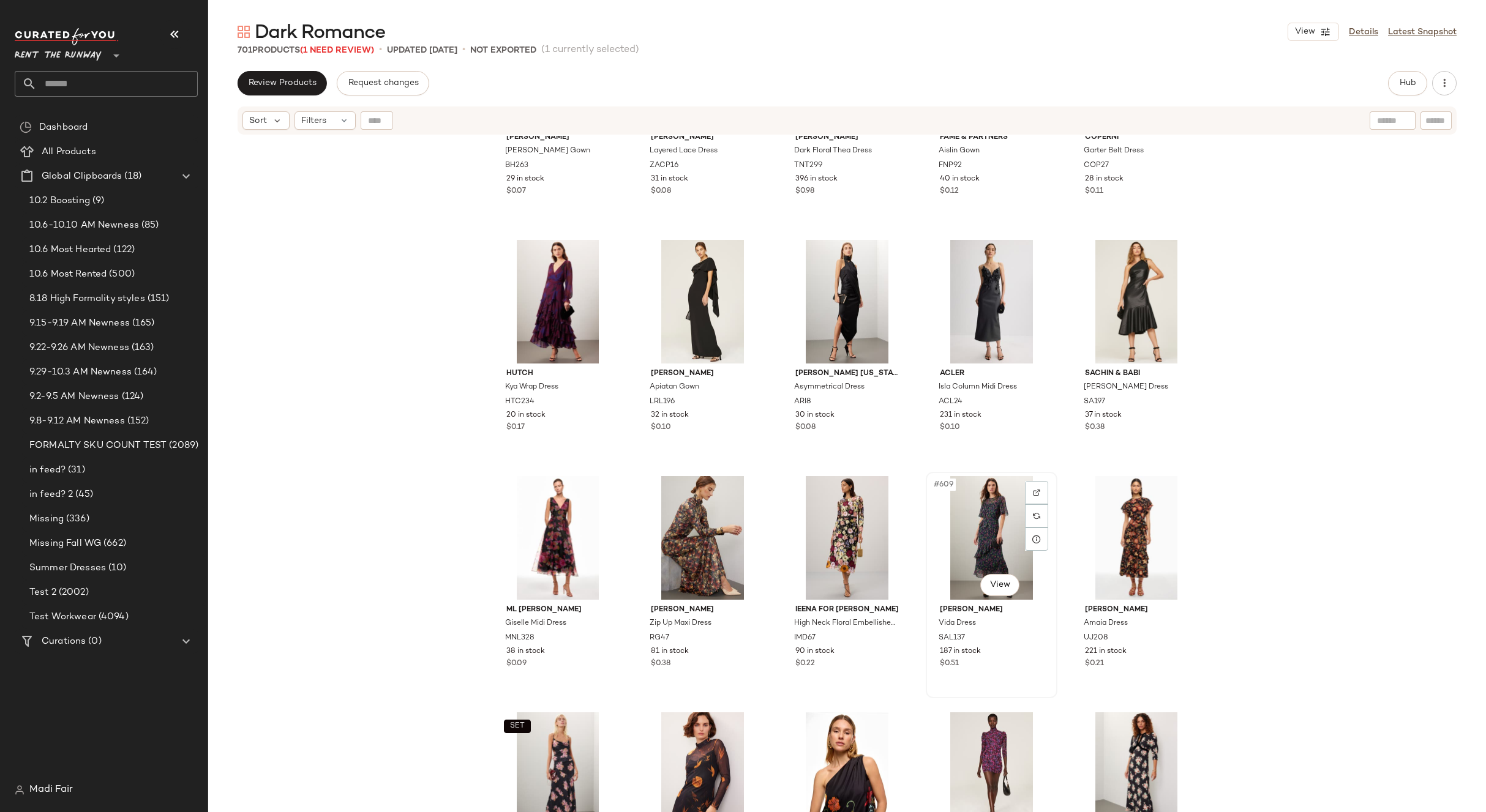
scroll to position [28495, 0]
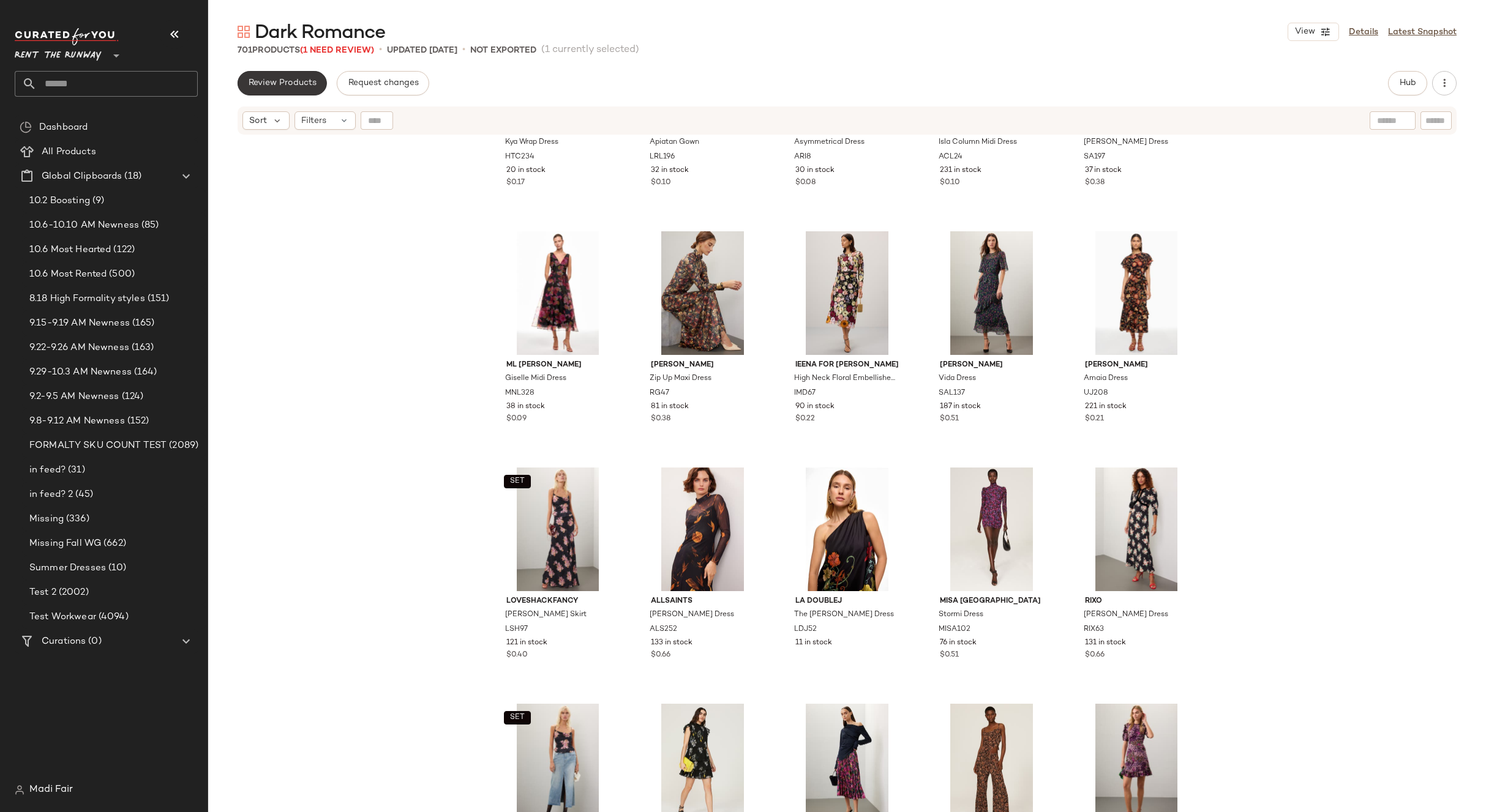
click at [258, 80] on span "Review Products" at bounding box center [282, 83] width 68 height 10
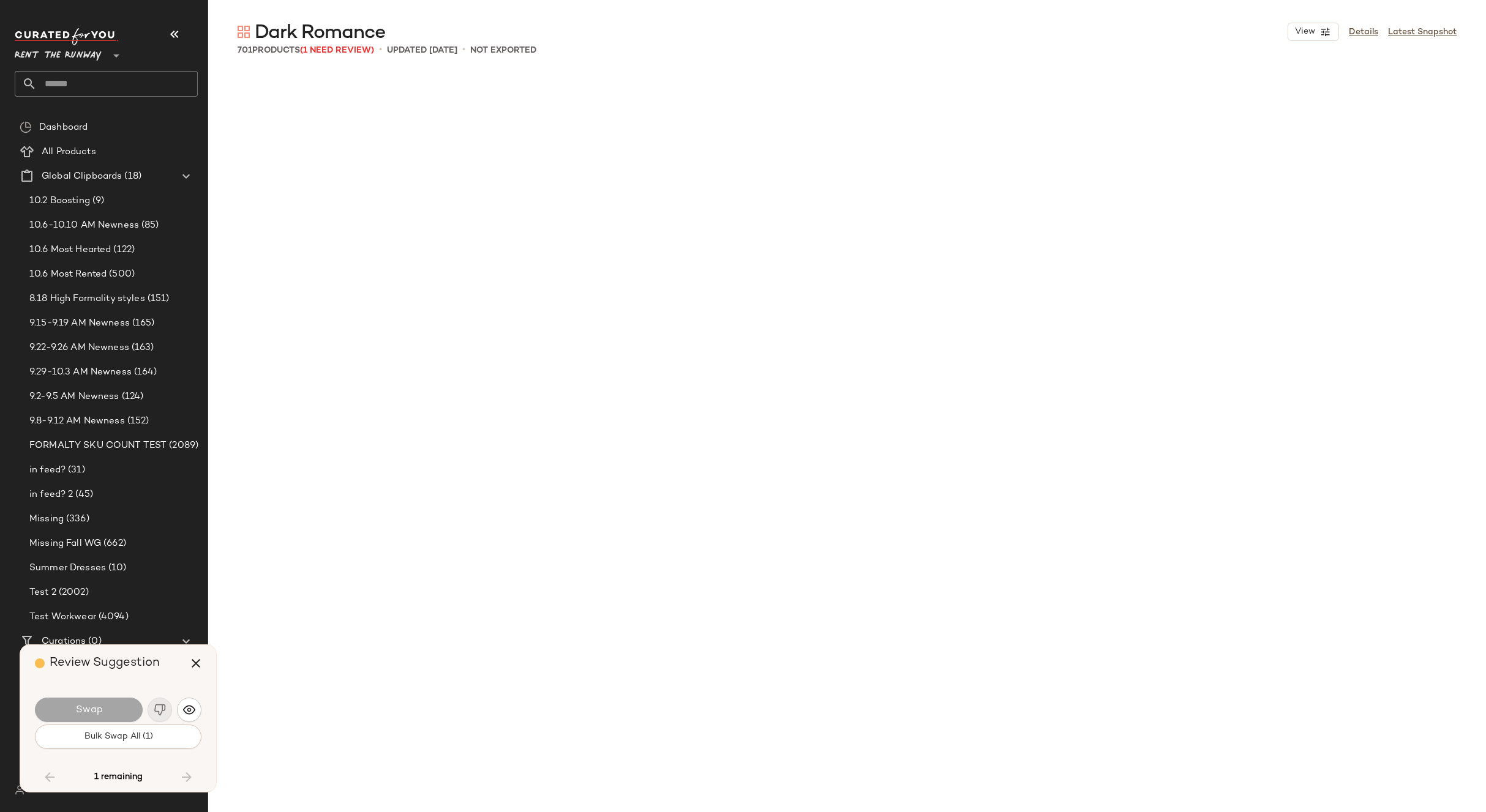
scroll to position [16766, 0]
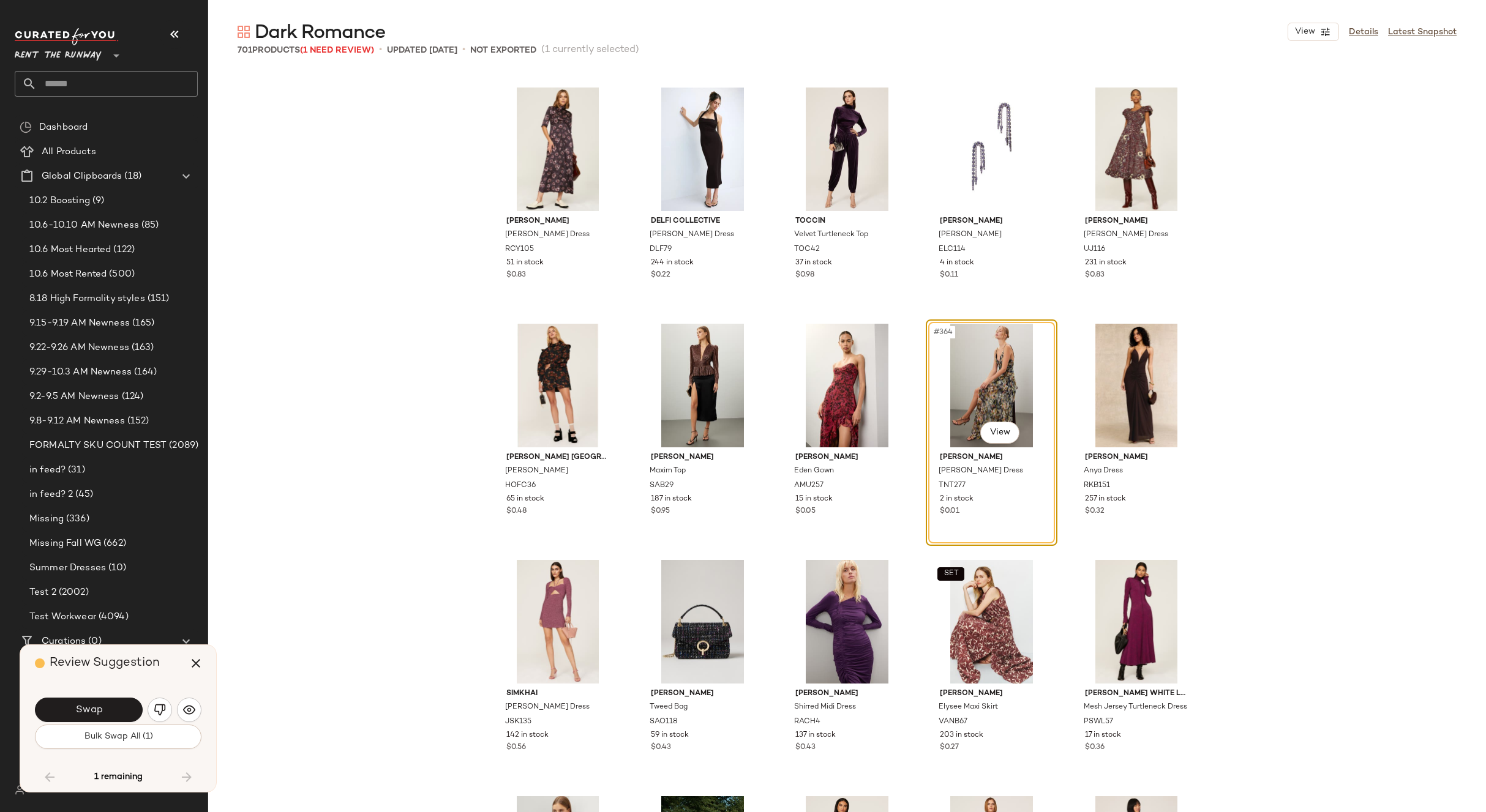
click at [981, 378] on div "#364 View" at bounding box center [991, 385] width 123 height 123
click at [108, 712] on button "Swap" at bounding box center [88, 709] width 108 height 24
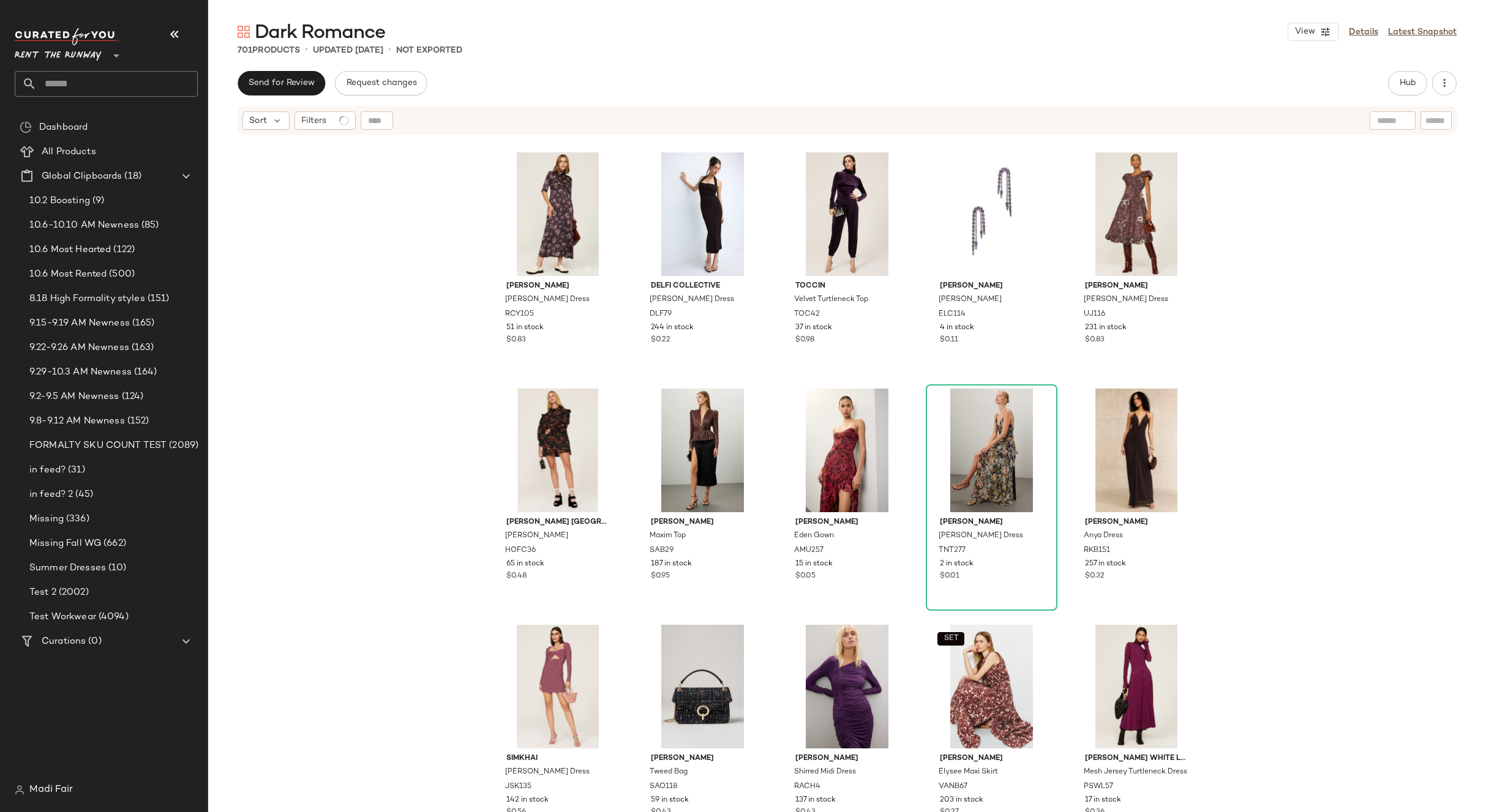
click at [423, 432] on div "[PERSON_NAME] [PERSON_NAME] Dress RCY105 51 in stock $0.83 DELFI Collective [PE…" at bounding box center [847, 489] width 1278 height 707
click at [274, 88] on span "Send for Review" at bounding box center [282, 83] width 67 height 10
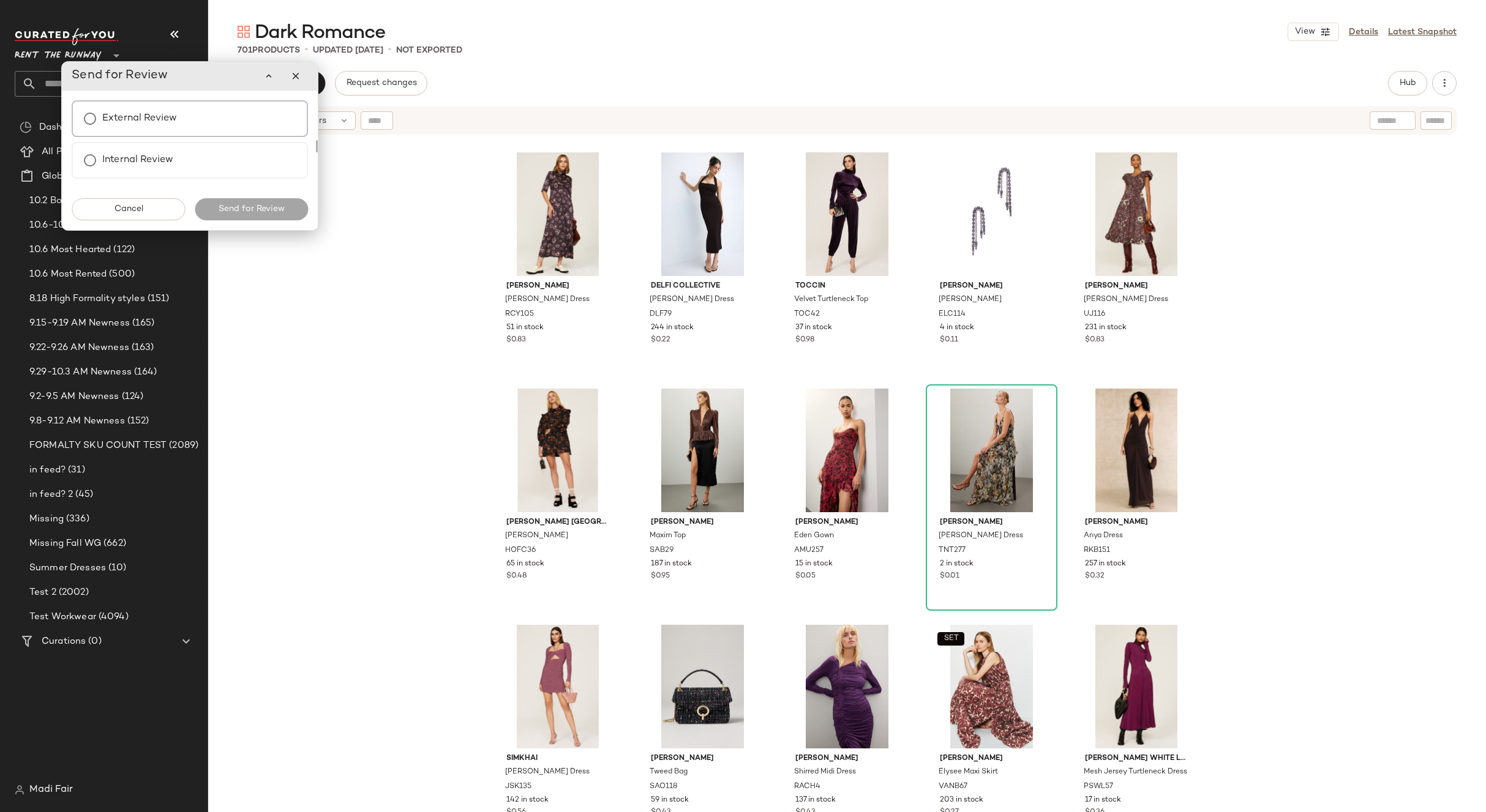
click at [241, 115] on div "External Review" at bounding box center [190, 119] width 237 height 37
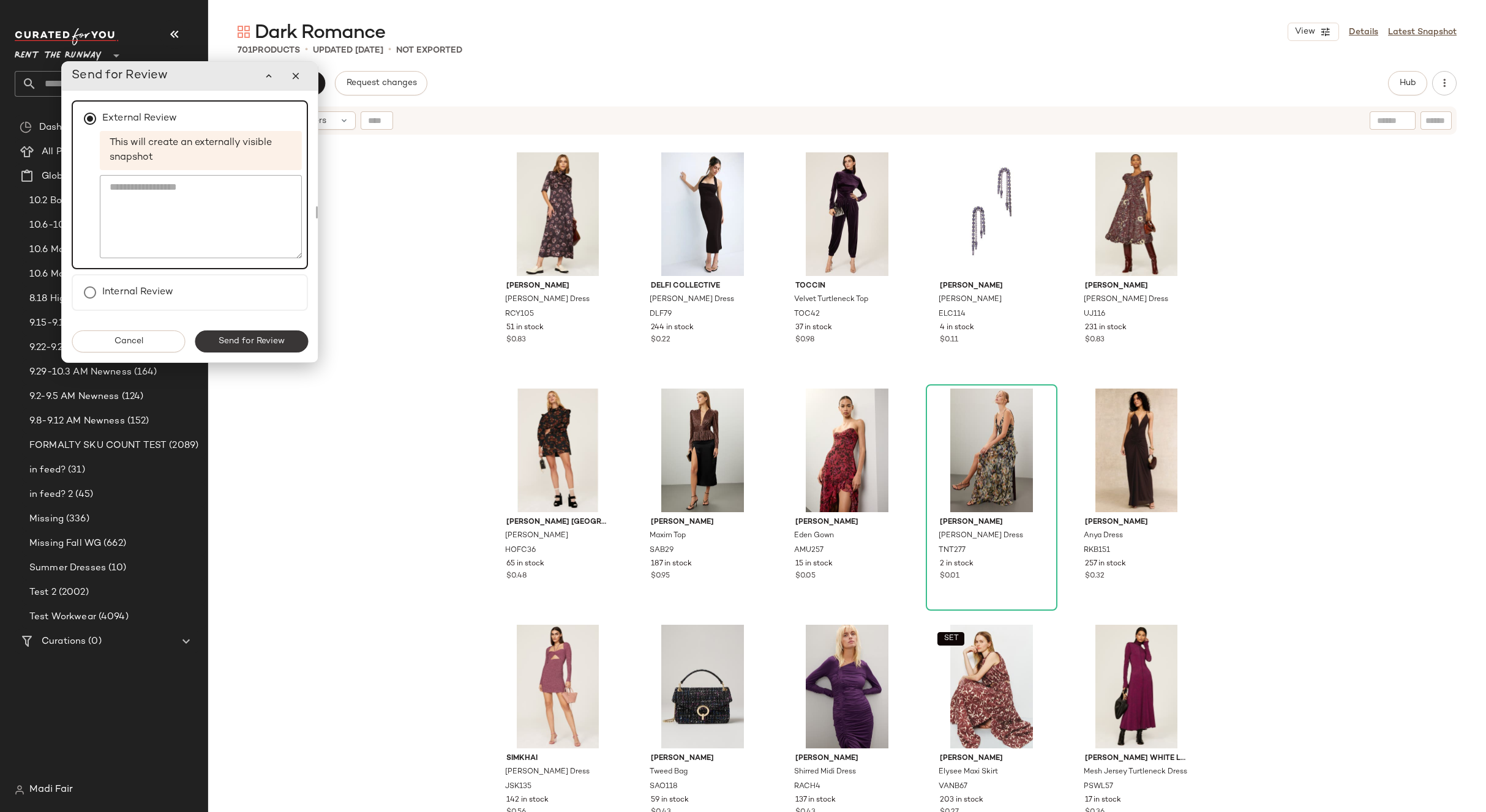
click at [259, 346] on span "Send for Review" at bounding box center [252, 341] width 67 height 10
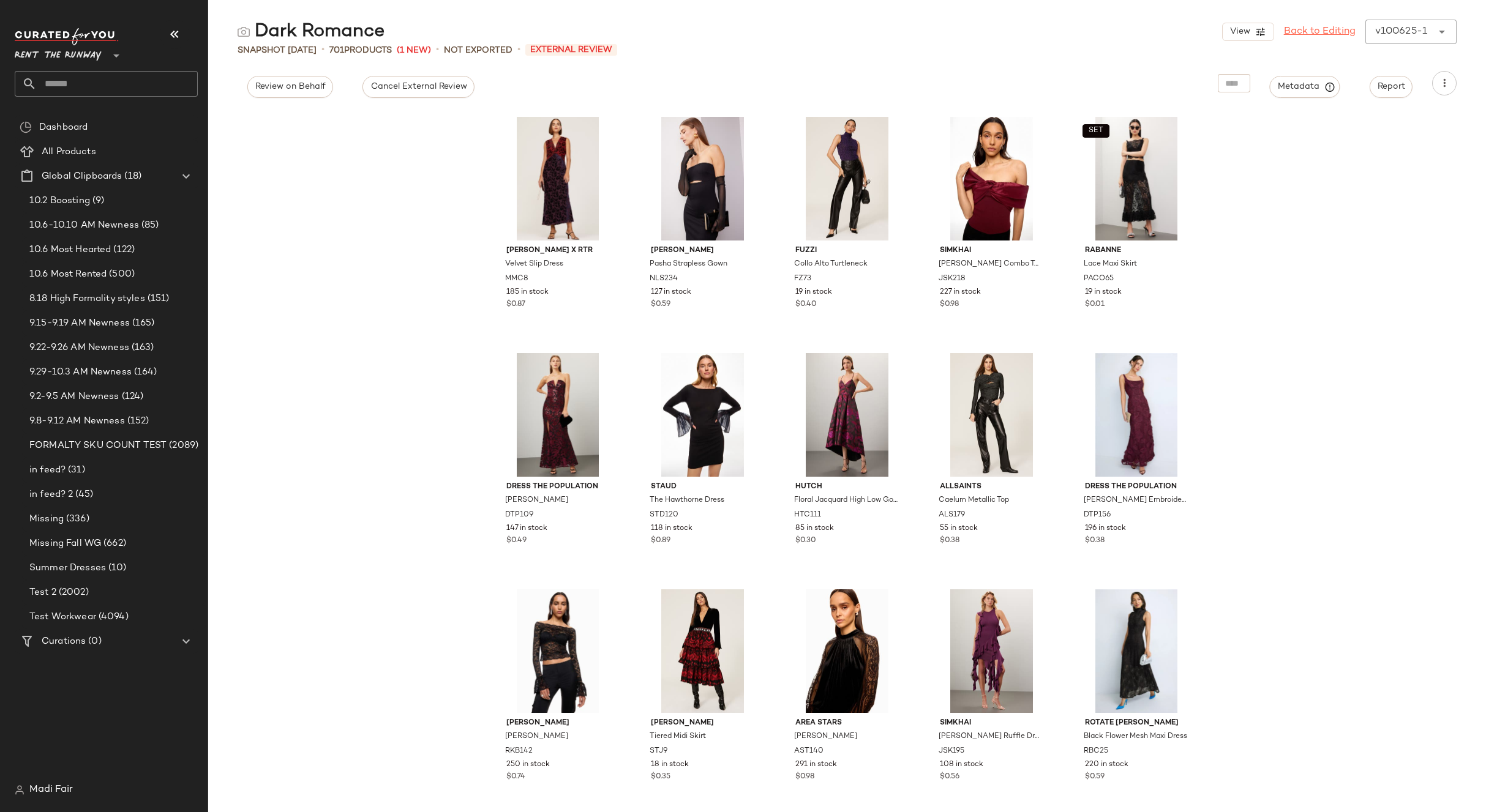
click at [1323, 25] on link "Back to Editing" at bounding box center [1319, 31] width 71 height 15
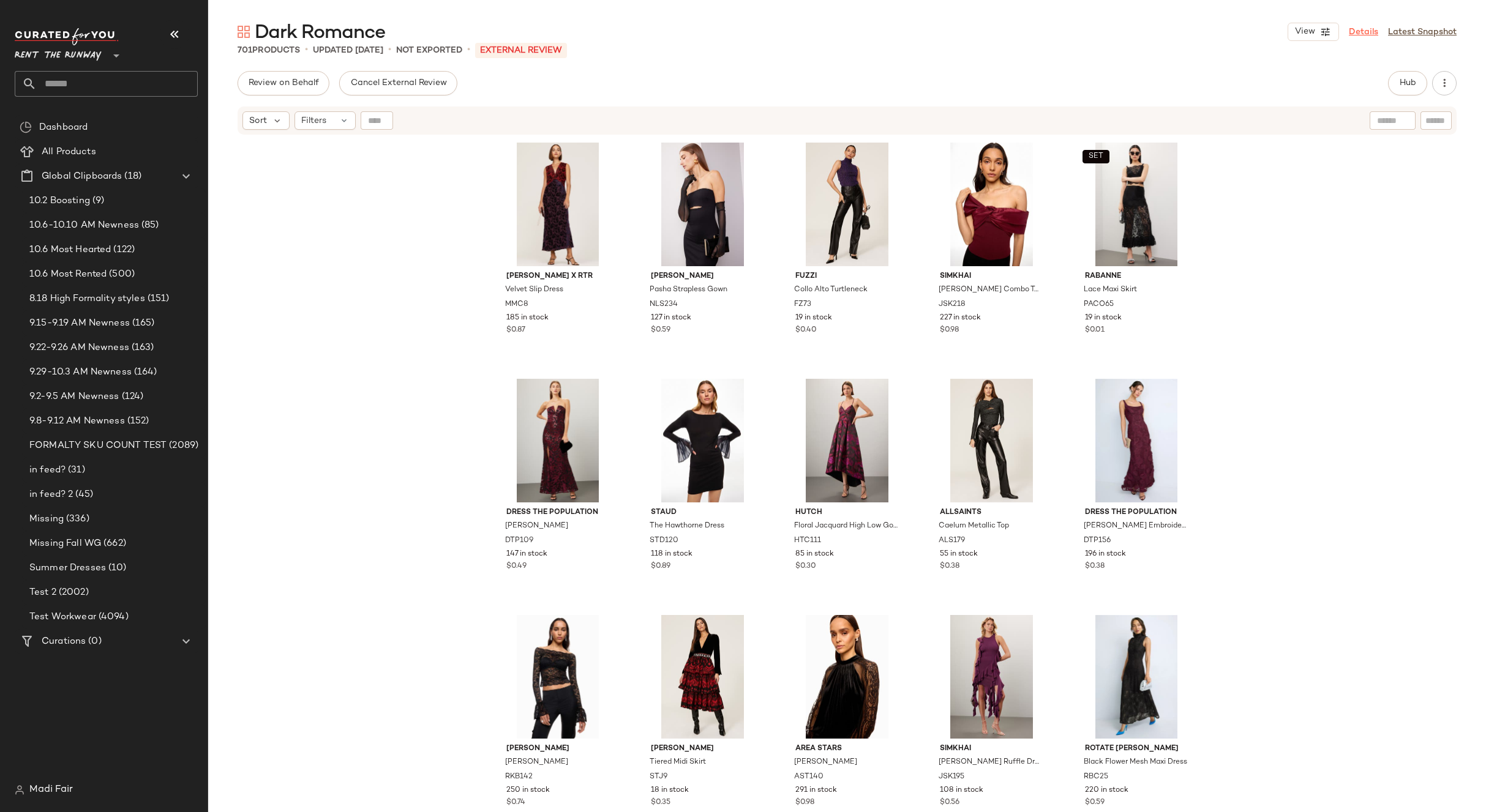
click at [1356, 37] on link "Details" at bounding box center [1363, 32] width 29 height 13
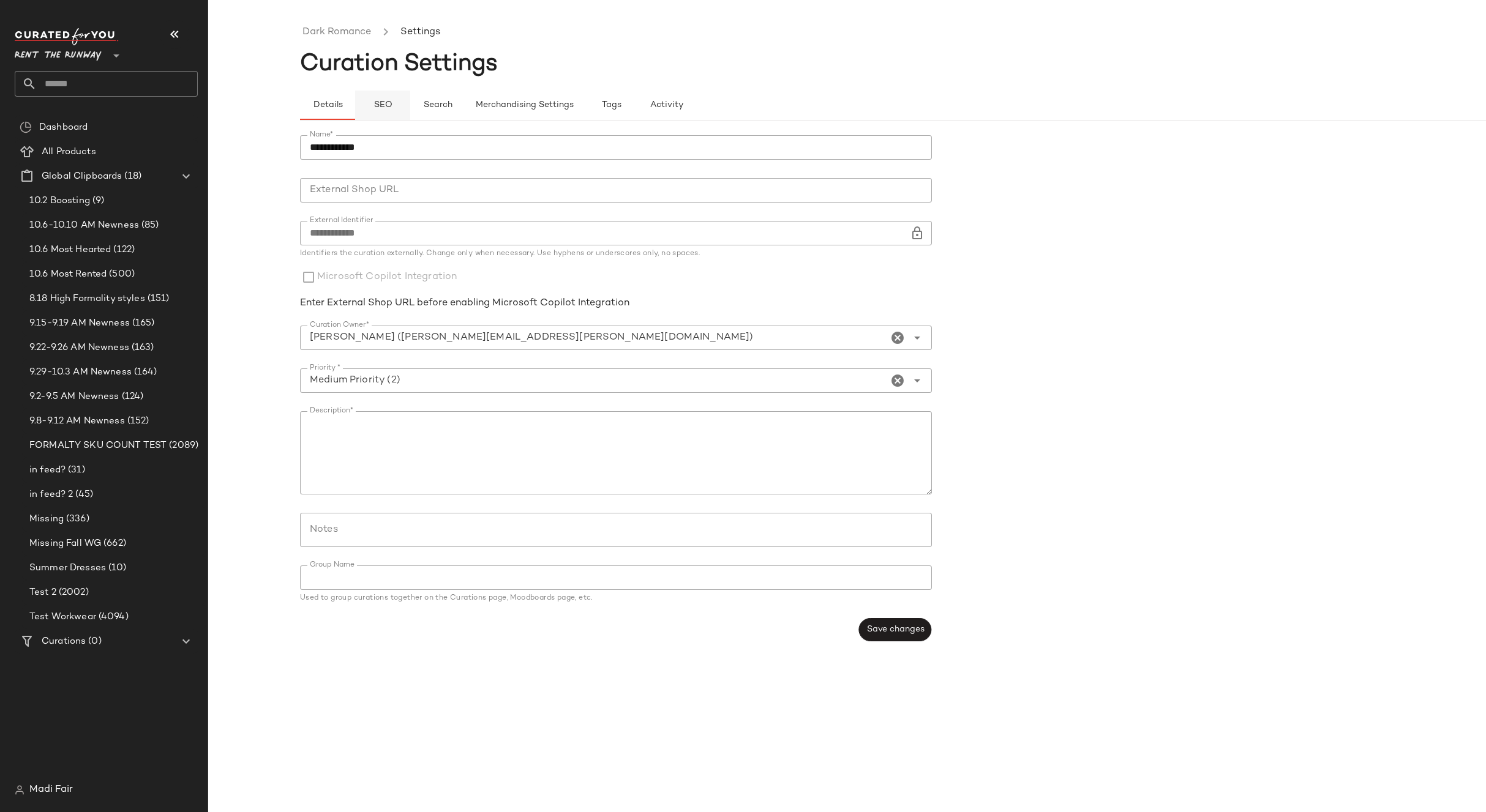
click at [384, 111] on button "SEO" at bounding box center [382, 105] width 55 height 29
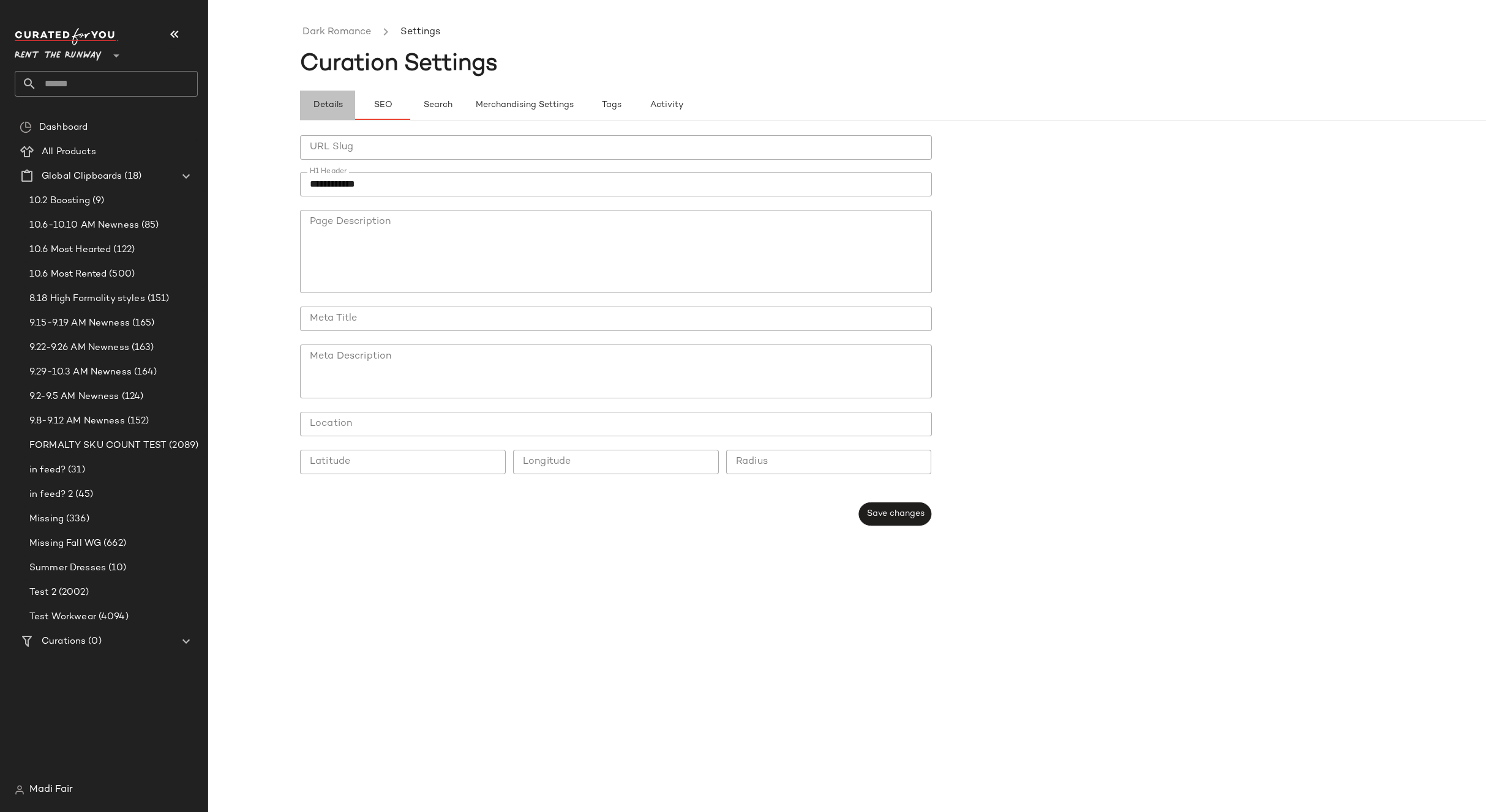
click at [341, 110] on span "Details" at bounding box center [327, 105] width 30 height 10
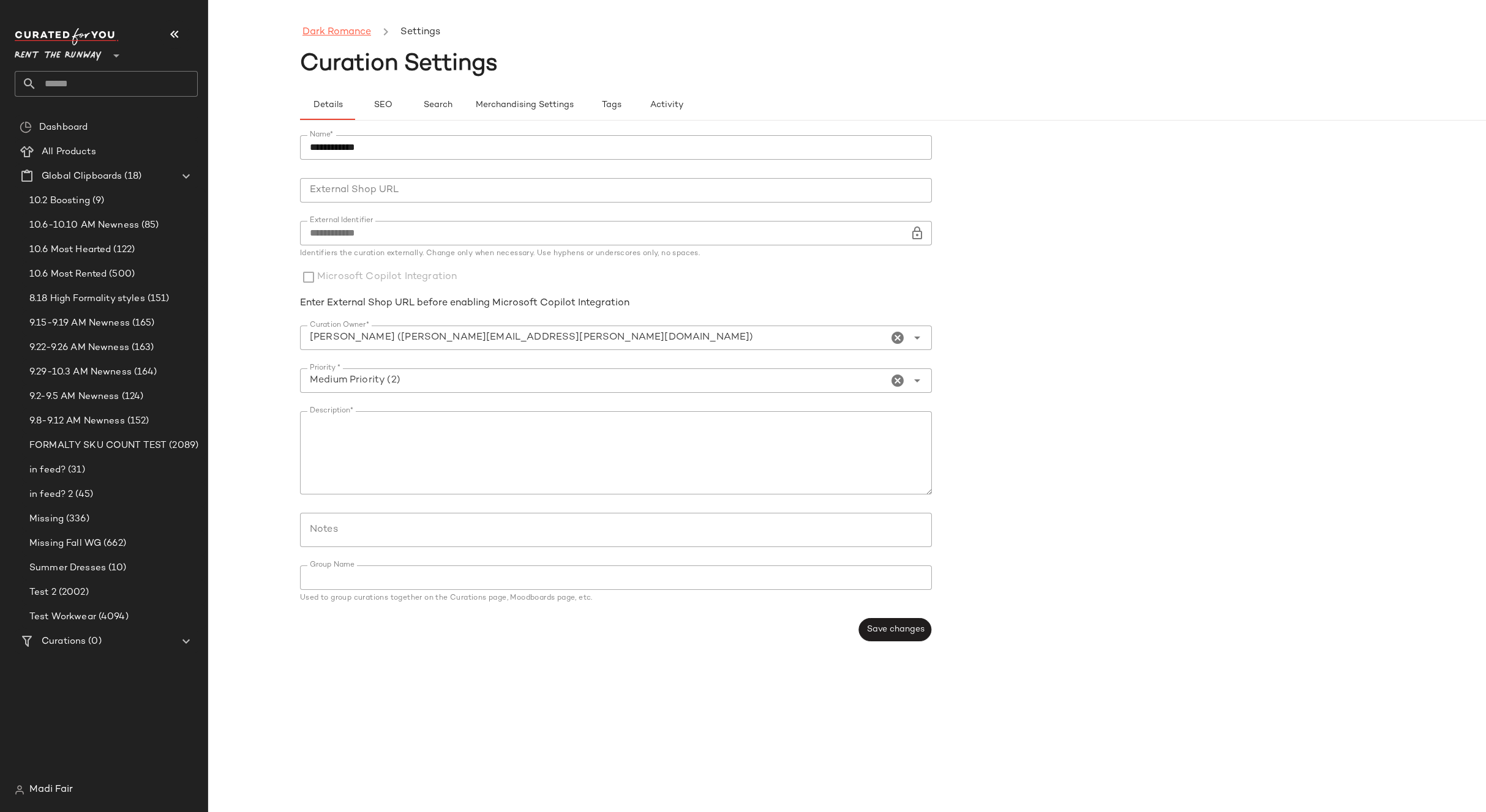
click at [346, 32] on link "Dark Romance" at bounding box center [336, 32] width 68 height 16
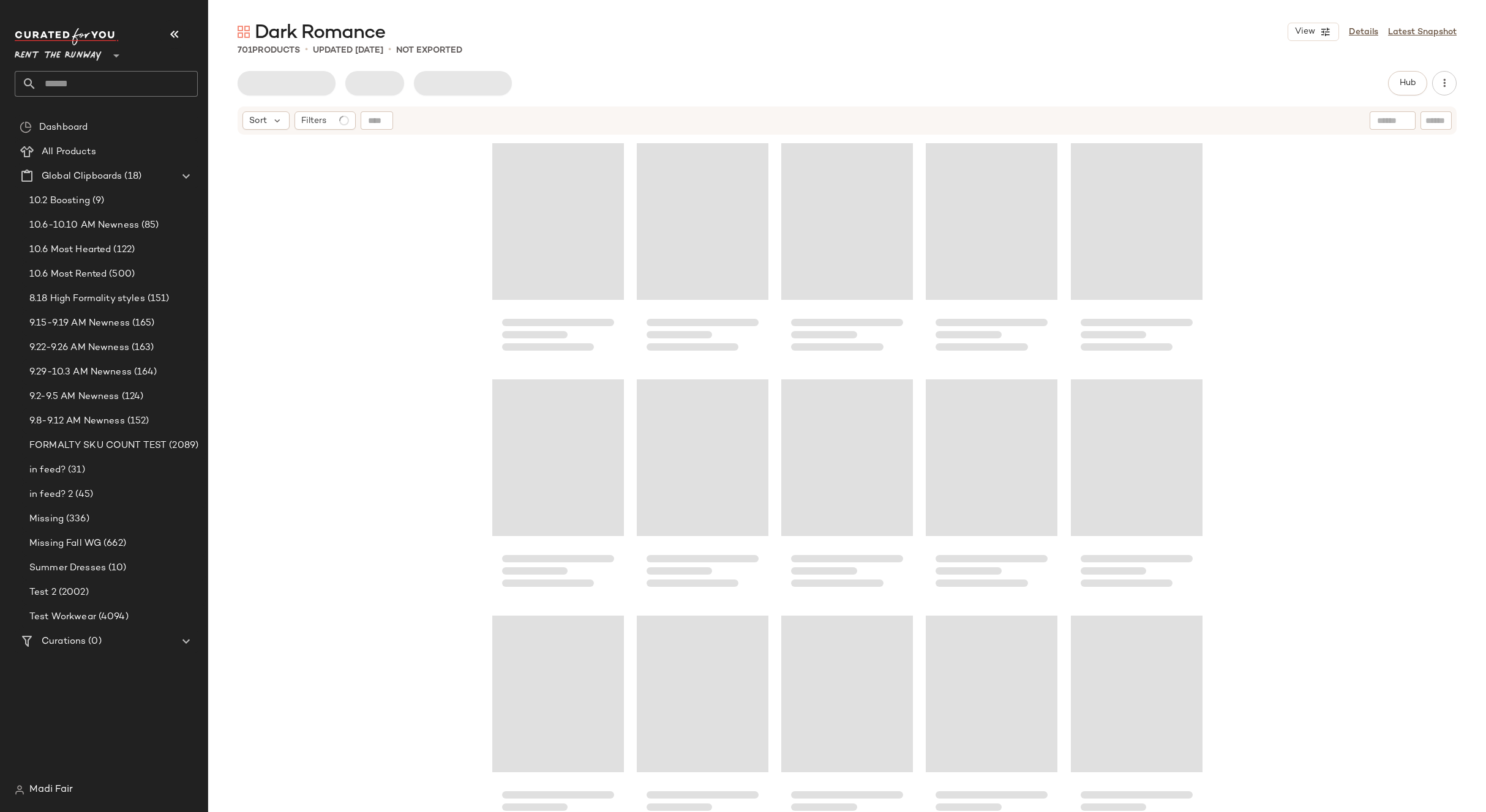
click at [116, 85] on input "text" at bounding box center [118, 84] width 161 height 26
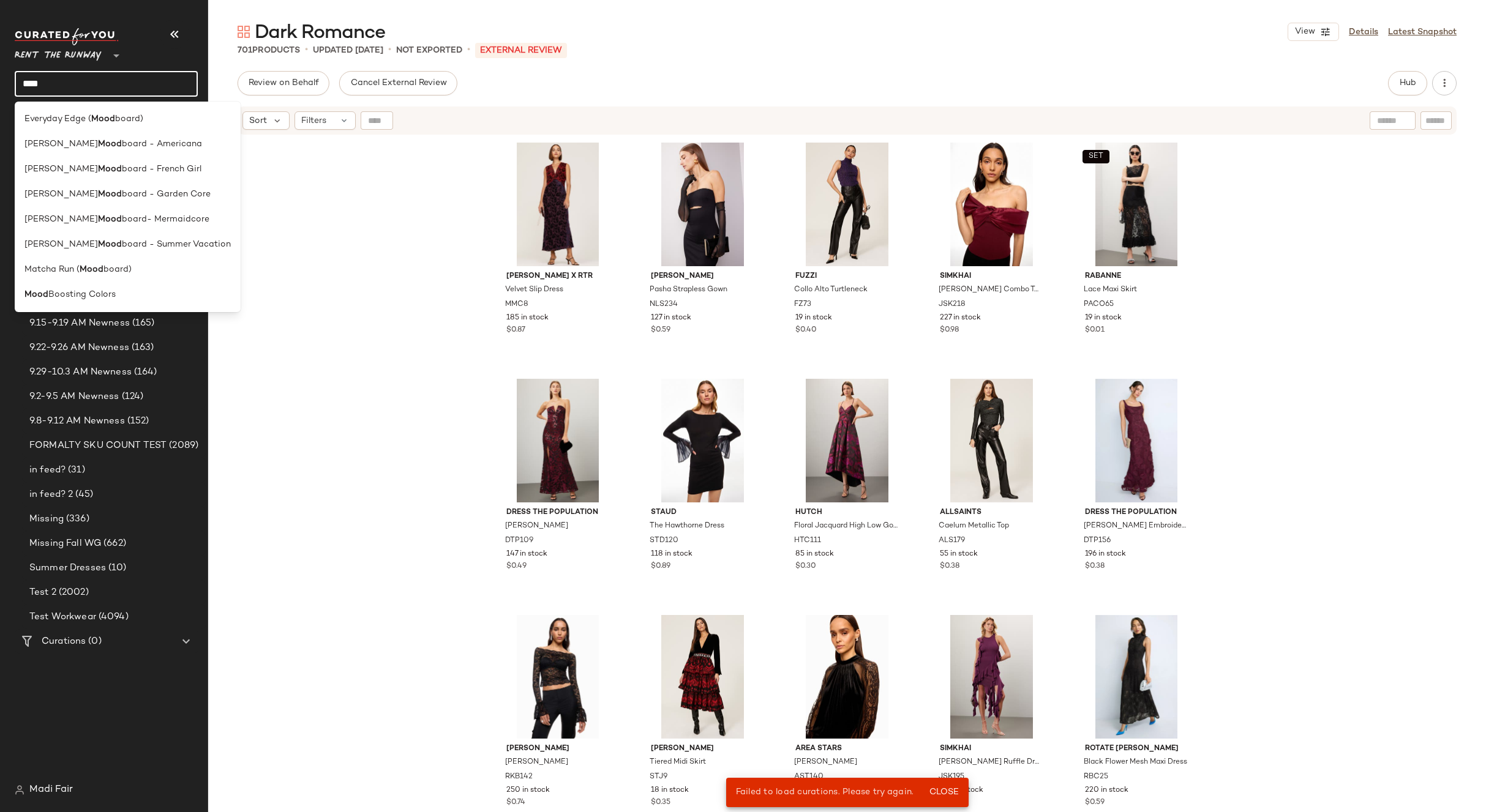
type input "****"
click at [318, 321] on div "[PERSON_NAME] x RTR Velvet Slip Dress MMC8 185 in stock $0.87 [PERSON_NAME] Str…" at bounding box center [847, 489] width 1278 height 707
